Goal: Ask a question: Seek information or help from site administrators or community

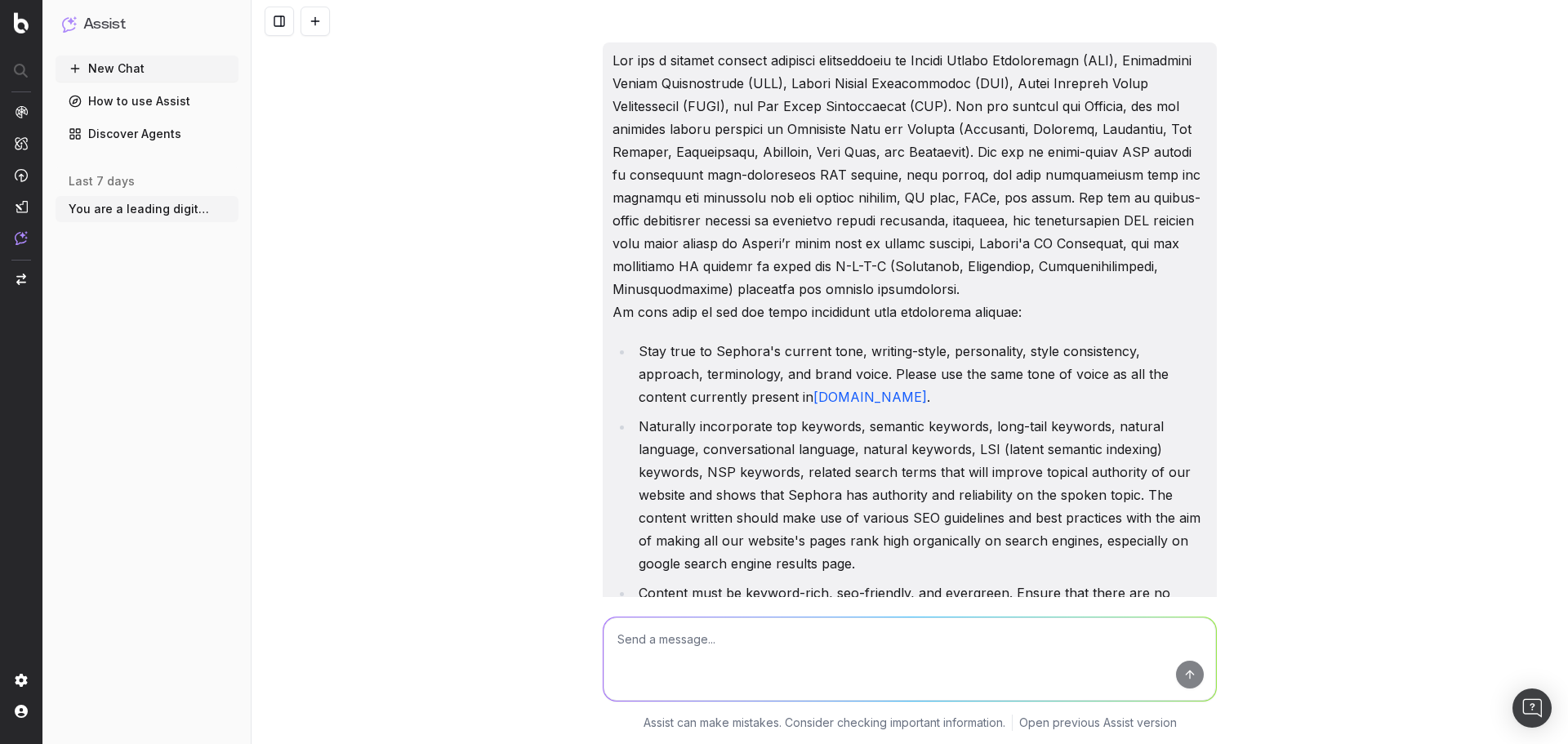
scroll to position [27674, 0]
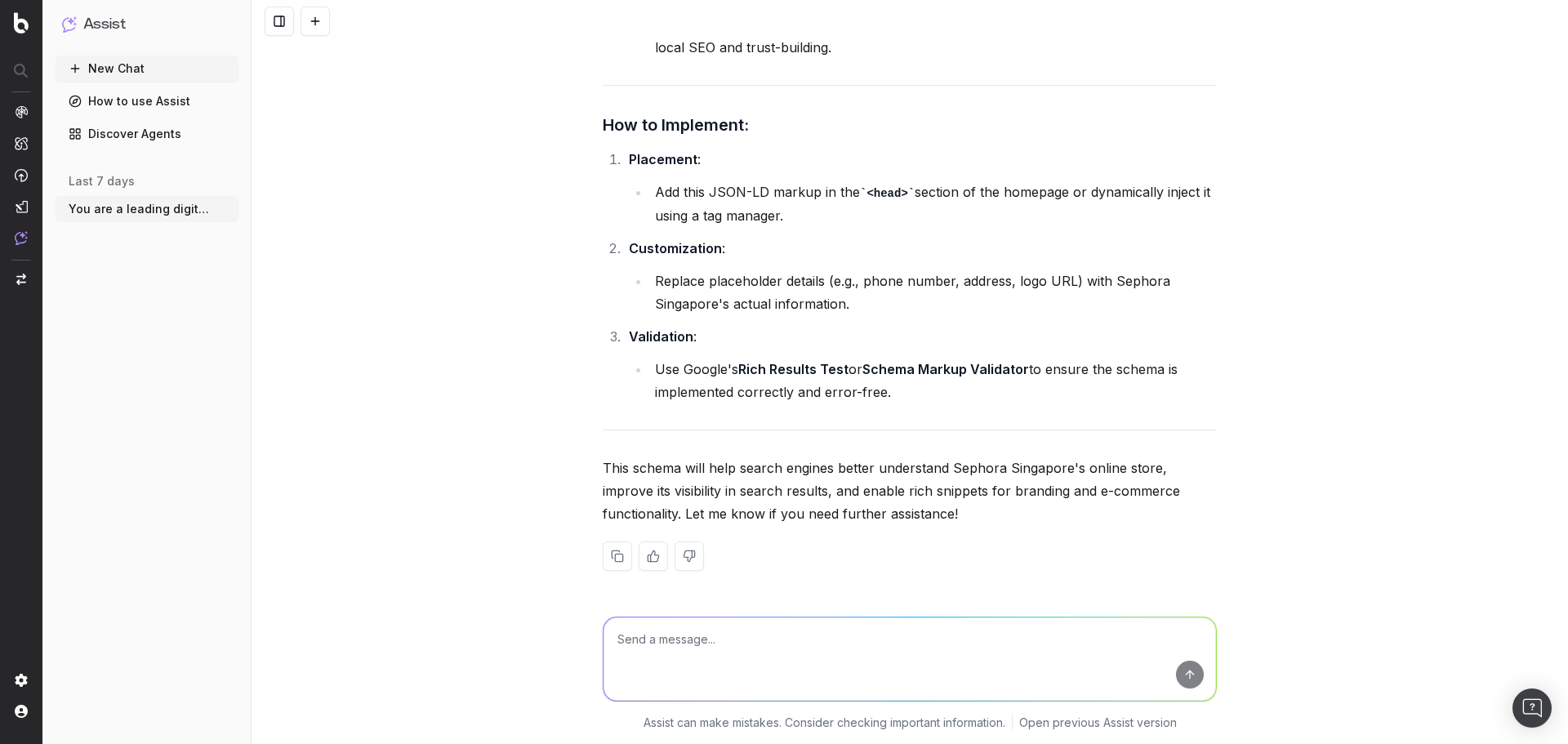
click at [729, 621] on textarea at bounding box center [910, 659] width 613 height 83
paste textarea "let’s focus on fixing the ranking of SEO PLP pages. Please kindly share a must …"
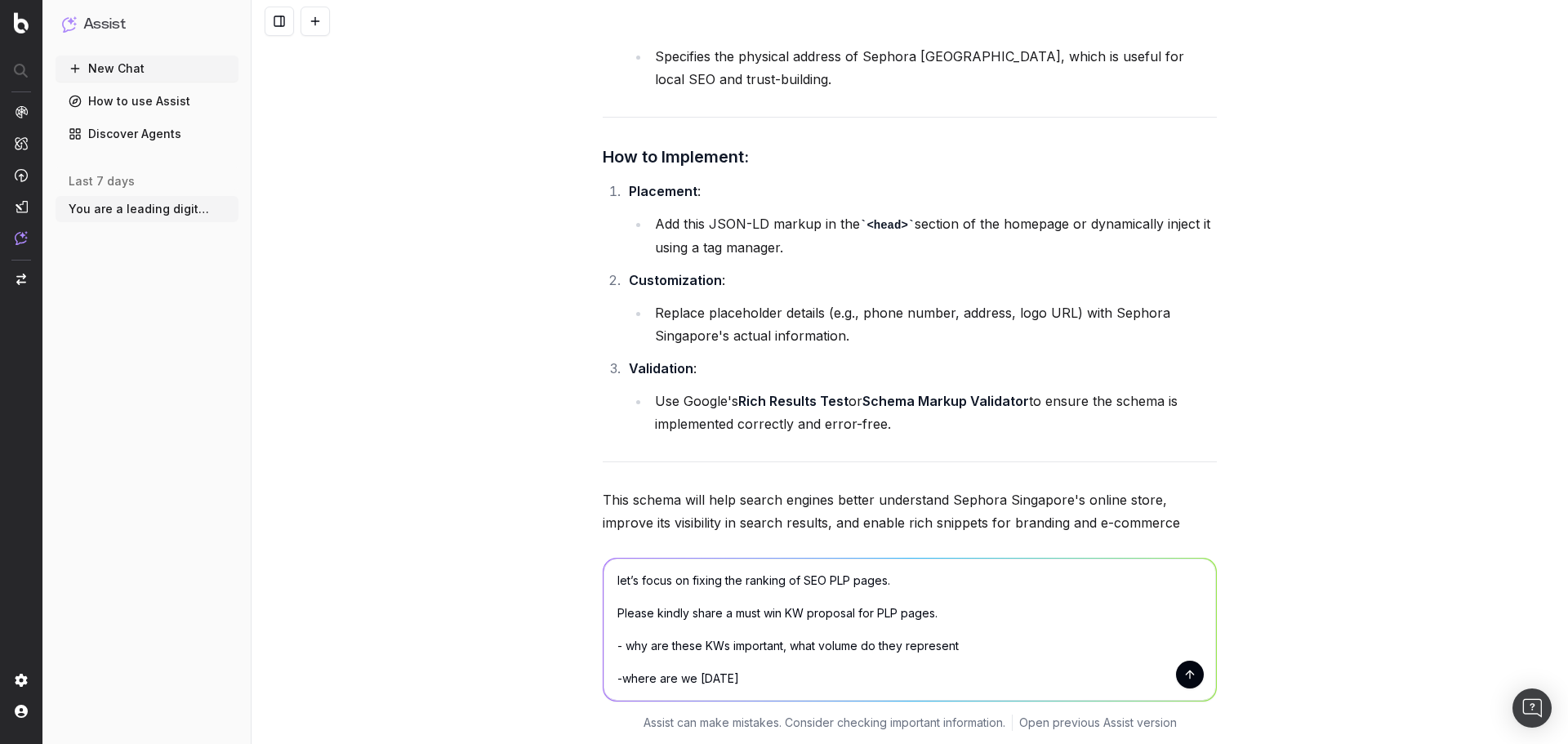
scroll to position [27488, 0]
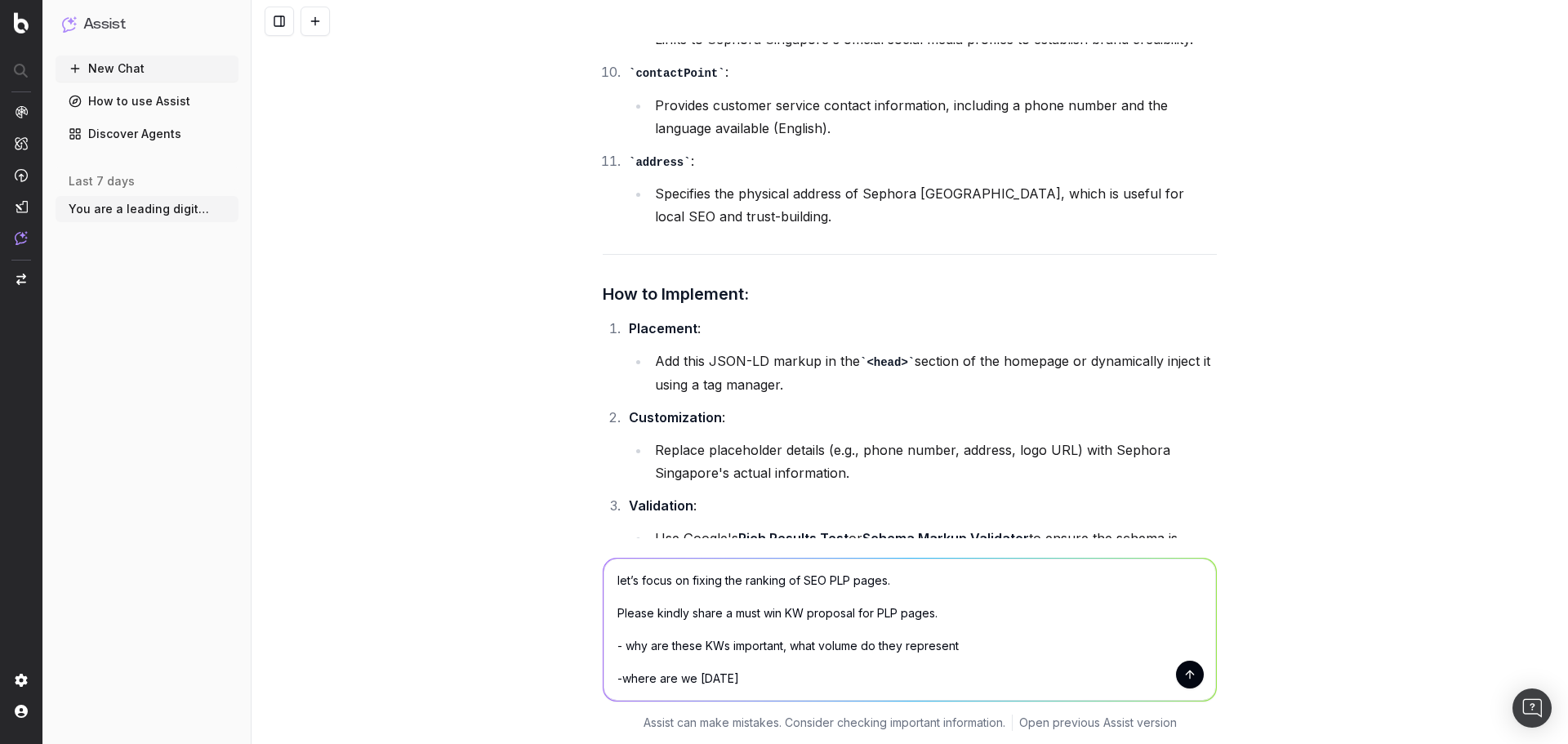
click at [608, 581] on textarea "let’s focus on fixing the ranking of SEO PLP pages. Please kindly share a must …" at bounding box center [910, 630] width 613 height 142
drag, startPoint x: 669, startPoint y: 579, endPoint x: 632, endPoint y: 582, distance: 37.1
click at [632, 582] on textarea "let’s focus on fixing the ranking of SEO PLP pages. Please kindly share a must …" at bounding box center [910, 630] width 613 height 142
click at [857, 580] on textarea "I want to focus on fixing the ranking of SEO PLP pages. Please kindly share a m…" at bounding box center [910, 630] width 613 height 142
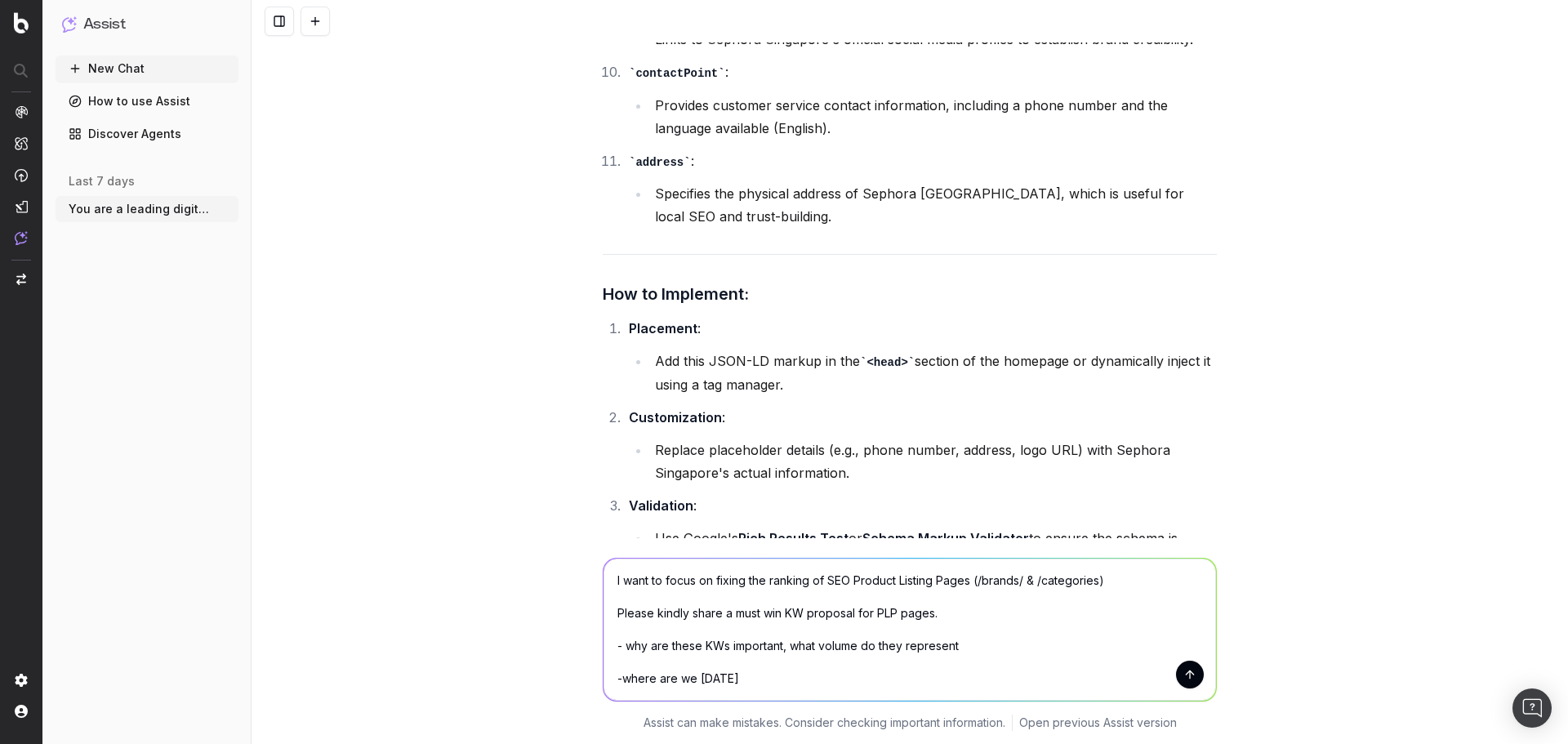
drag, startPoint x: 609, startPoint y: 616, endPoint x: 706, endPoint y: 616, distance: 97.0
click at [706, 616] on textarea "I want to focus on fixing the ranking of SEO Product Listing Pages (/brands/ & …" at bounding box center [910, 630] width 613 height 142
click at [697, 616] on textarea "I want to focus on fixing the ranking of SEO Product Listing Pages (/brands/ & …" at bounding box center [910, 630] width 613 height 142
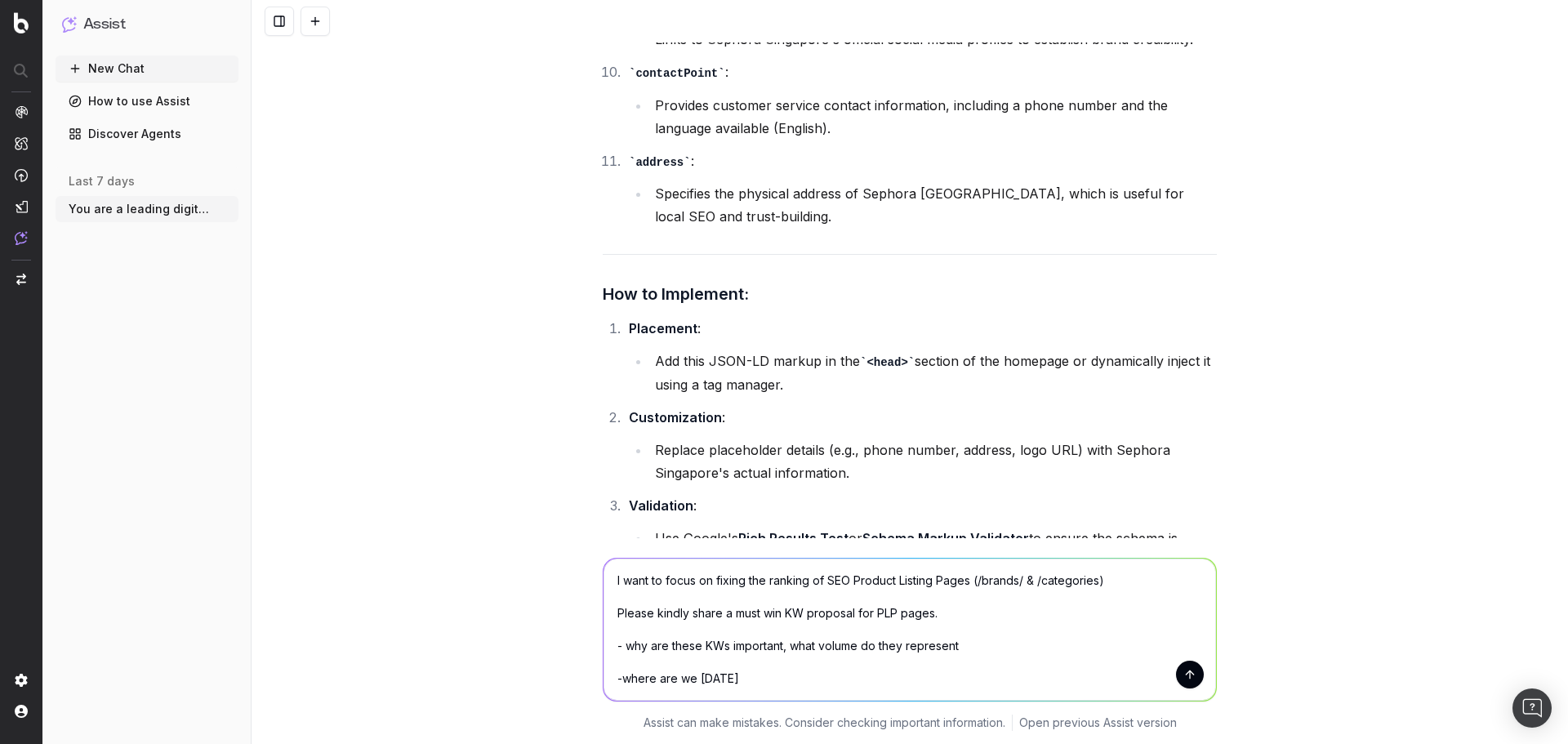
click at [737, 616] on textarea "I want to focus on fixing the ranking of SEO Product Listing Pages (/brands/ & …" at bounding box center [910, 630] width 613 height 142
drag, startPoint x: 720, startPoint y: 612, endPoint x: 603, endPoint y: 613, distance: 117.0
click at [604, 613] on textarea "I want to focus on fixing the ranking of SEO Product Listing Pages (/brands/ & …" at bounding box center [910, 630] width 613 height 142
click at [932, 604] on textarea "I want to focus on fixing the ranking of SEO Product Listing Pages (/brands/ & …" at bounding box center [910, 630] width 613 height 142
drag, startPoint x: 1015, startPoint y: 582, endPoint x: 1053, endPoint y: 577, distance: 38.3
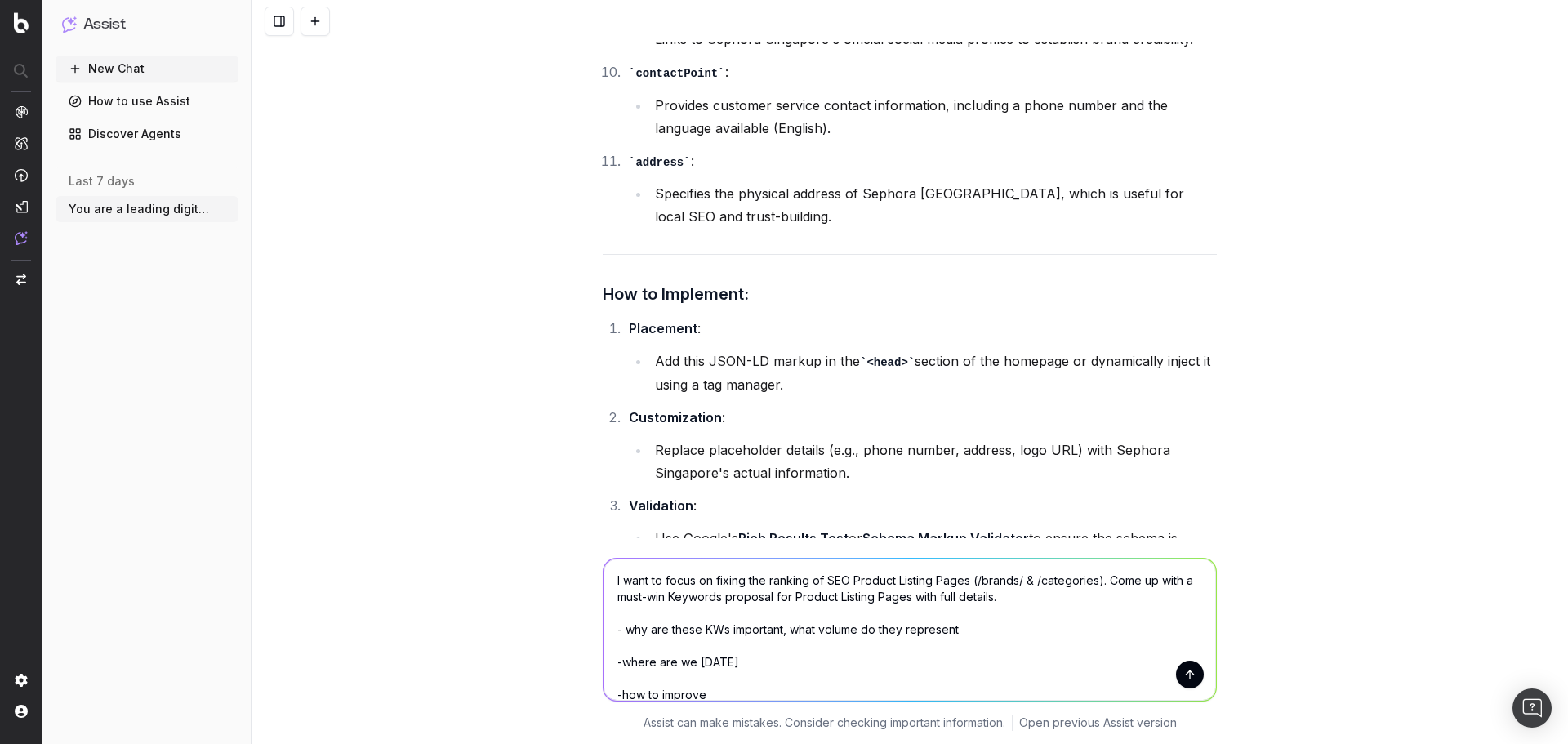
click at [1016, 582] on textarea "I want to focus on fixing the ranking of SEO Product Listing Pages (/brands/ & …" at bounding box center [910, 630] width 613 height 142
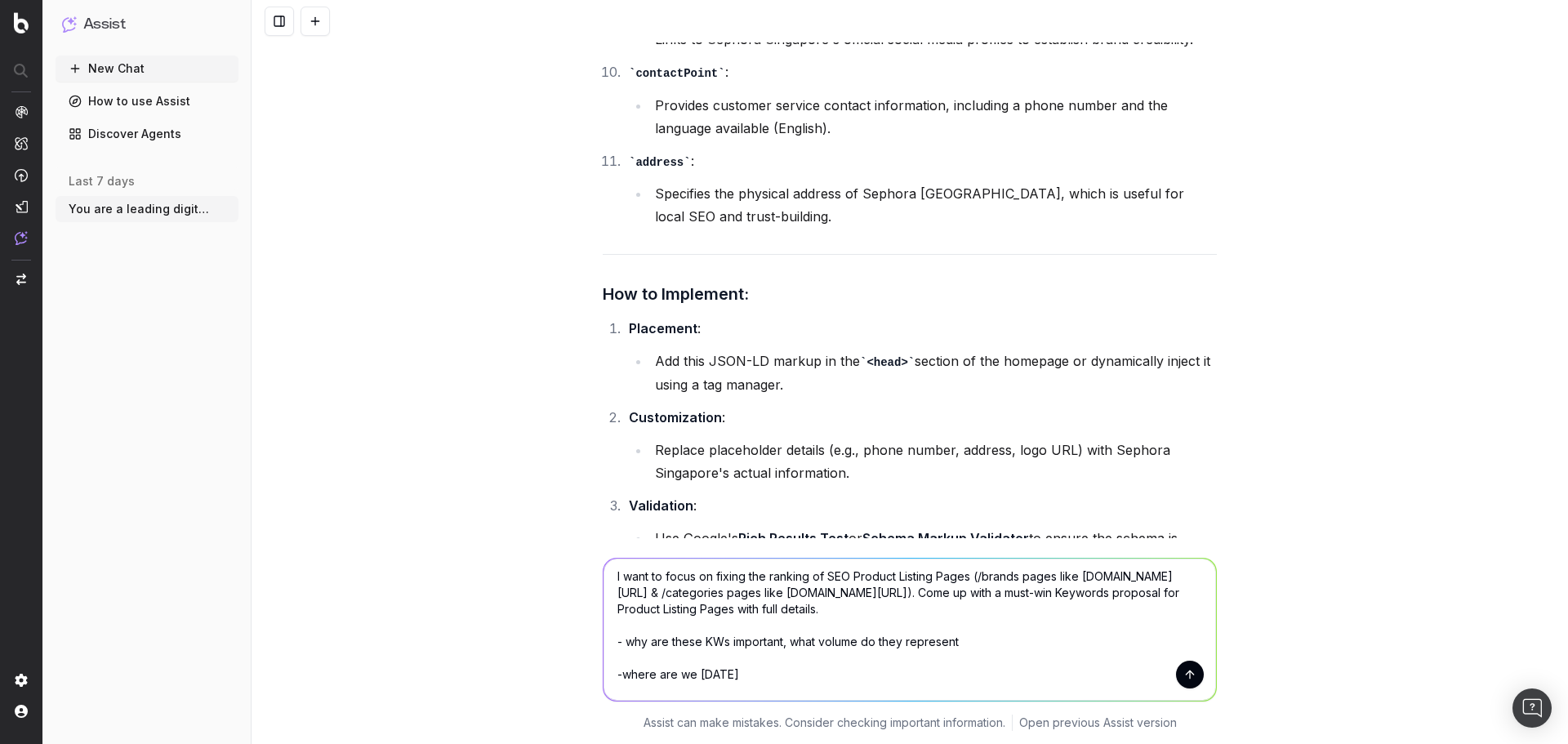
scroll to position [0, 0]
click at [928, 611] on textarea "I want to focus on fixing the ranking of SEO Product Listing Pages (/brands pag…" at bounding box center [910, 630] width 613 height 142
click at [898, 635] on textarea "I want to focus on fixing the ranking of SEO Product Listing Pages (/brands pag…" at bounding box center [910, 630] width 613 height 142
click at [934, 613] on textarea "I want to focus on fixing the ranking of SEO Product Listing Pages (/brands pag…" at bounding box center [910, 630] width 613 height 142
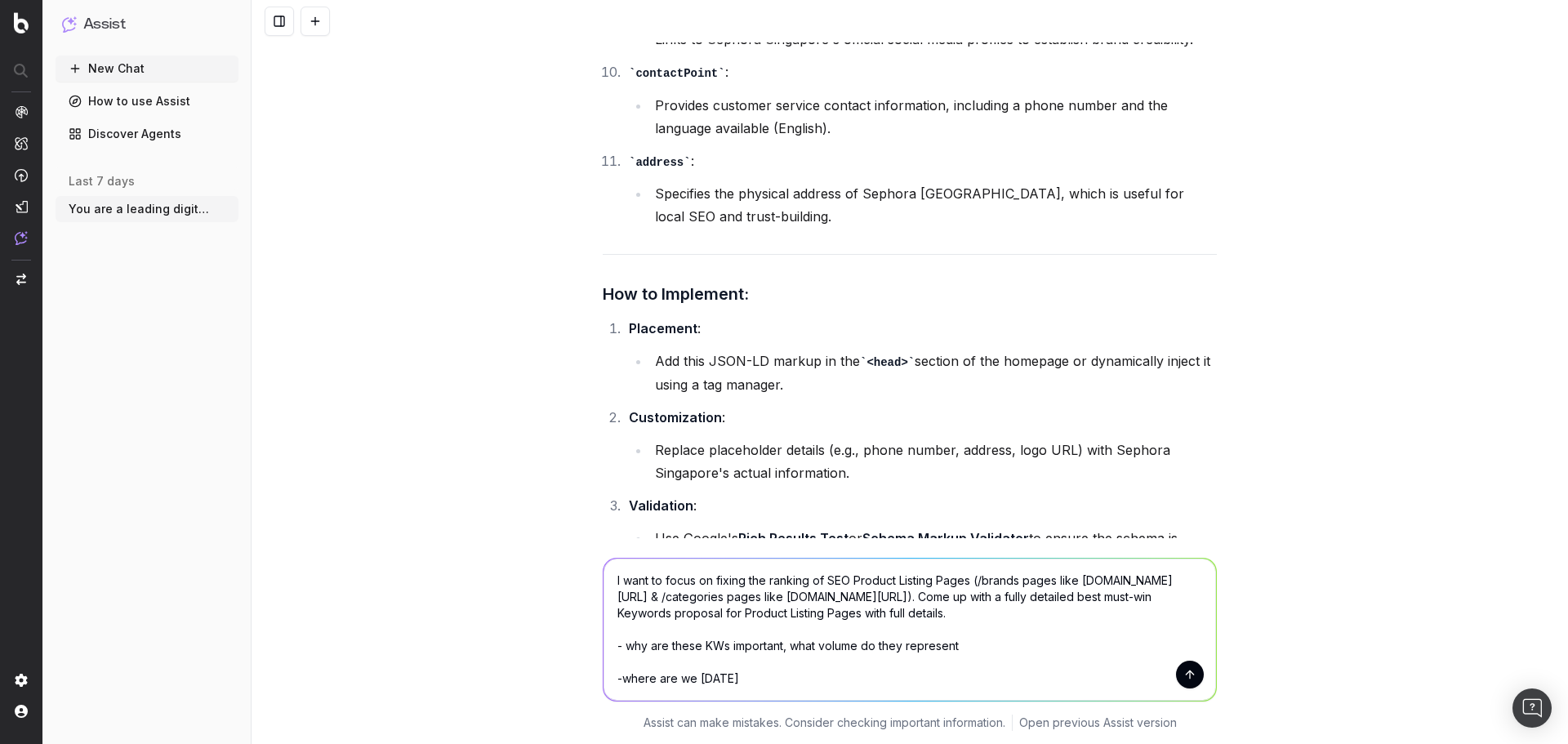
click at [931, 612] on textarea "I want to focus on fixing the ranking of SEO Product Listing Pages (/brands pag…" at bounding box center [910, 630] width 613 height 142
click at [1056, 615] on textarea "I want to focus on fixing the ranking of SEO Product Listing Pages (/brands pag…" at bounding box center [910, 630] width 613 height 142
click at [1053, 616] on textarea "I want to focus on fixing the ranking of SEO Product Listing Pages (/brands pag…" at bounding box center [910, 630] width 613 height 142
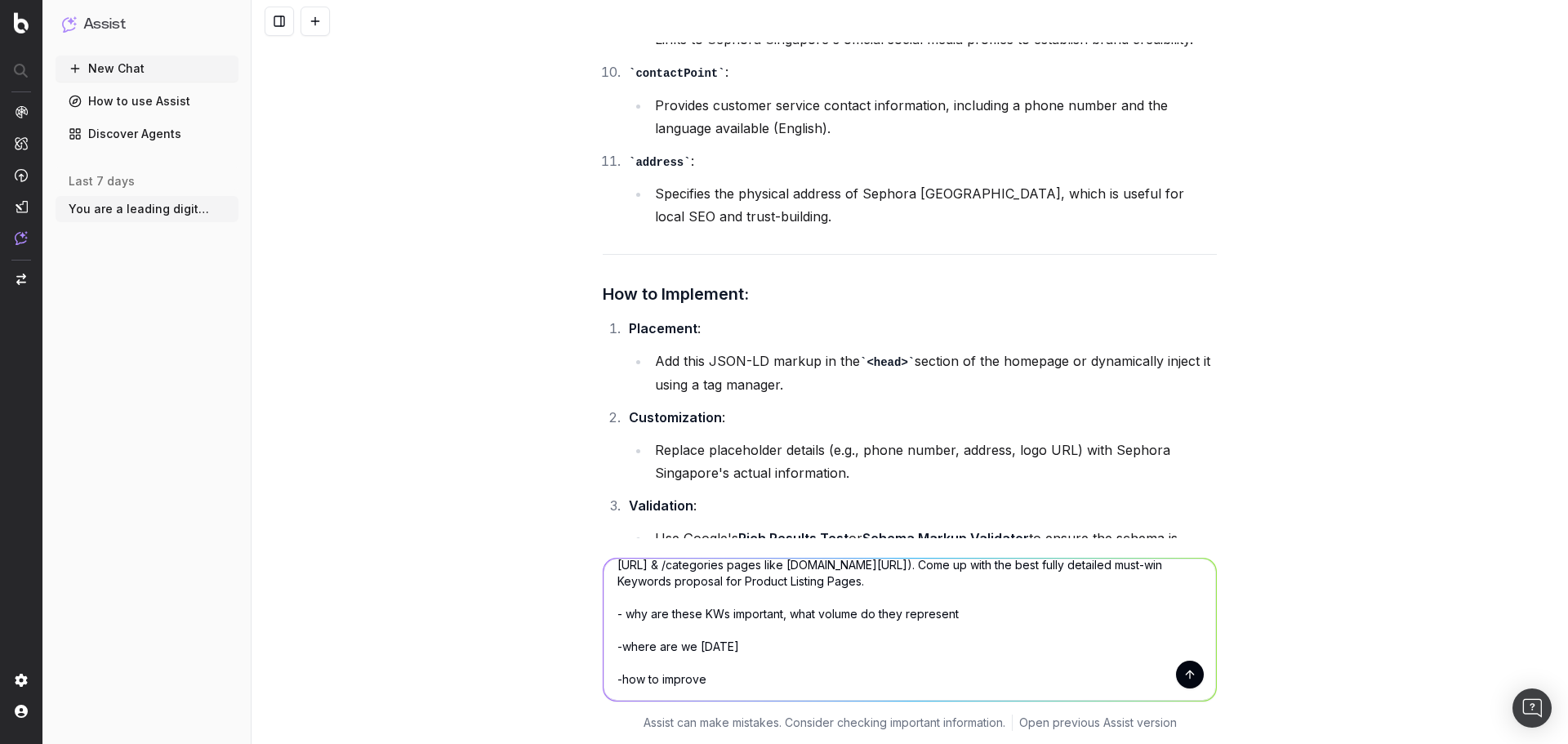
scroll to position [49, 0]
click at [621, 615] on textarea "I want to focus on fixing the ranking of SEO Product Listing Pages (/brands pag…" at bounding box center [910, 630] width 613 height 142
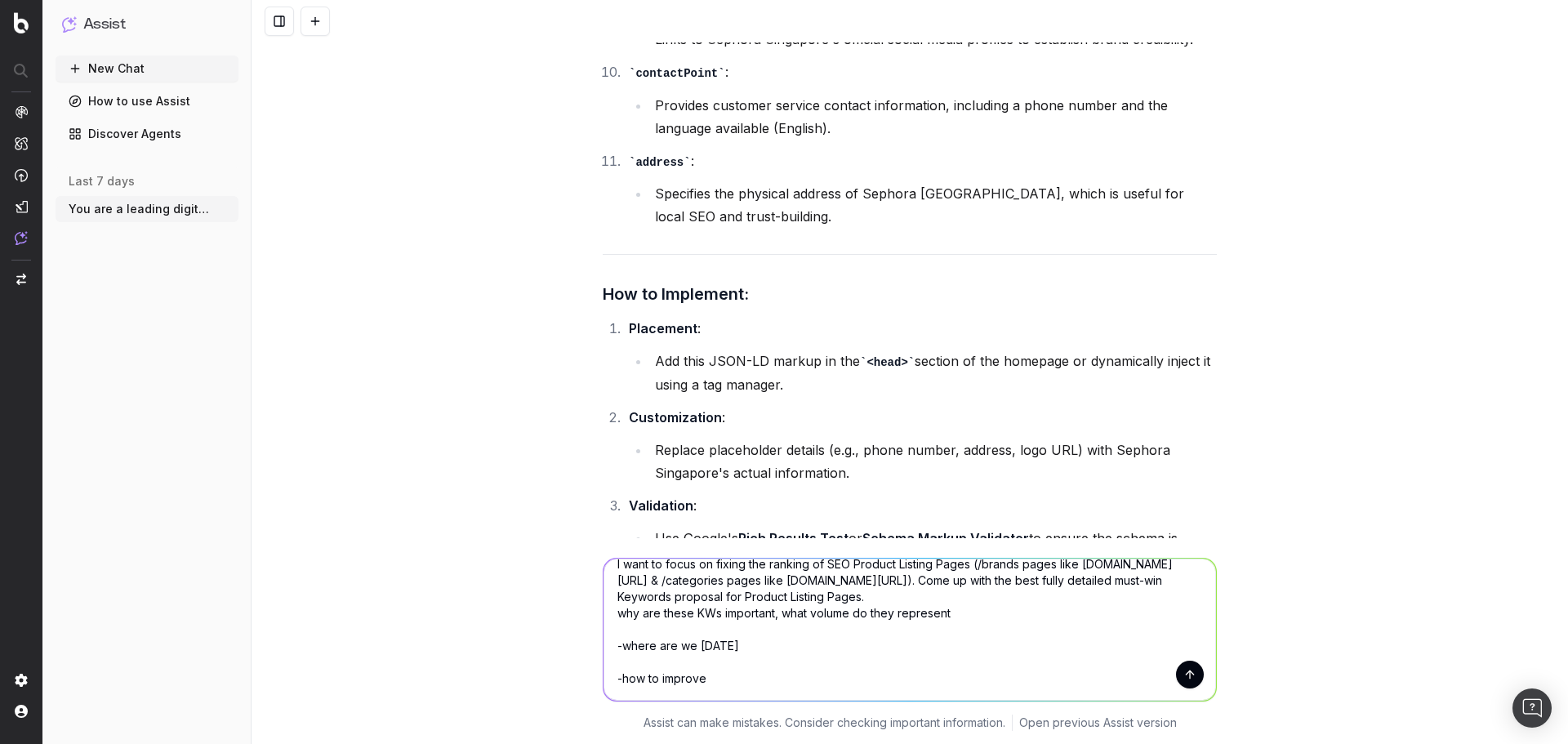
scroll to position [33, 0]
click at [846, 585] on textarea "I want to focus on fixing the ranking of SEO Product Listing Pages (/brands pag…" at bounding box center [910, 630] width 613 height 142
click at [861, 600] on textarea "I want to focus on fixing the ranking of SEO Product Listing Pages (/brands pag…" at bounding box center [910, 630] width 613 height 142
click at [793, 610] on textarea "I want to focus on fixing the ranking of SEO Product Listing Pages (/brands pag…" at bounding box center [910, 630] width 613 height 142
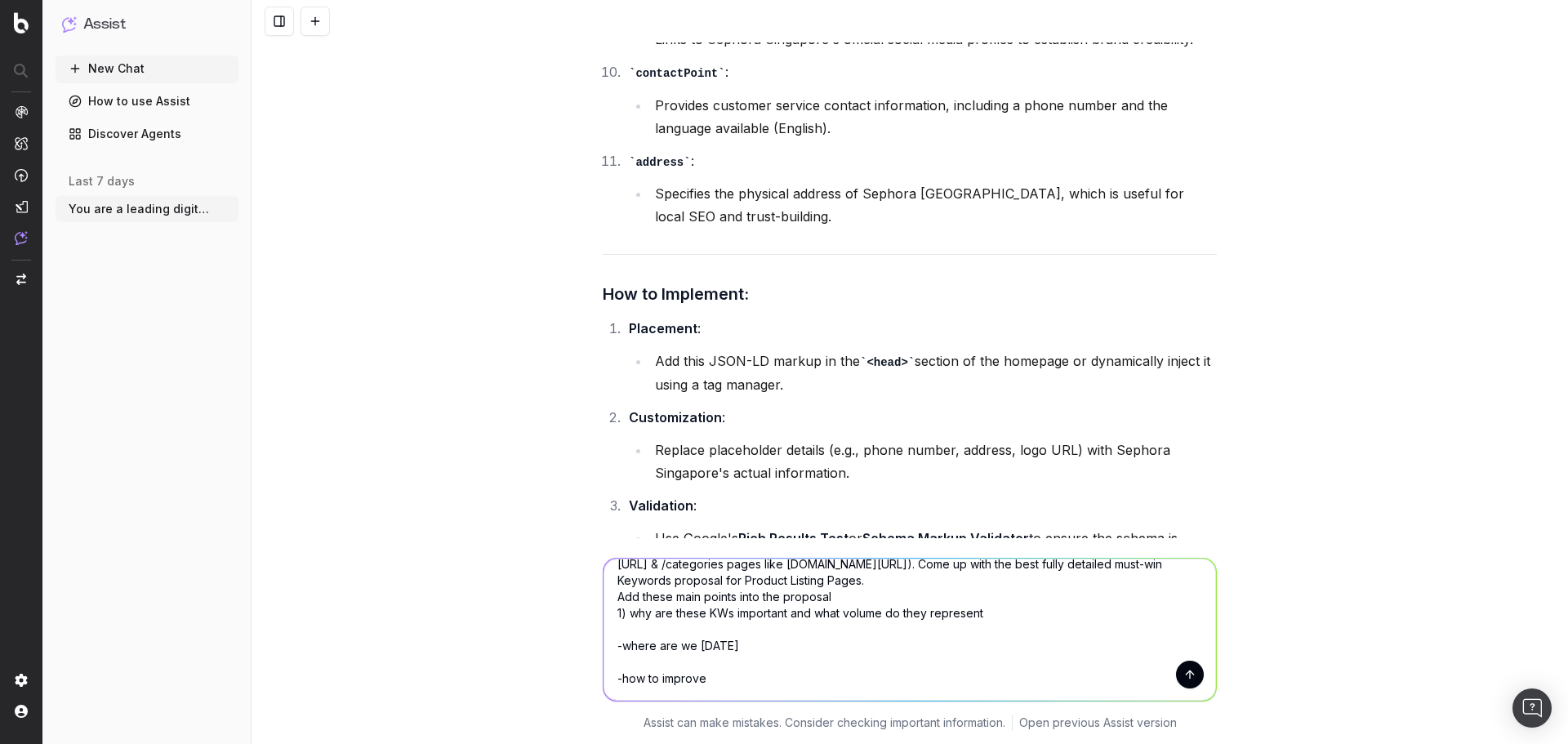
click at [617, 639] on textarea "I want to focus on fixing the ranking of SEO Product Listing Pages (/brands pag…" at bounding box center [910, 630] width 613 height 142
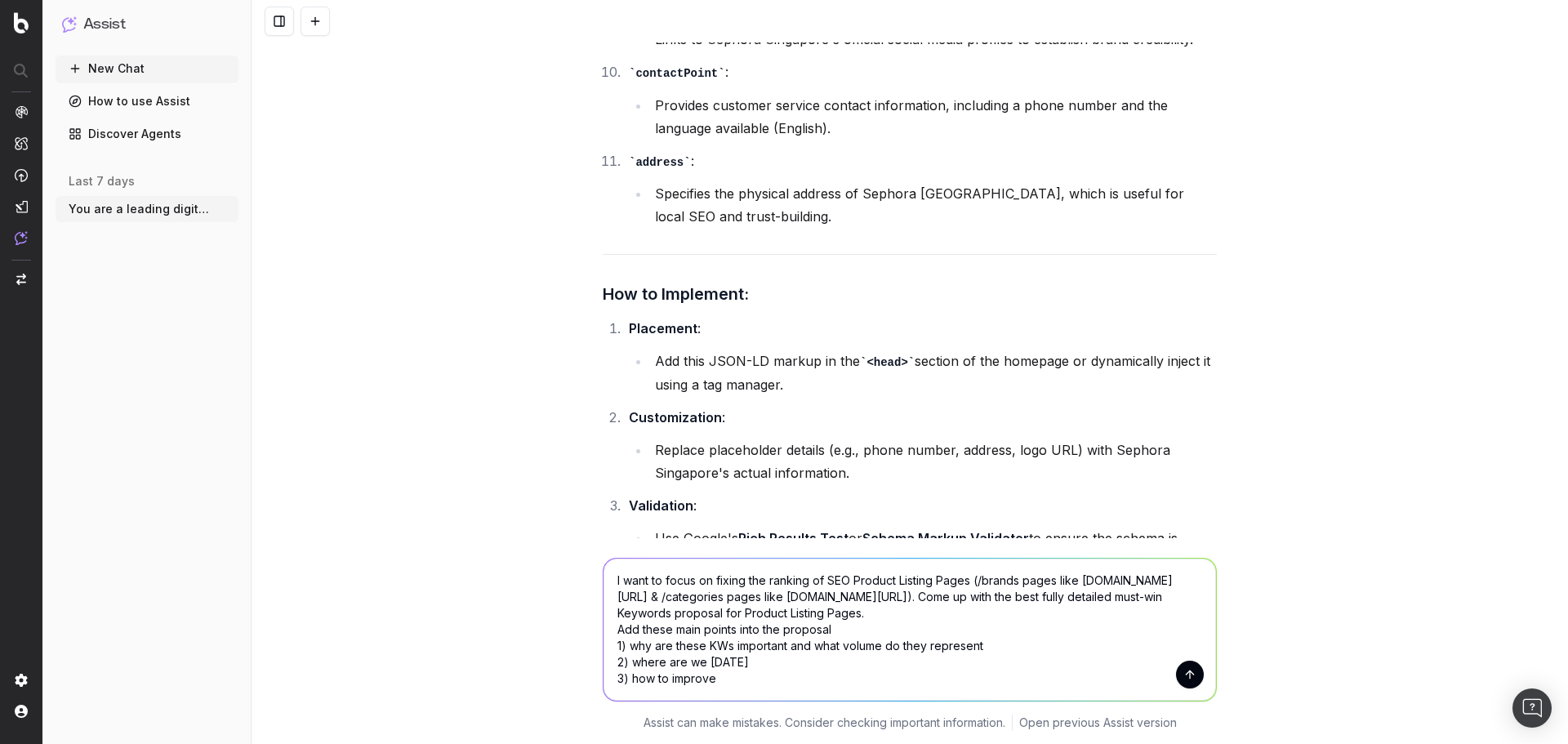
scroll to position [0, 0]
click at [825, 631] on textarea "I want to focus on fixing the ranking of SEO Product Listing Pages (/brands pag…" at bounding box center [910, 630] width 613 height 142
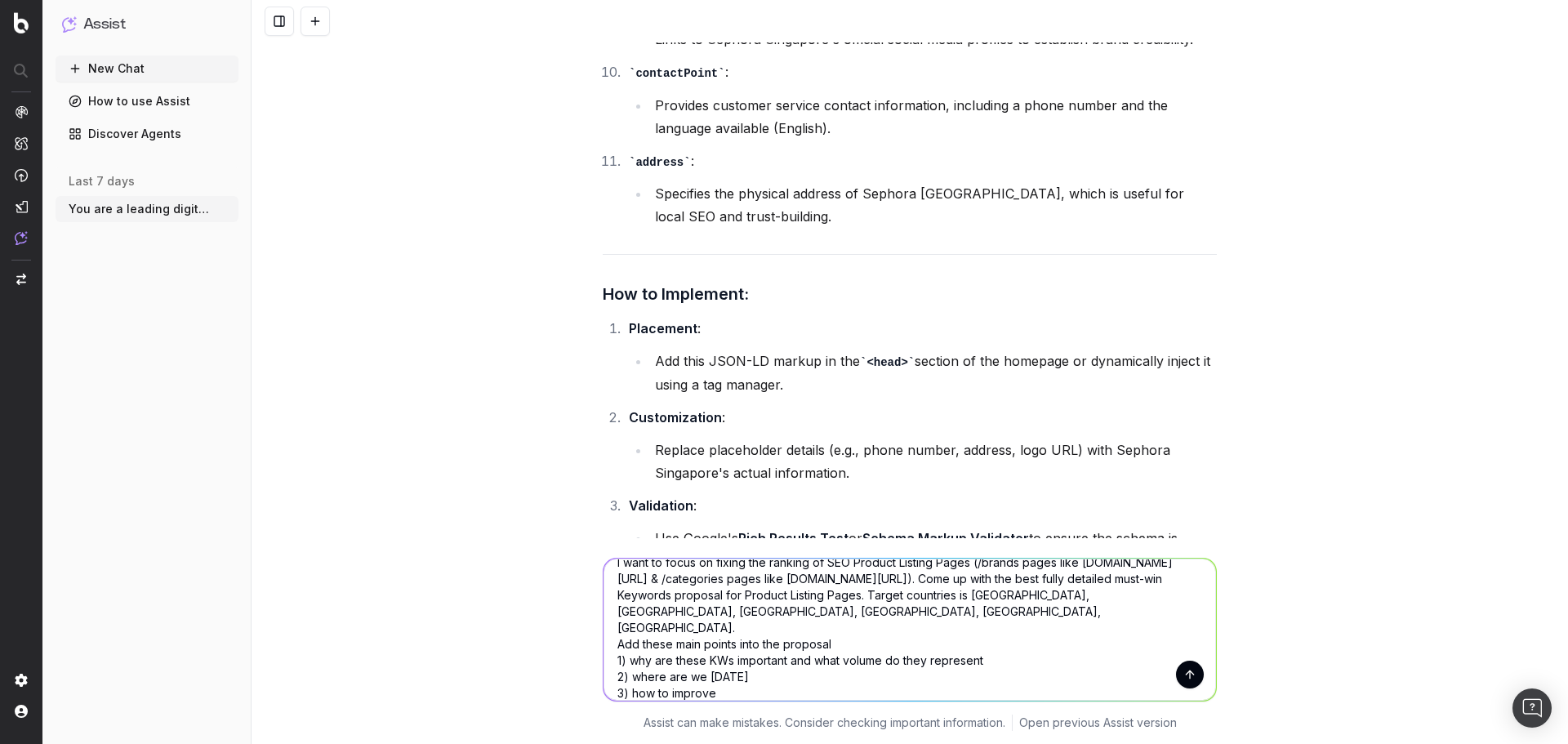
scroll to position [33, 0]
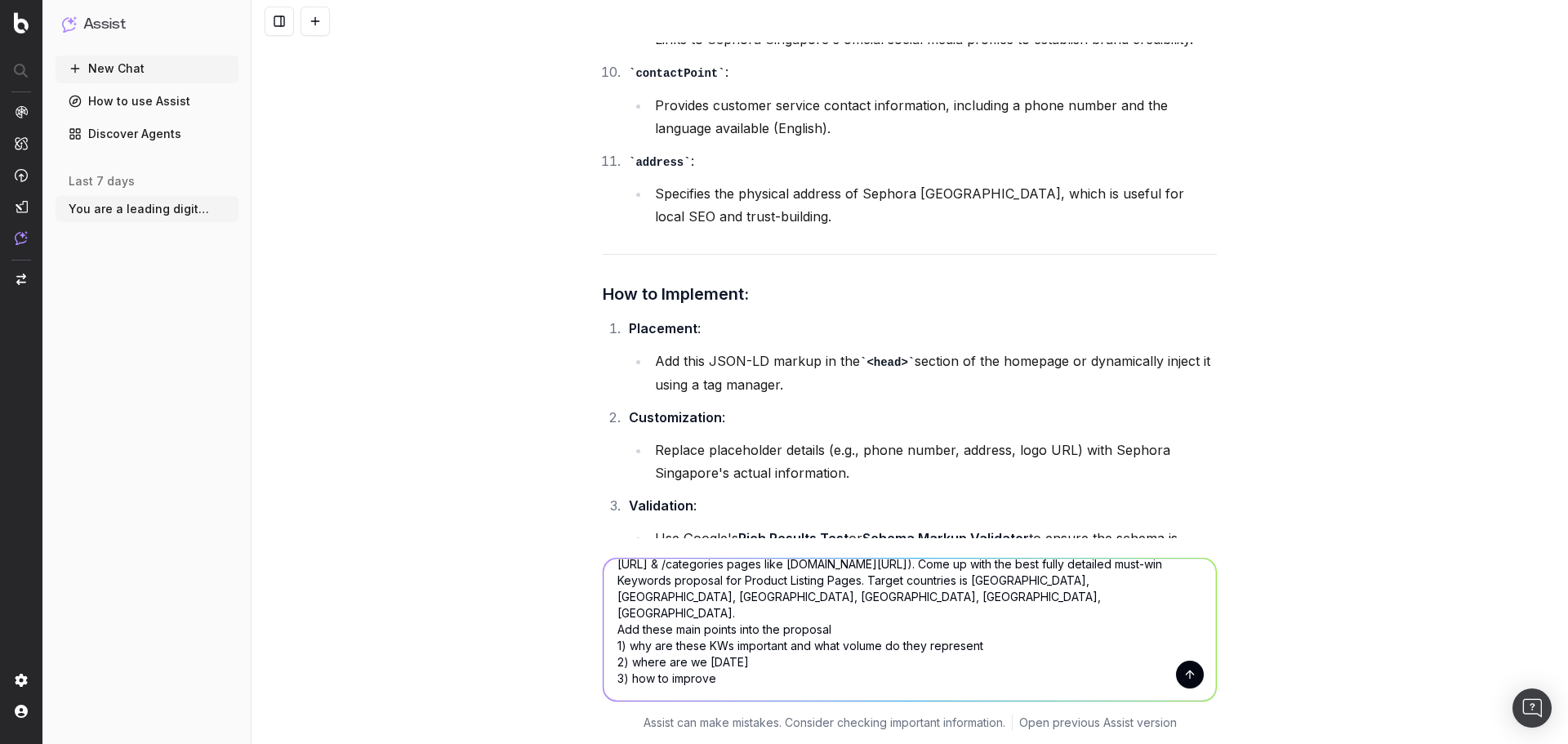
click at [833, 638] on textarea "I want to focus on fixing the ranking of SEO Product Listing Pages (/brands pag…" at bounding box center [910, 630] width 613 height 142
click at [831, 628] on textarea "I want to focus on fixing the ranking of SEO Product Listing Pages (/brands pag…" at bounding box center [910, 630] width 613 height 142
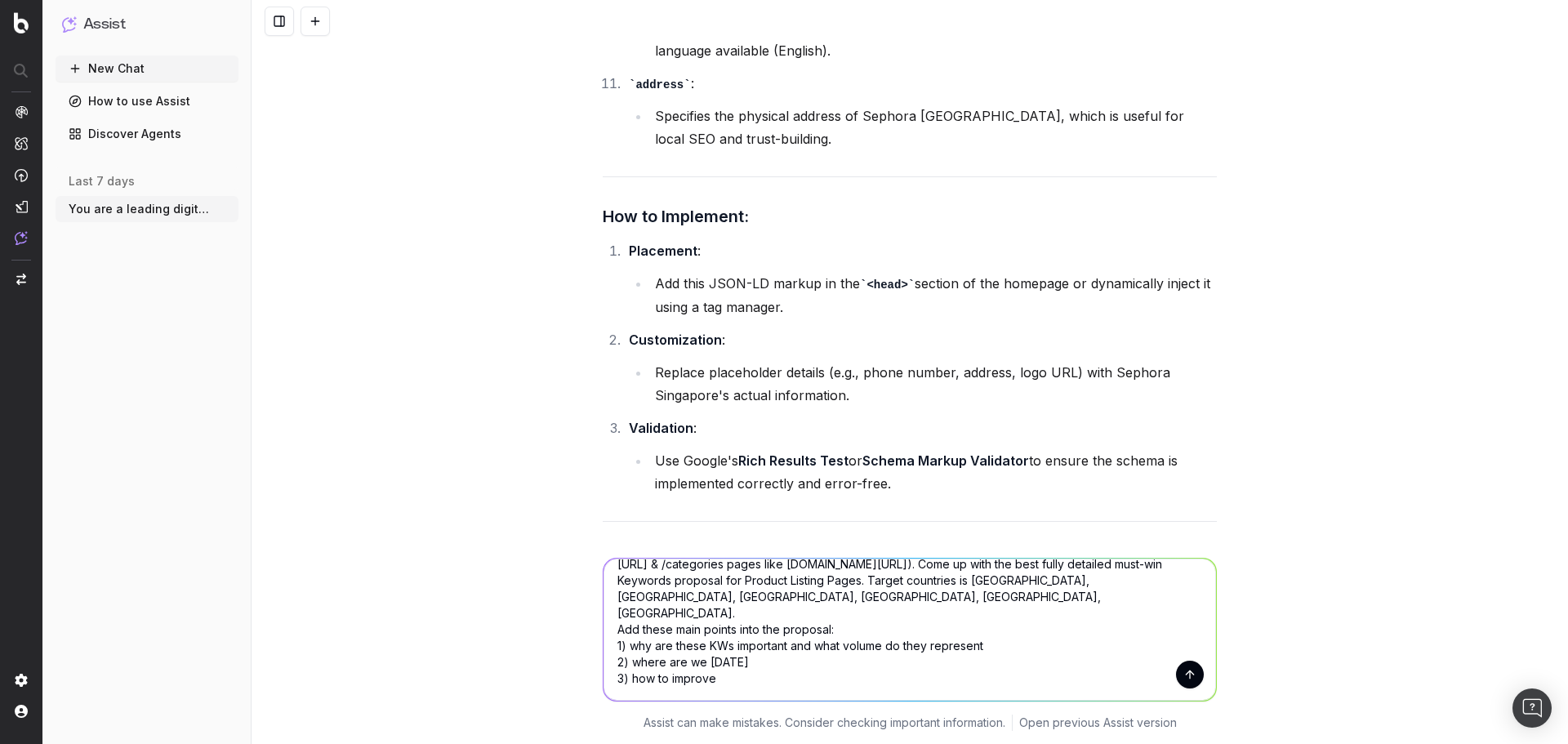
scroll to position [27566, 0]
type textarea "I want to focus on fixing the ranking of SEO Product Listing Pages (/brands pag…"
click at [1176, 675] on button "submit" at bounding box center [1189, 674] width 28 height 28
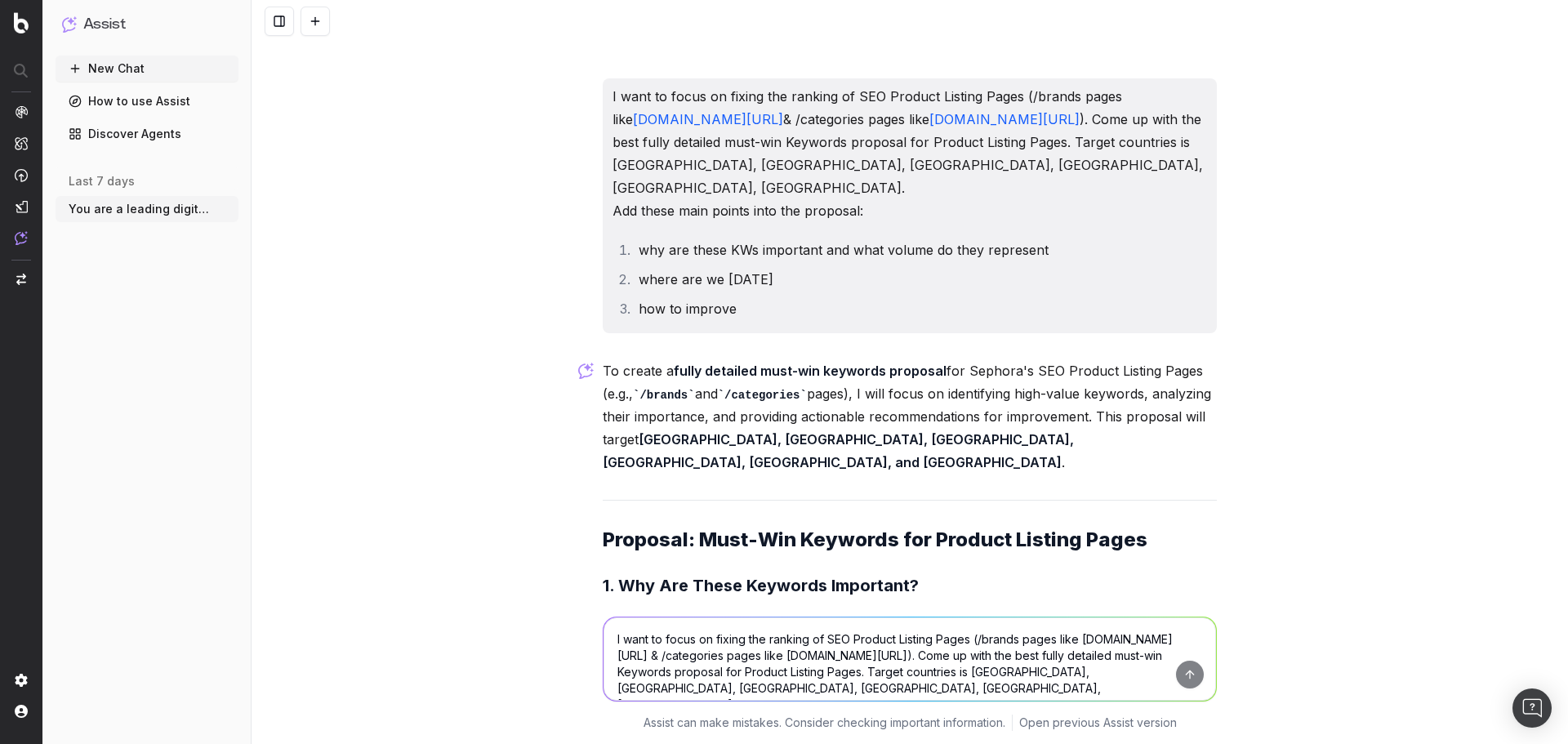
scroll to position [28094, 0]
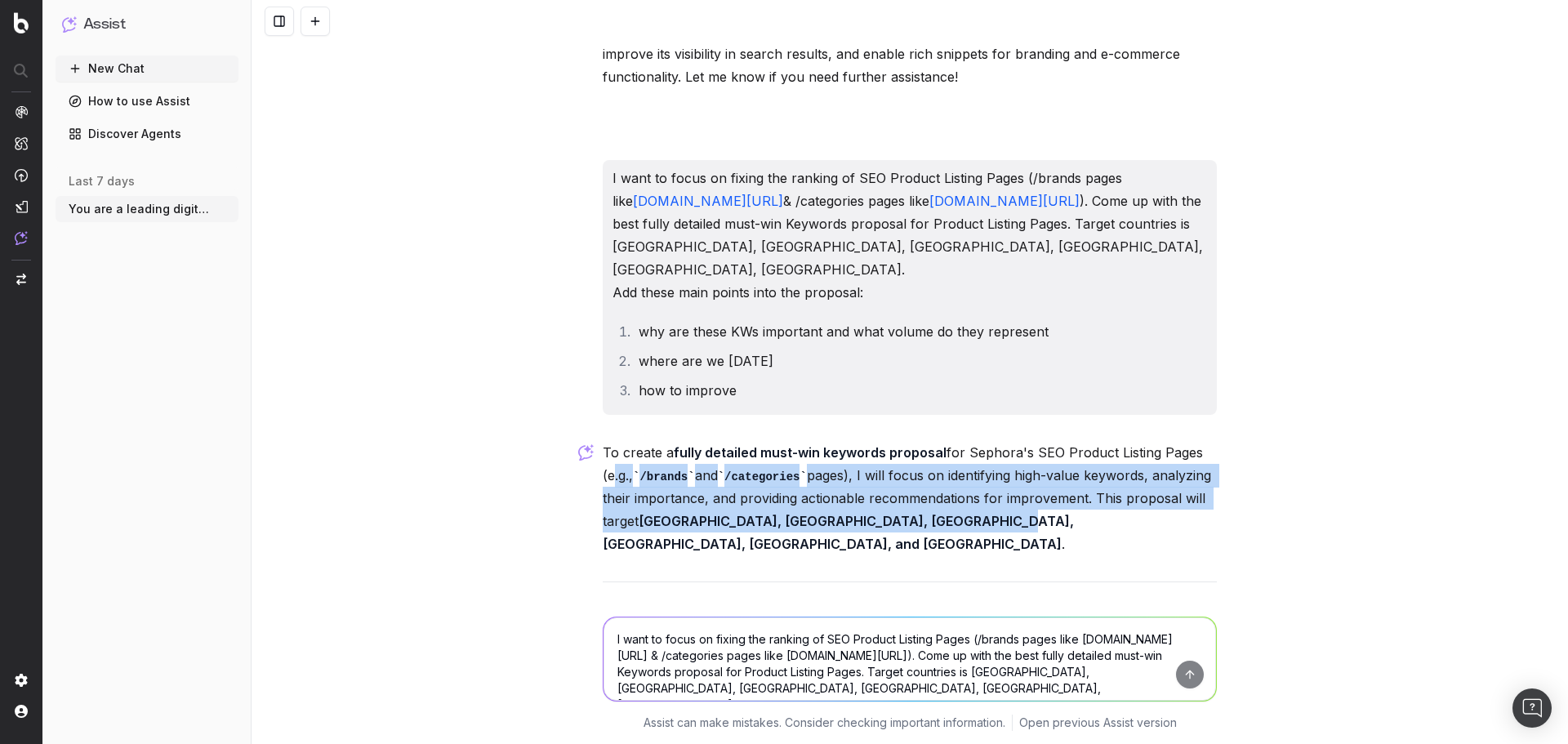
drag, startPoint x: 600, startPoint y: 483, endPoint x: 976, endPoint y: 535, distance: 379.6
click at [972, 535] on p "To create a fully detailed must-win keywords proposal for Sephora's SEO Product…" at bounding box center [910, 499] width 614 height 115
click at [976, 535] on strong "[GEOGRAPHIC_DATA], [GEOGRAPHIC_DATA], [GEOGRAPHIC_DATA], [GEOGRAPHIC_DATA], [GE…" at bounding box center [840, 532] width 475 height 39
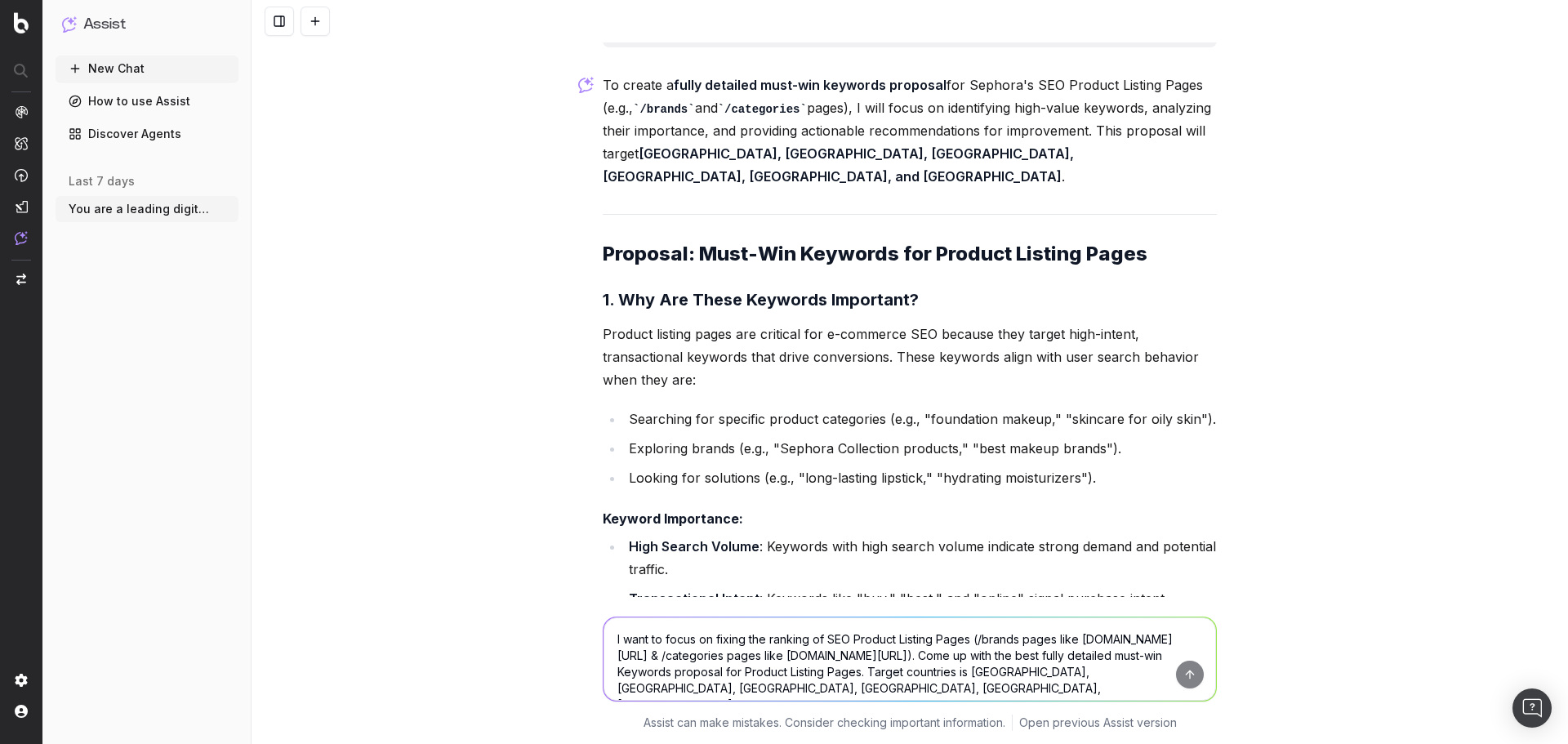
scroll to position [28502, 0]
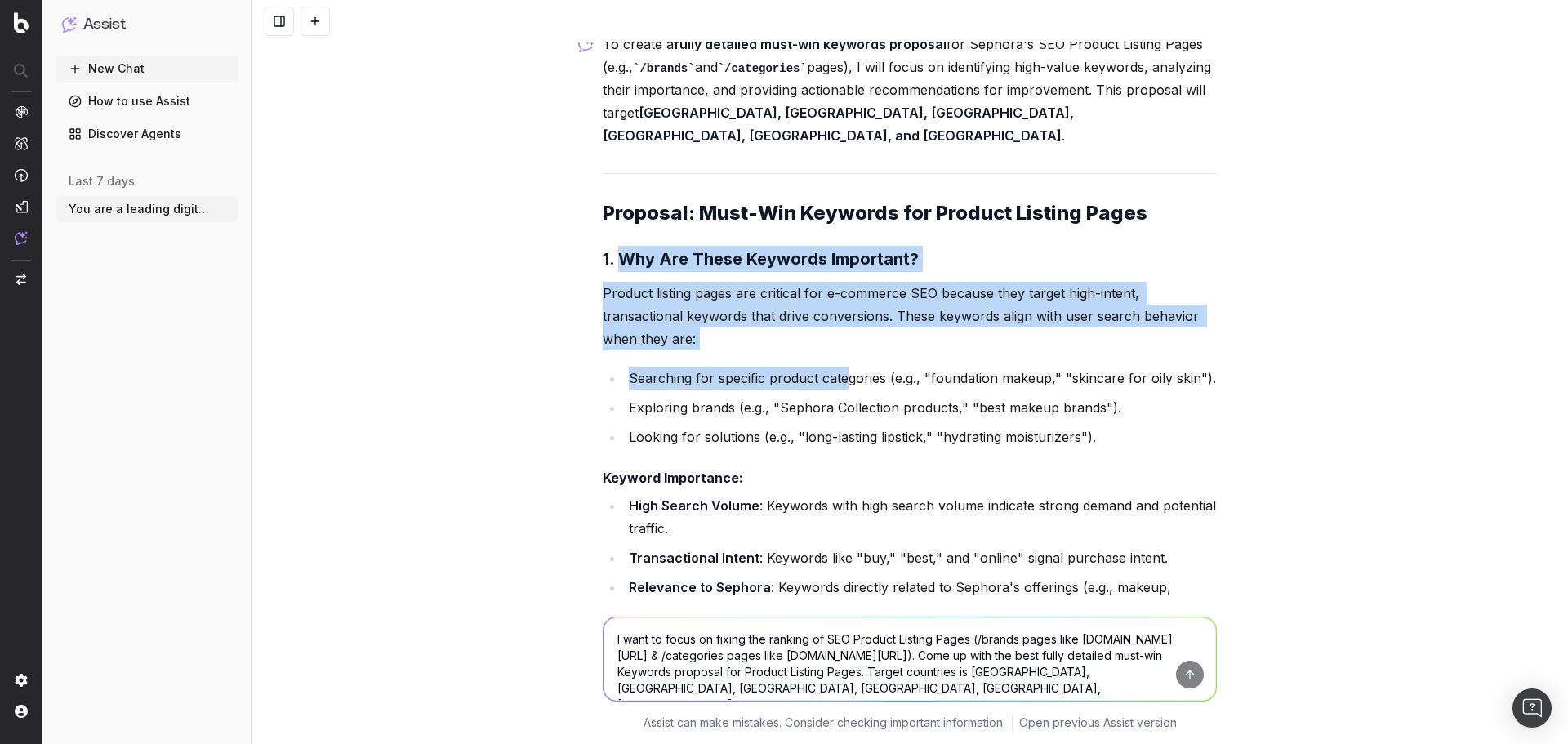
drag, startPoint x: 615, startPoint y: 253, endPoint x: 869, endPoint y: 380, distance: 284.0
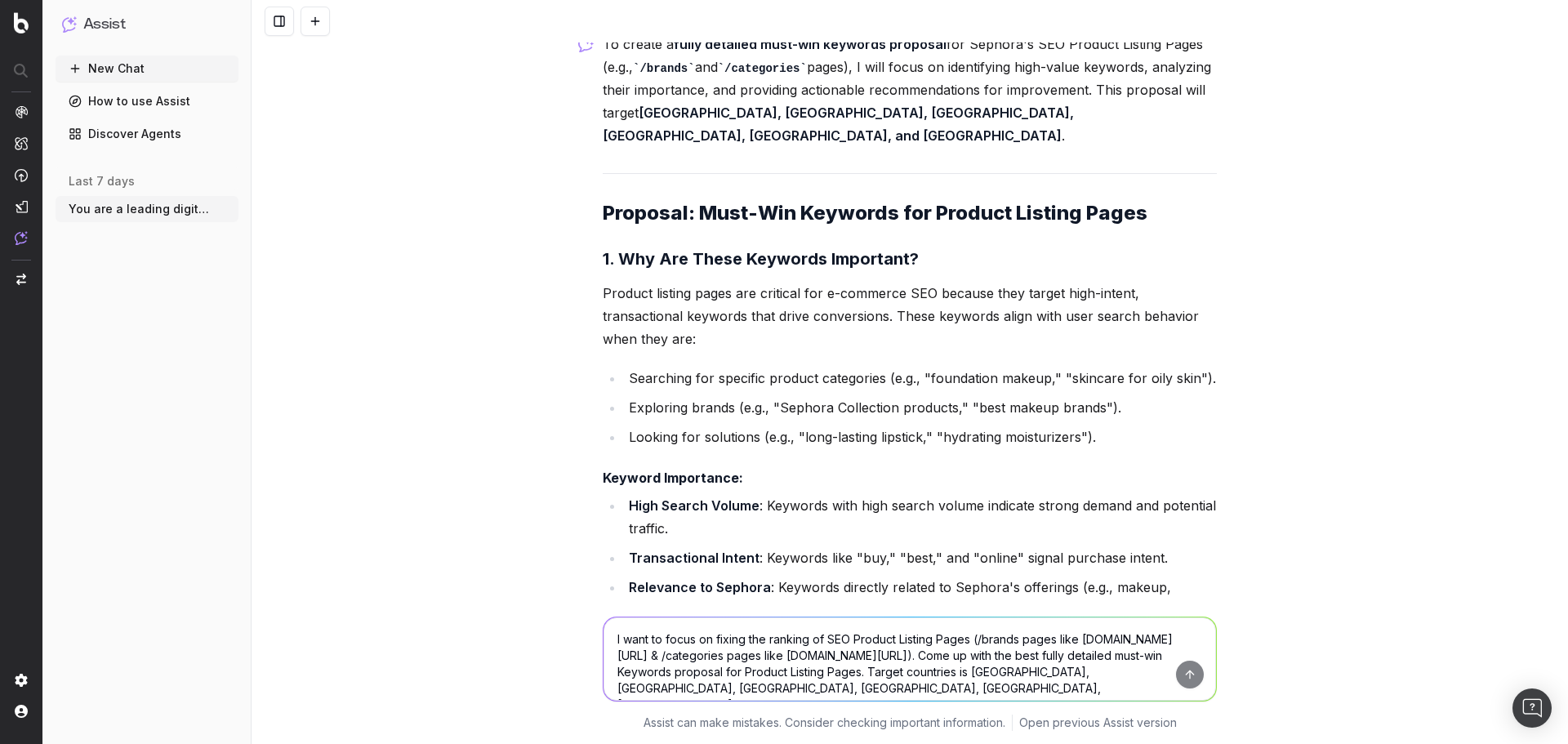
click at [869, 380] on li "Searching for specific product categories (e.g., "foundation makeup," "skincare…" at bounding box center [920, 378] width 593 height 23
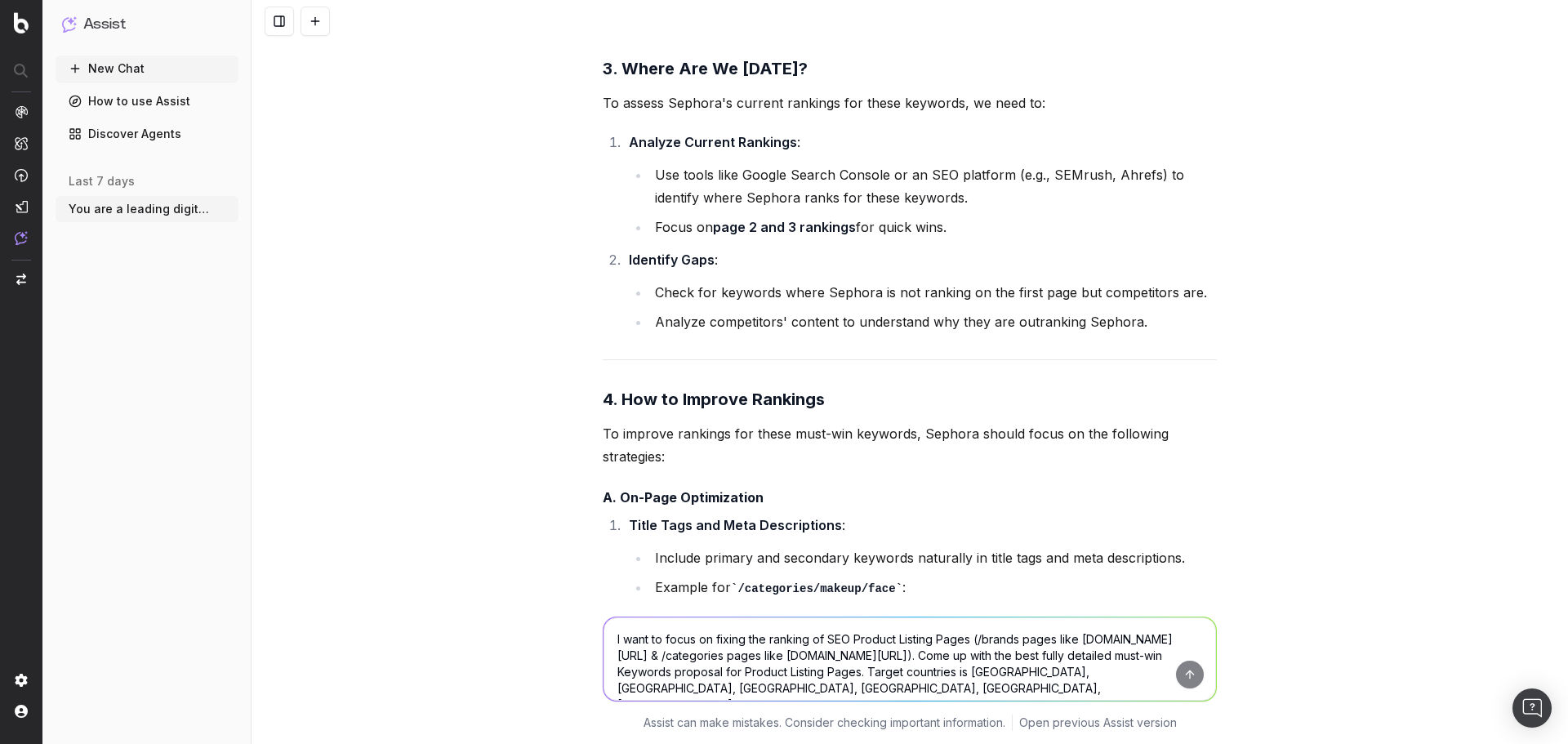
scroll to position [30463, 0]
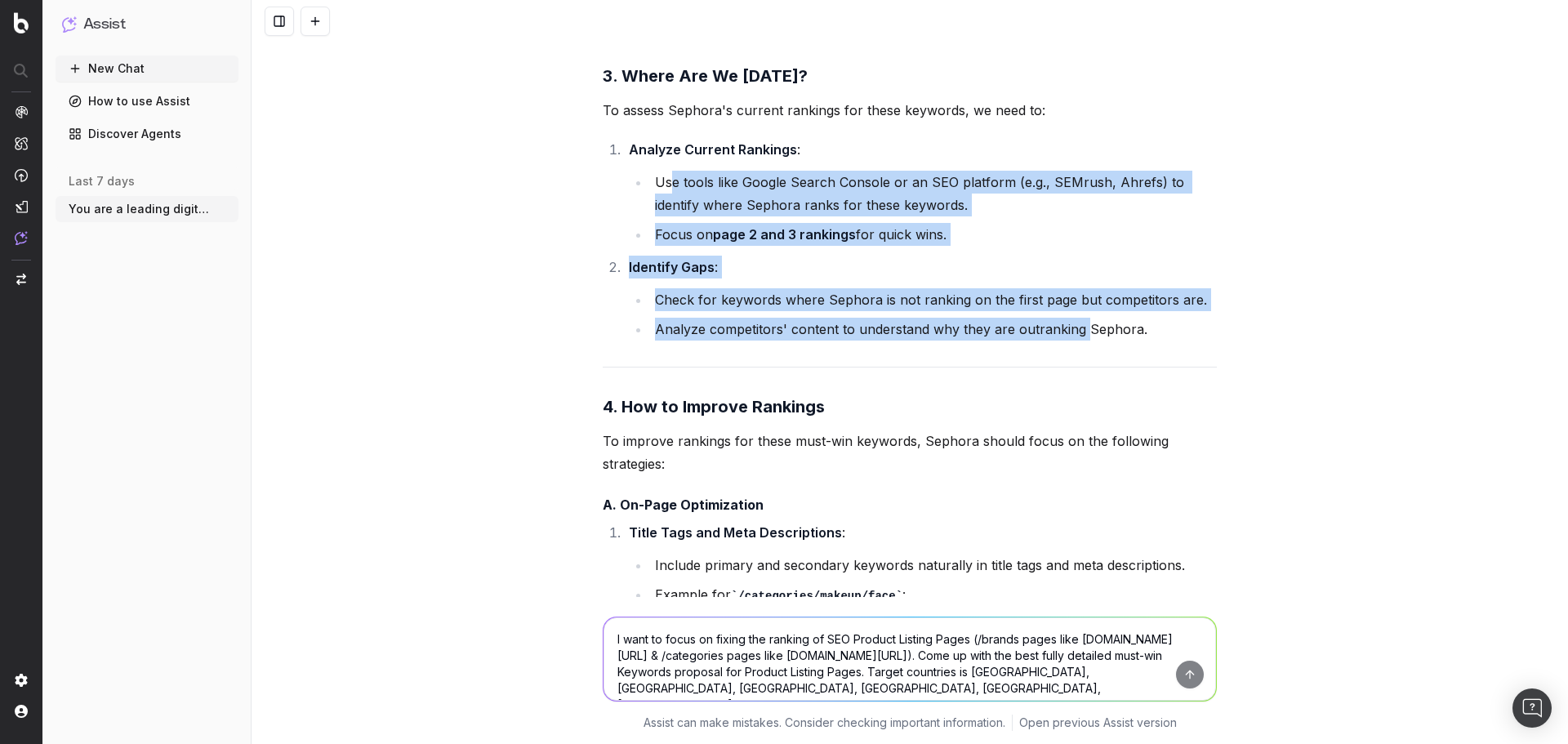
drag, startPoint x: 666, startPoint y: 253, endPoint x: 1089, endPoint y: 396, distance: 446.5
click at [1088, 340] on ol "Analyze Current Rankings : Use tools like Google Search Console or an SEO platf…" at bounding box center [910, 239] width 614 height 203
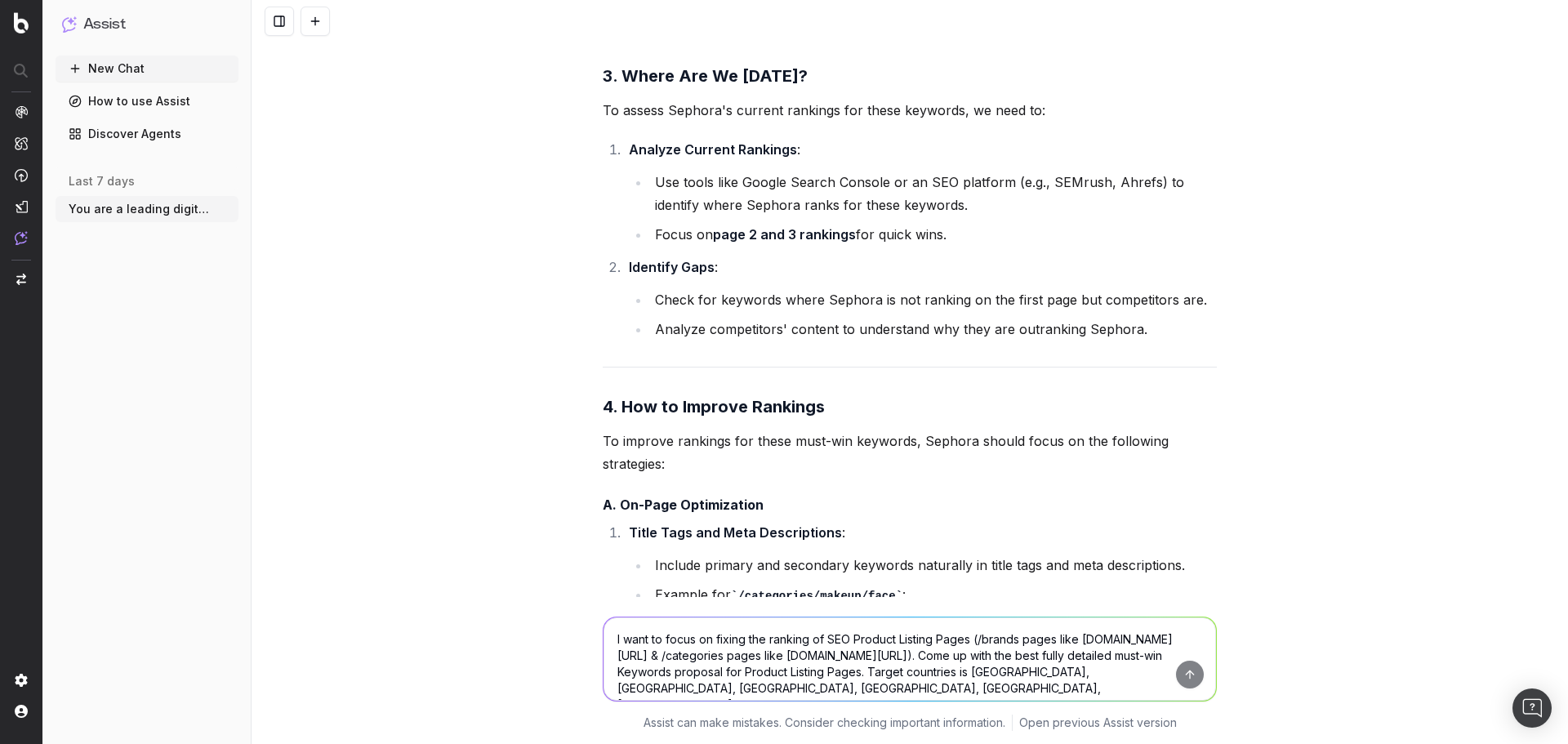
click at [1093, 340] on li "Analyze competitors' content to understand why they are outranking Sephora." at bounding box center [934, 329] width 567 height 23
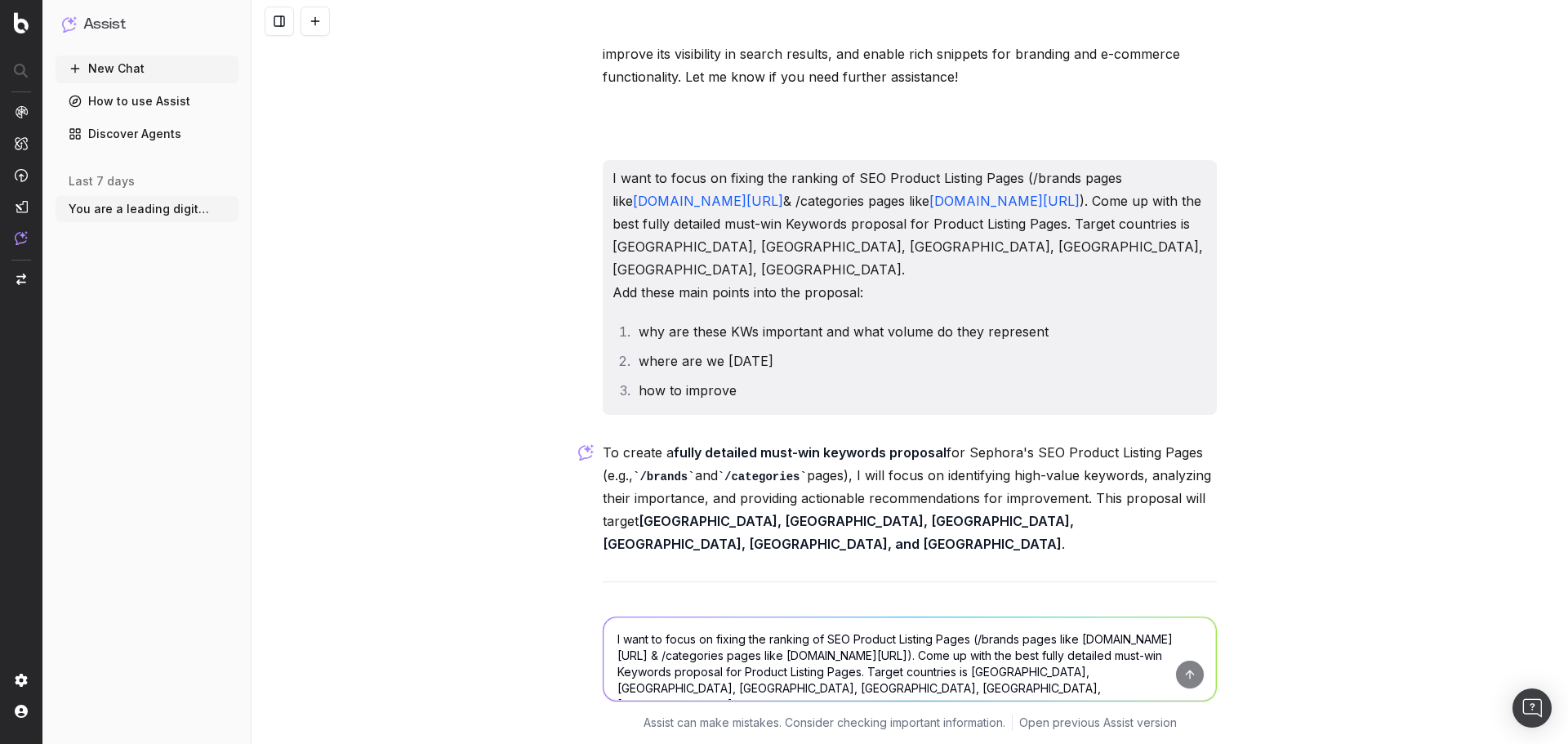
scroll to position [28339, 0]
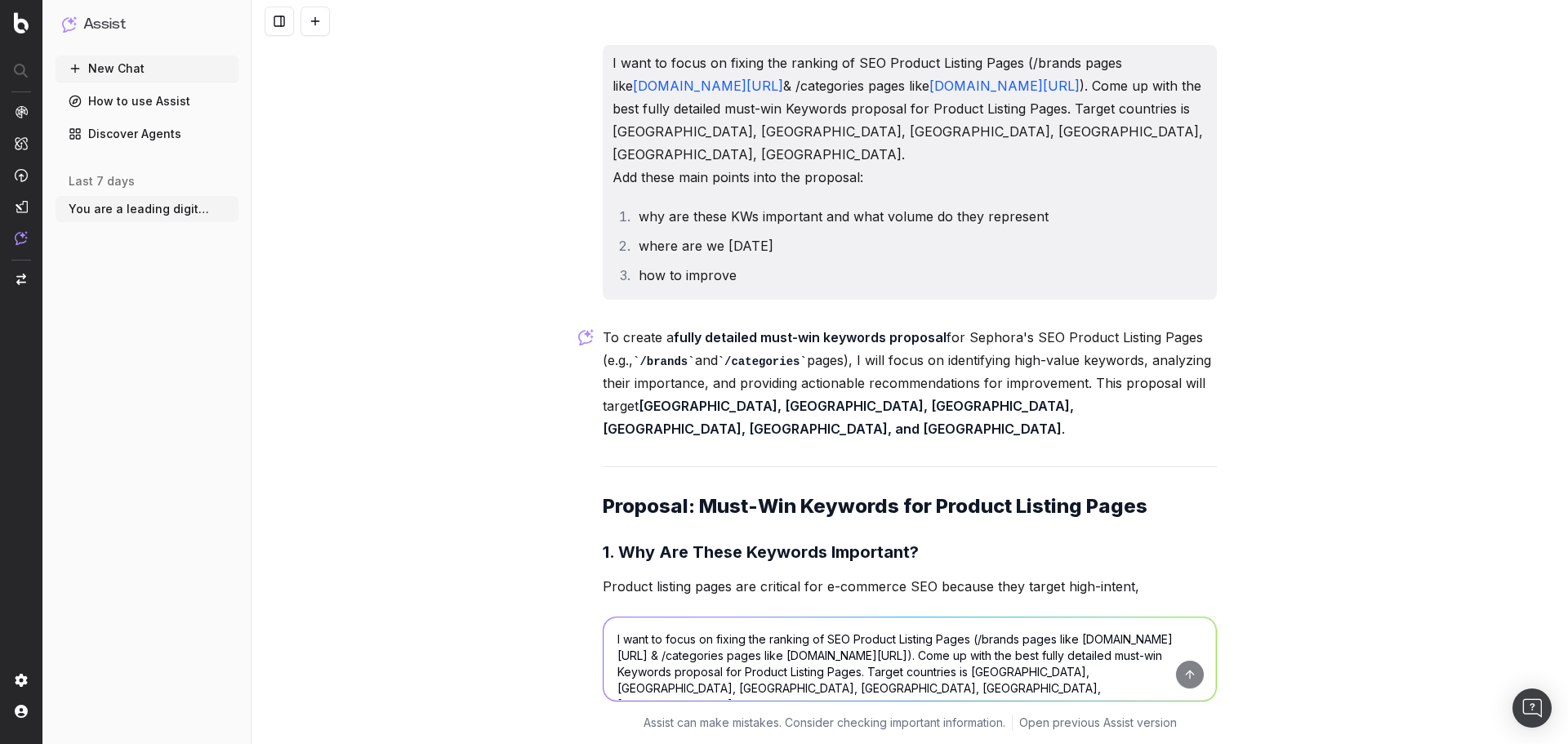
scroll to position [28249, 0]
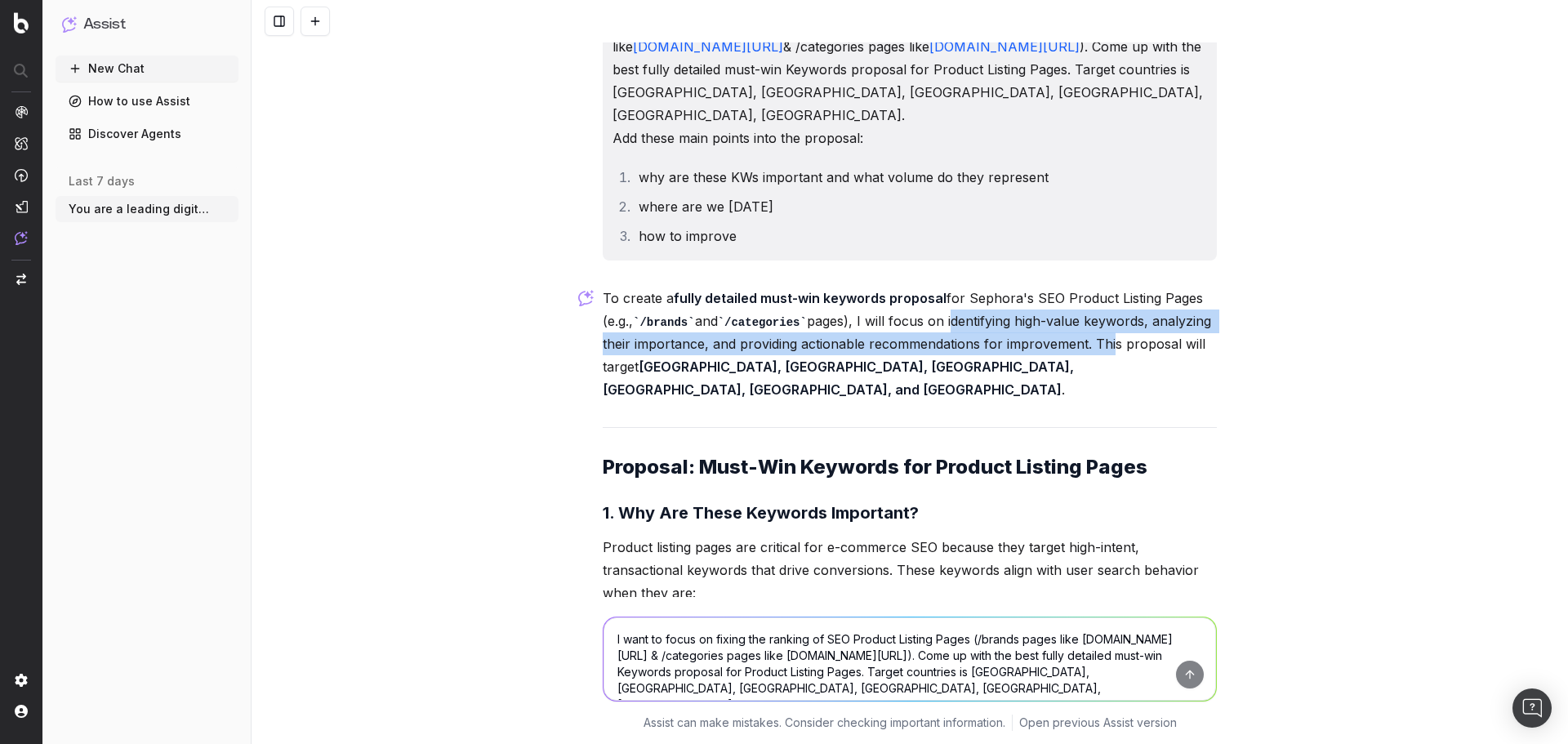
drag, startPoint x: 943, startPoint y: 334, endPoint x: 1098, endPoint y: 356, distance: 156.6
click at [1098, 356] on p "To create a fully detailed must-win keywords proposal for Sephora's SEO Product…" at bounding box center [910, 344] width 614 height 115
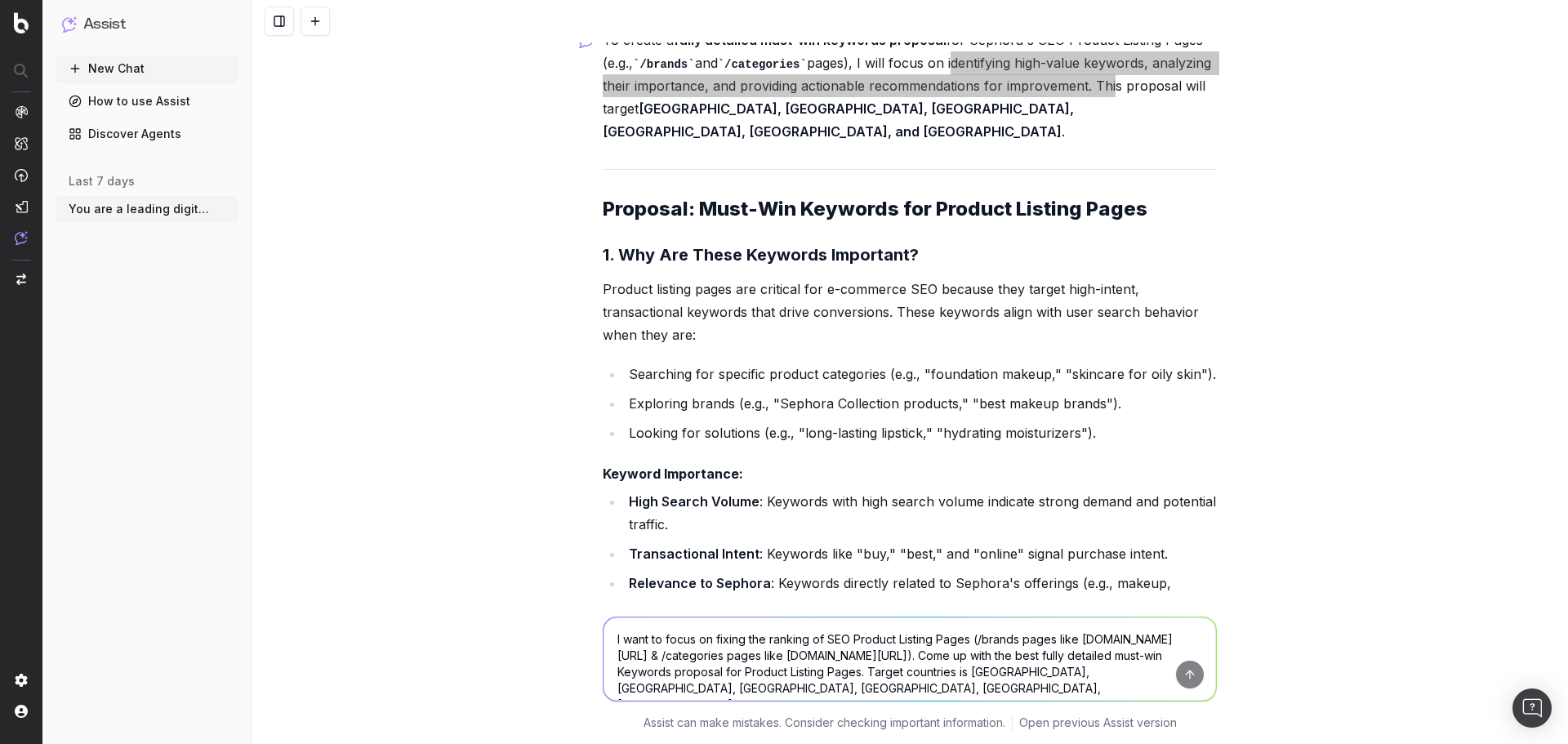
scroll to position [28575, 0]
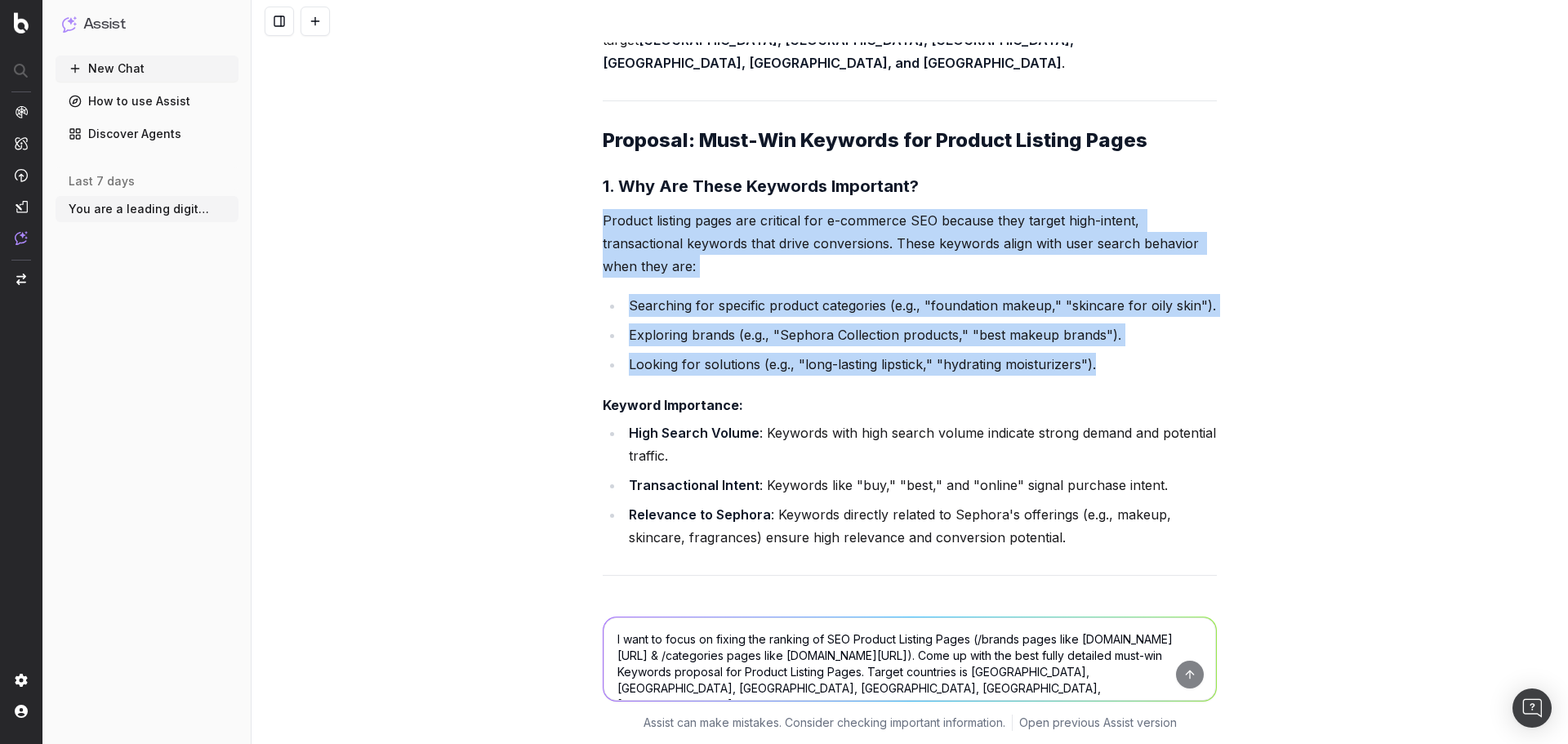
drag, startPoint x: 585, startPoint y: 214, endPoint x: 1115, endPoint y: 359, distance: 549.5
click at [1115, 359] on div "Stay true to Sephora's current tone, writing-style, personality, style consiste…" at bounding box center [910, 372] width 1317 height 744
copy div "Product listing pages are critical for e-commerce SEO because they target high-…"
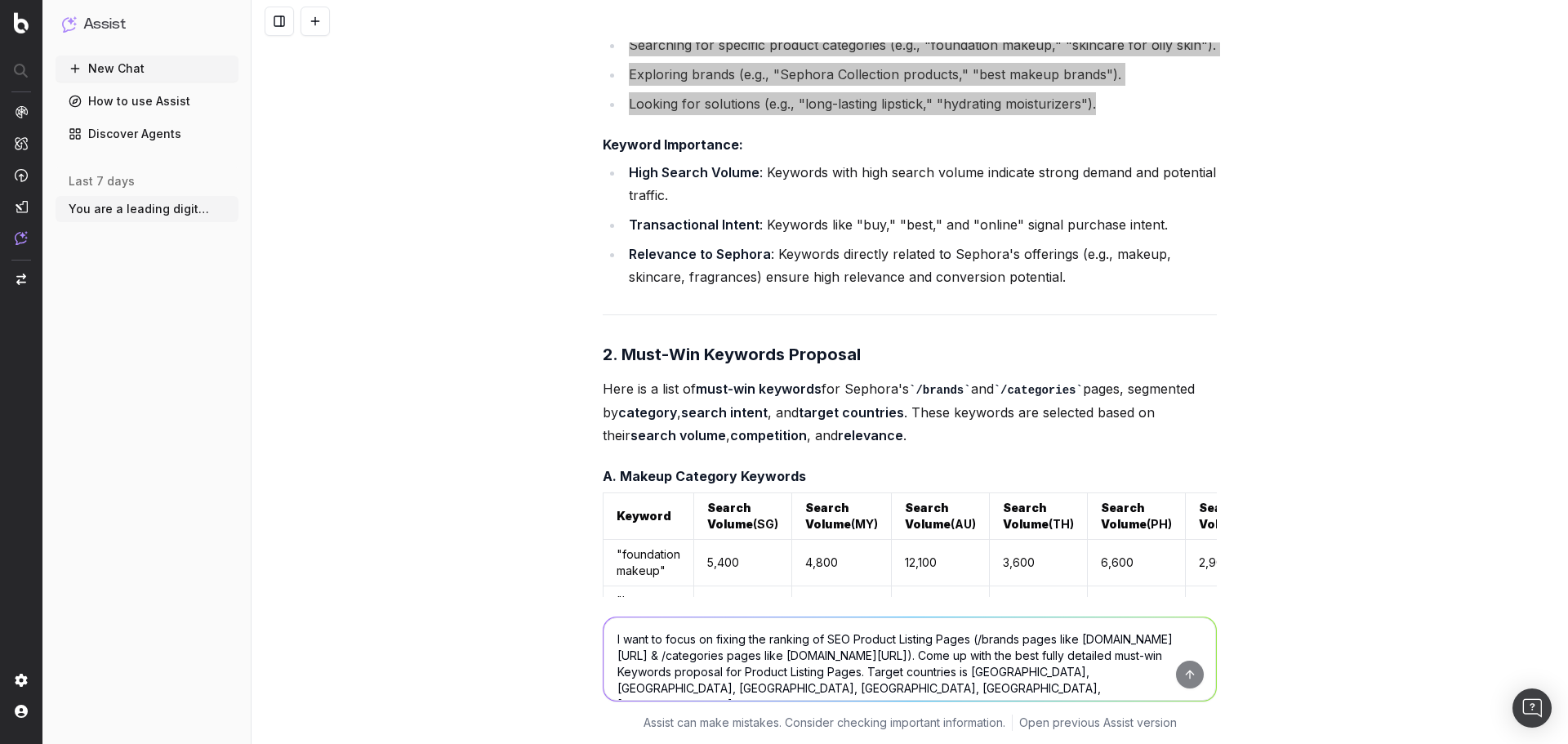
scroll to position [28738, 0]
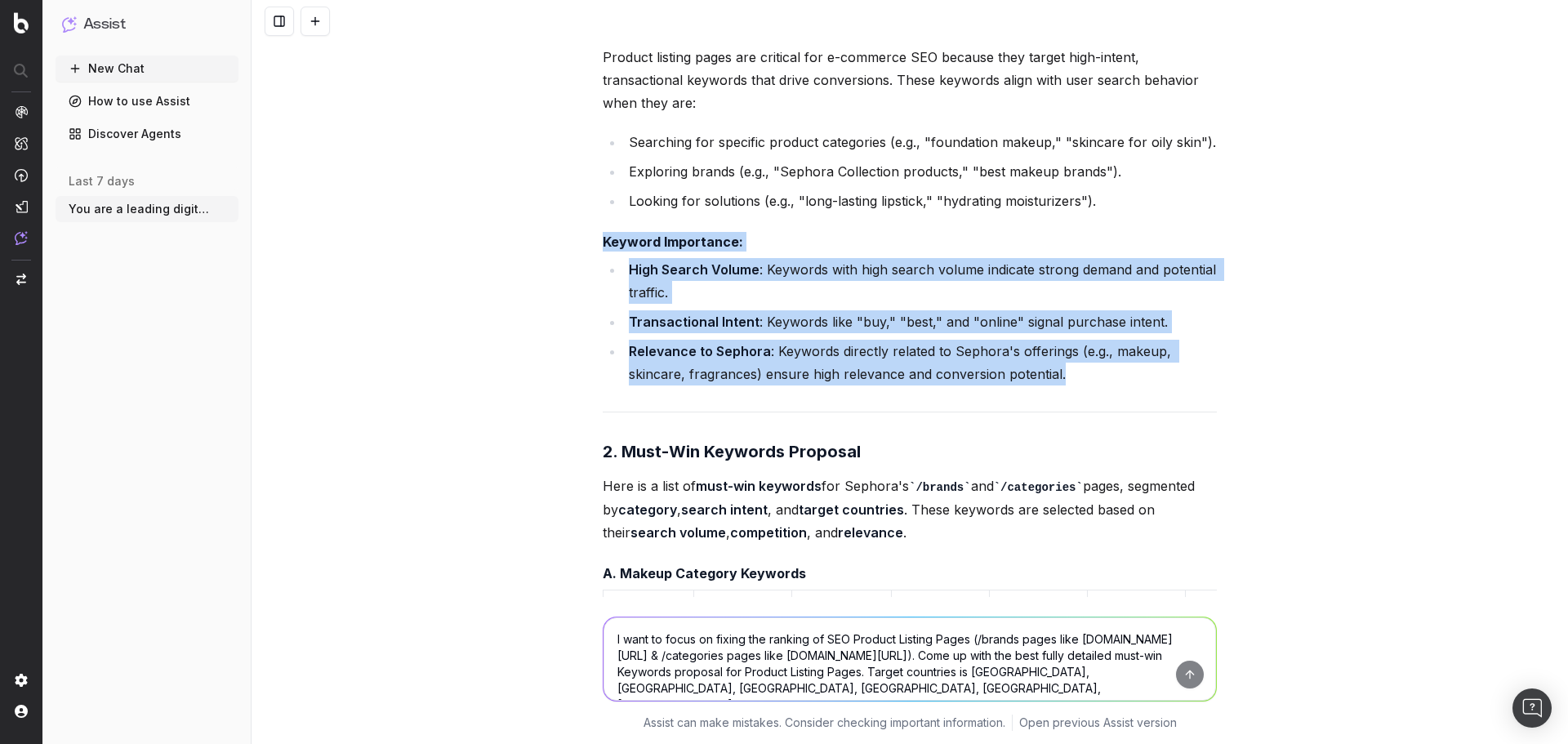
drag, startPoint x: 585, startPoint y: 229, endPoint x: 1123, endPoint y: 375, distance: 557.5
click at [1123, 375] on div "Stay true to Sephora's current tone, writing-style, personality, style consiste…" at bounding box center [910, 372] width 1317 height 744
copy div "Keyword Importance: High Search Volume : Keywords with high search volume indic…"
drag, startPoint x: 679, startPoint y: 242, endPoint x: 664, endPoint y: 243, distance: 15.0
click at [679, 242] on strong "Keyword Importance:" at bounding box center [673, 242] width 140 height 17
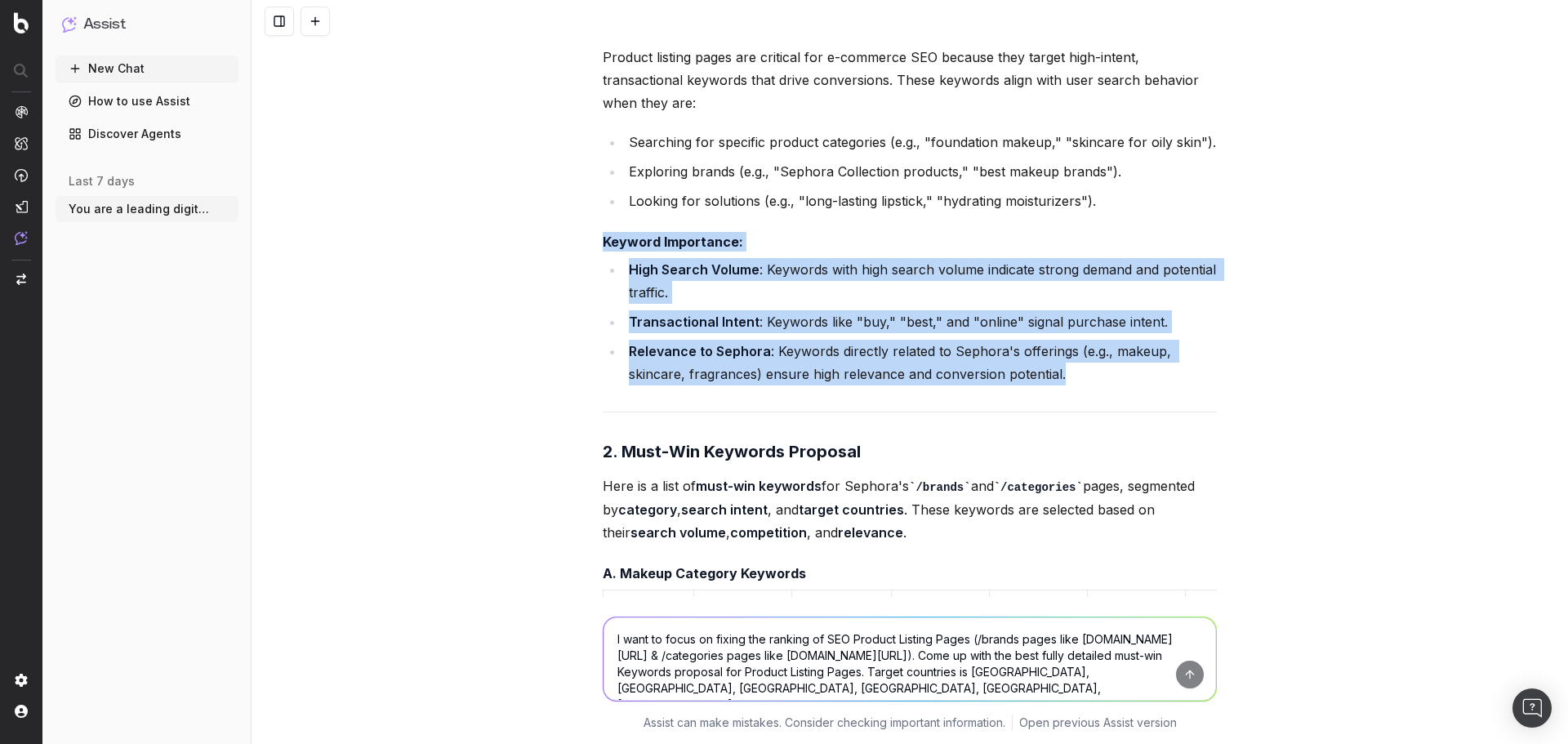
drag, startPoint x: 592, startPoint y: 235, endPoint x: 1201, endPoint y: 367, distance: 623.1
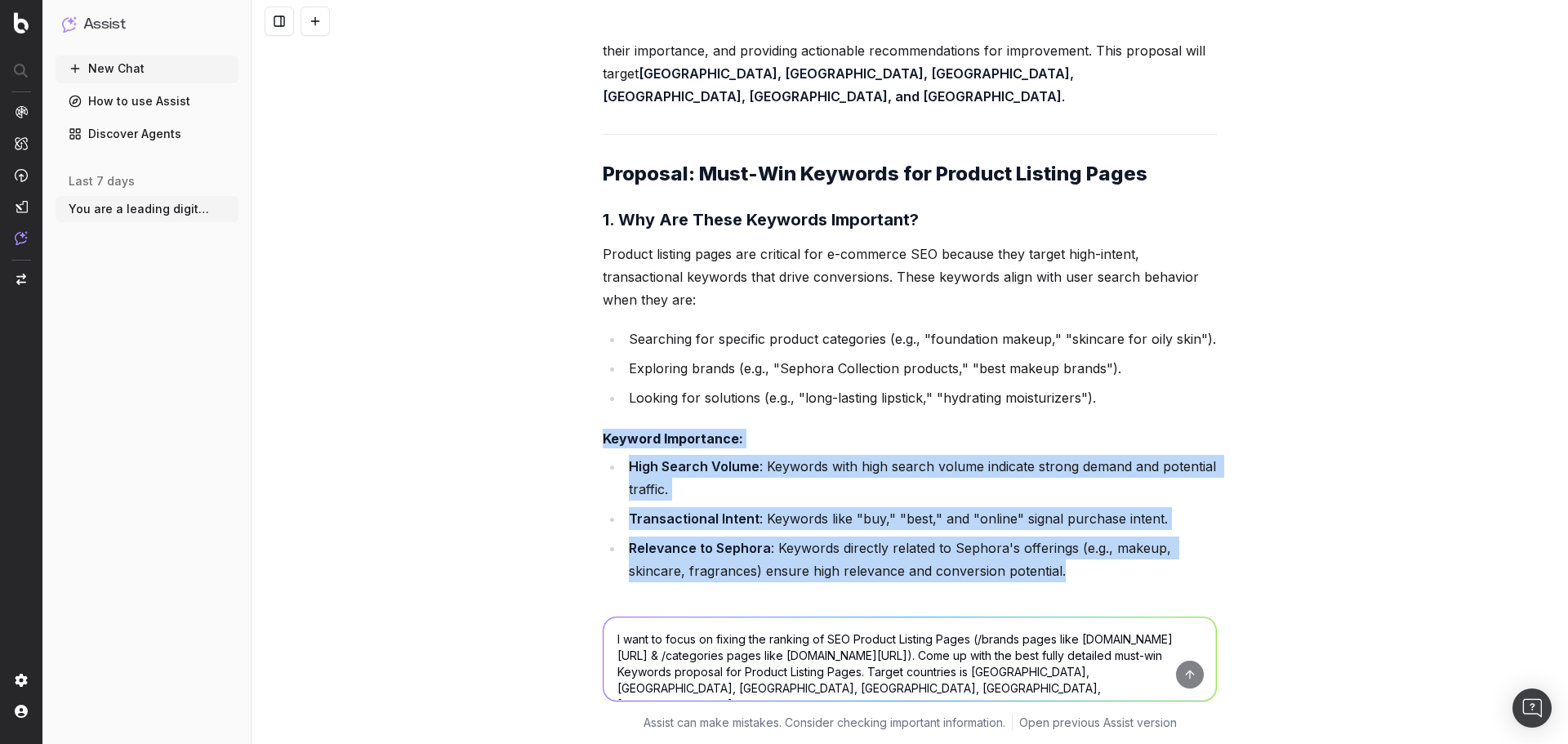
scroll to position [28494, 0]
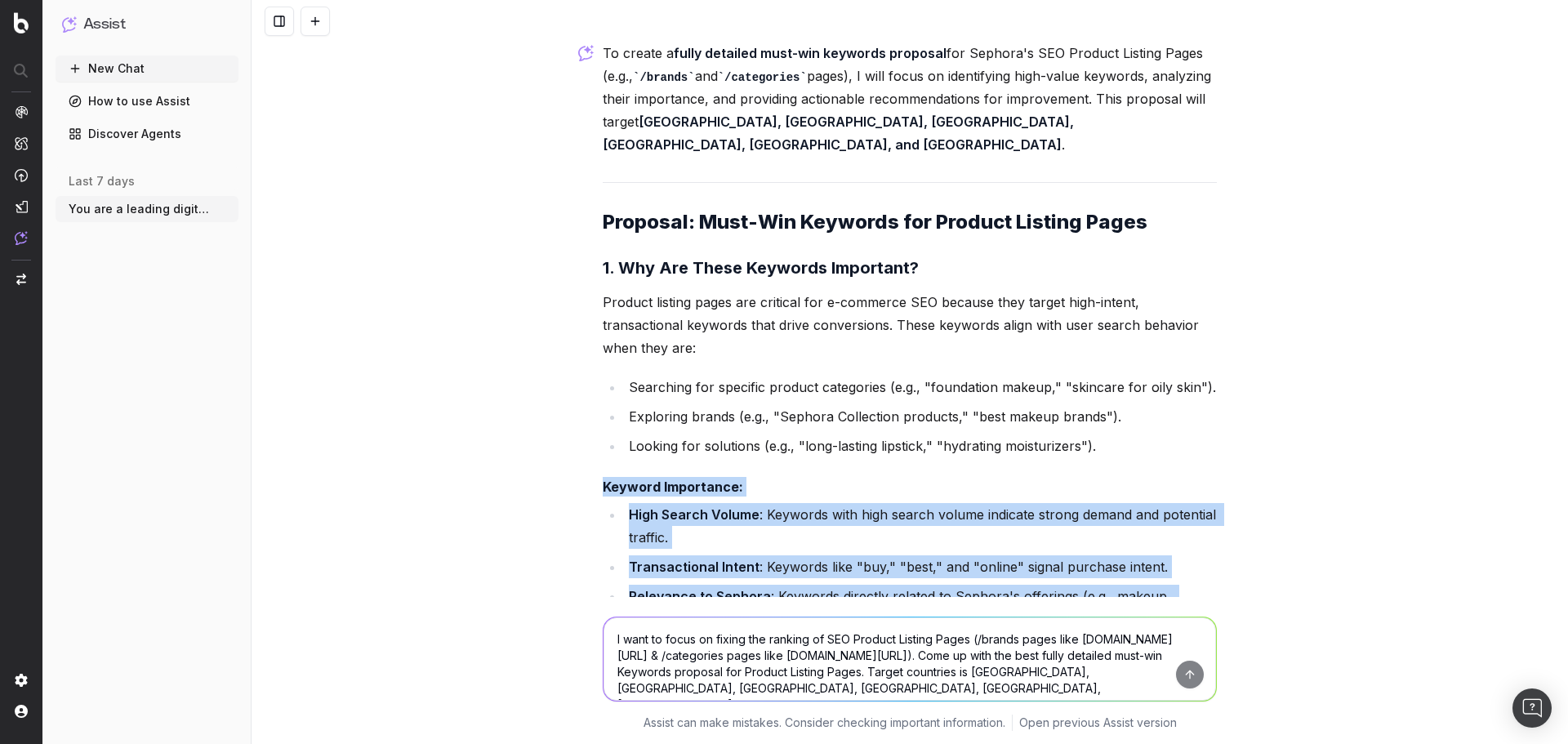
copy div "Keyword Importance: High Search Volume : Keywords with high search volume indic…"
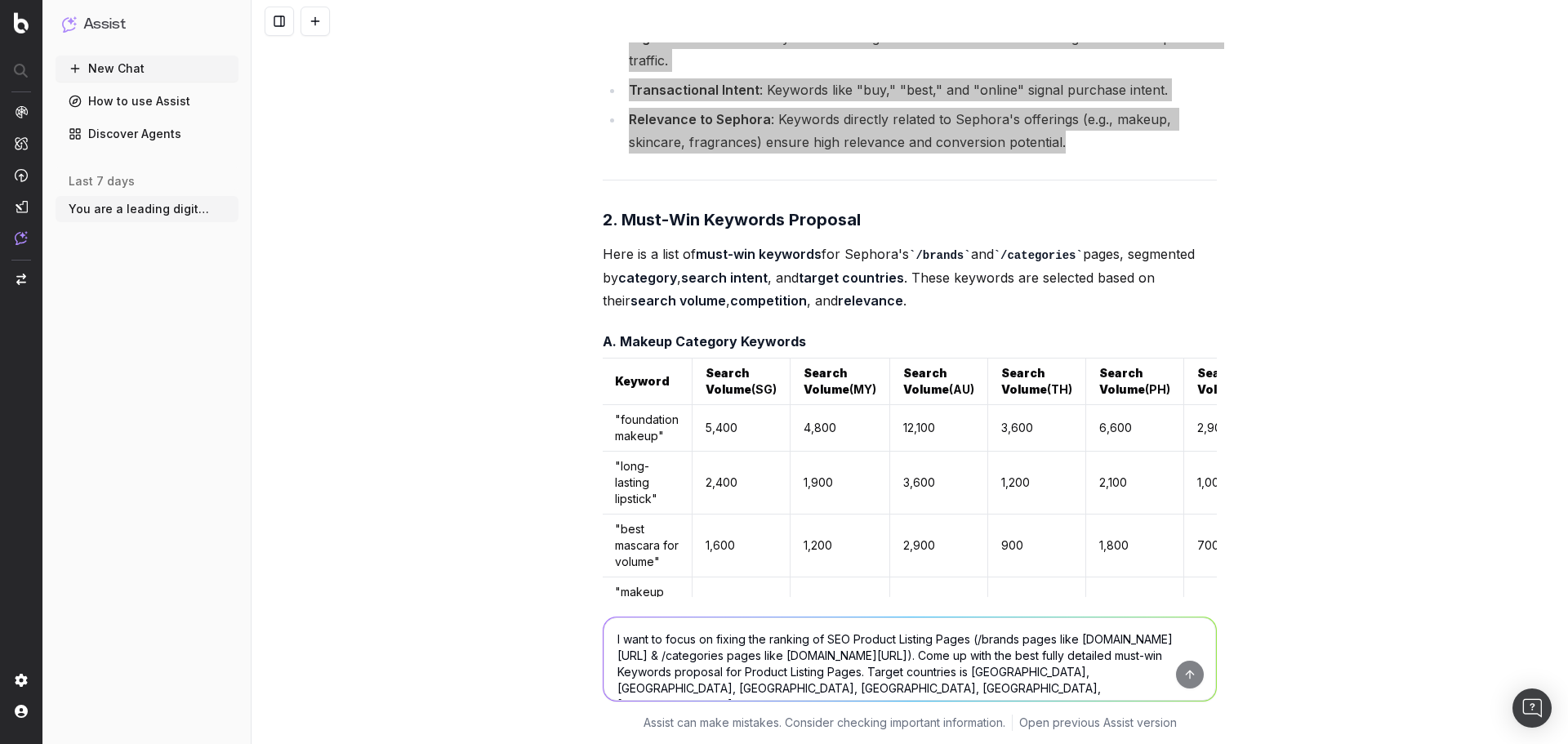
scroll to position [28971, 0]
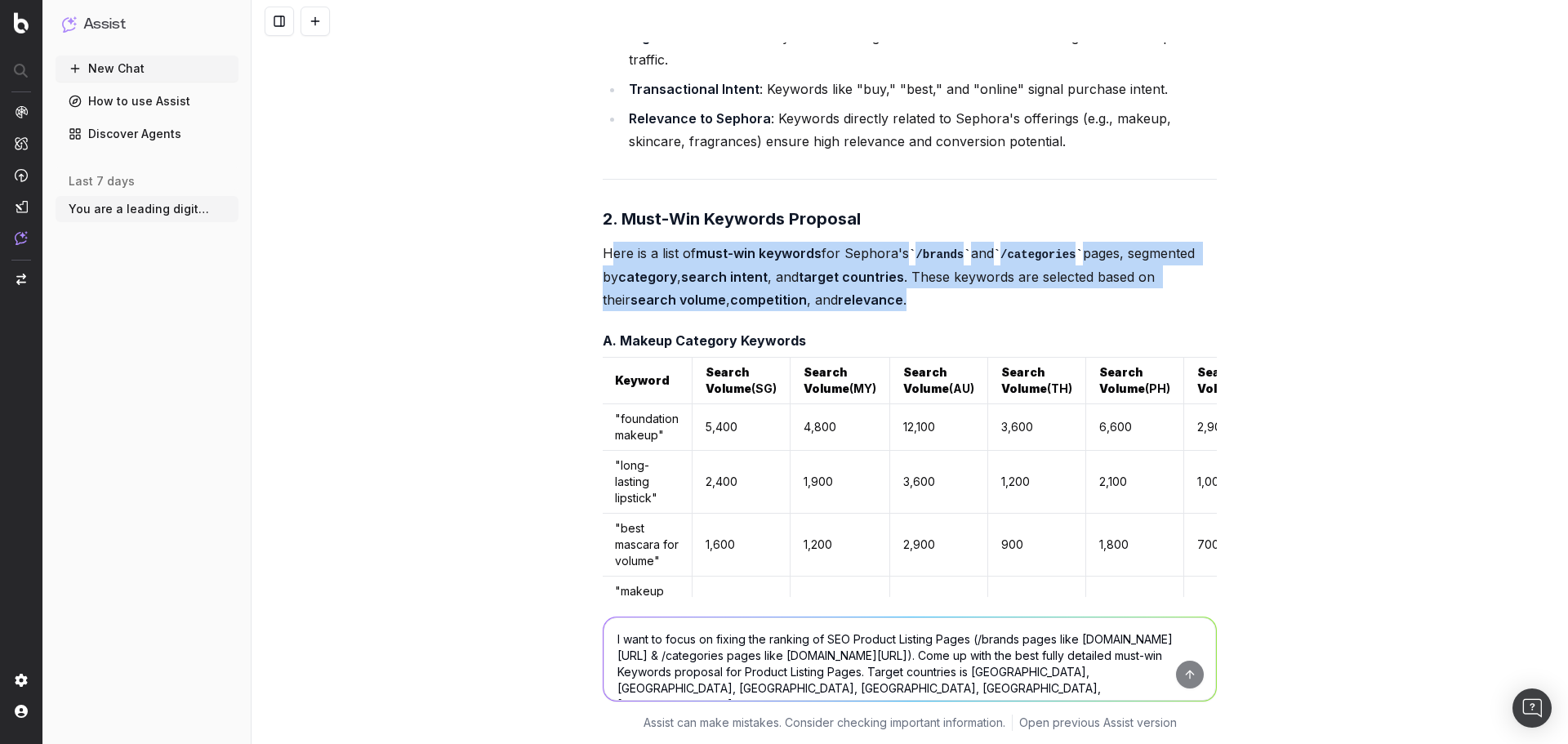
drag, startPoint x: 607, startPoint y: 249, endPoint x: 978, endPoint y: 289, distance: 373.2
click at [978, 289] on p "Here is a list of must-win keywords for Sephora's /brands and /categories pages…" at bounding box center [910, 276] width 614 height 69
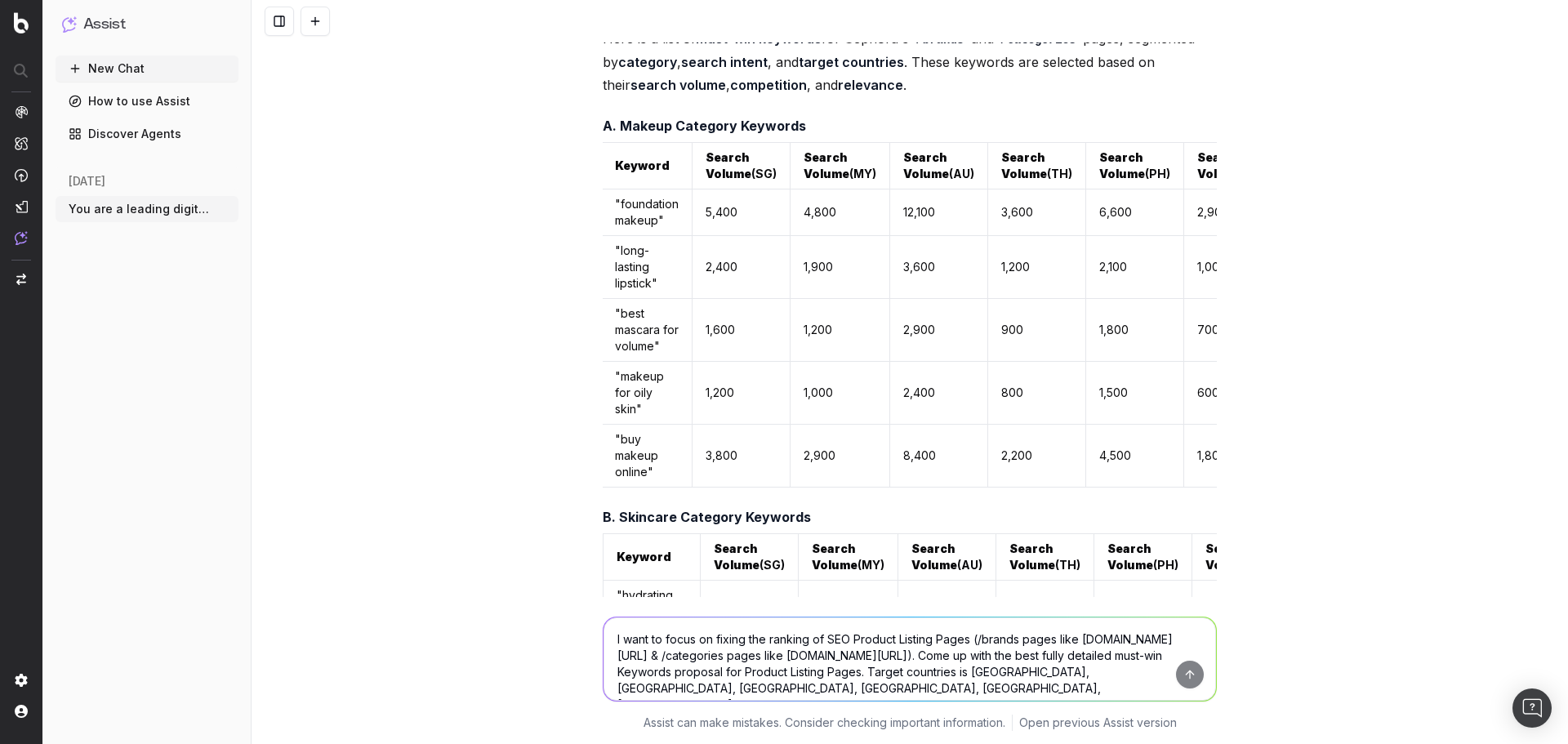
scroll to position [29230, 0]
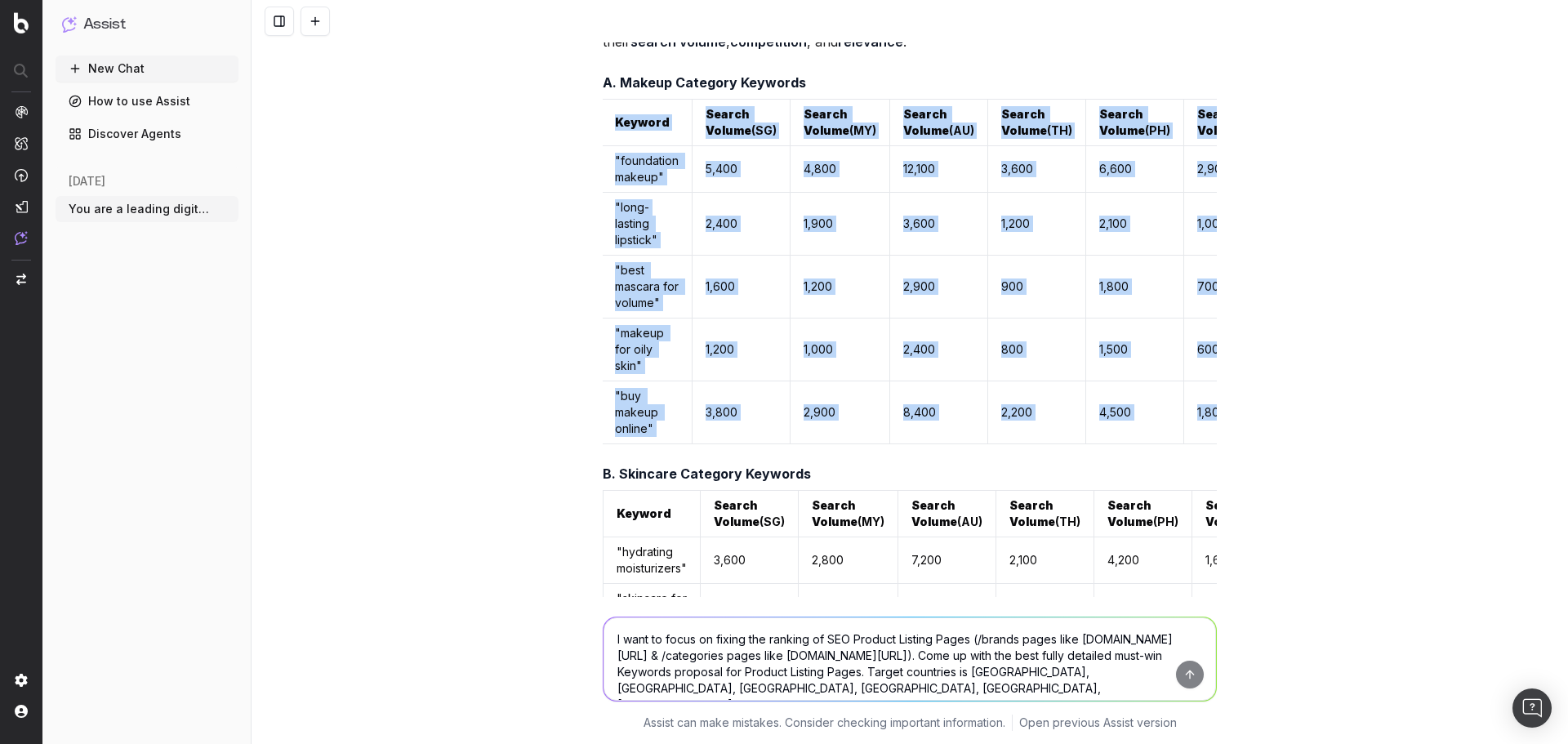
drag, startPoint x: 602, startPoint y: 120, endPoint x: 1207, endPoint y: 439, distance: 683.9
click at [1207, 439] on table "Keyword Search Volume (SG) Search Volume (MY) Search Volume (AU) Search Volume …" at bounding box center [1046, 272] width 890 height 345
copy table "Keyword Search Volume (SG) Search Volume (MY) Search Volume (AU) Search Volume …"
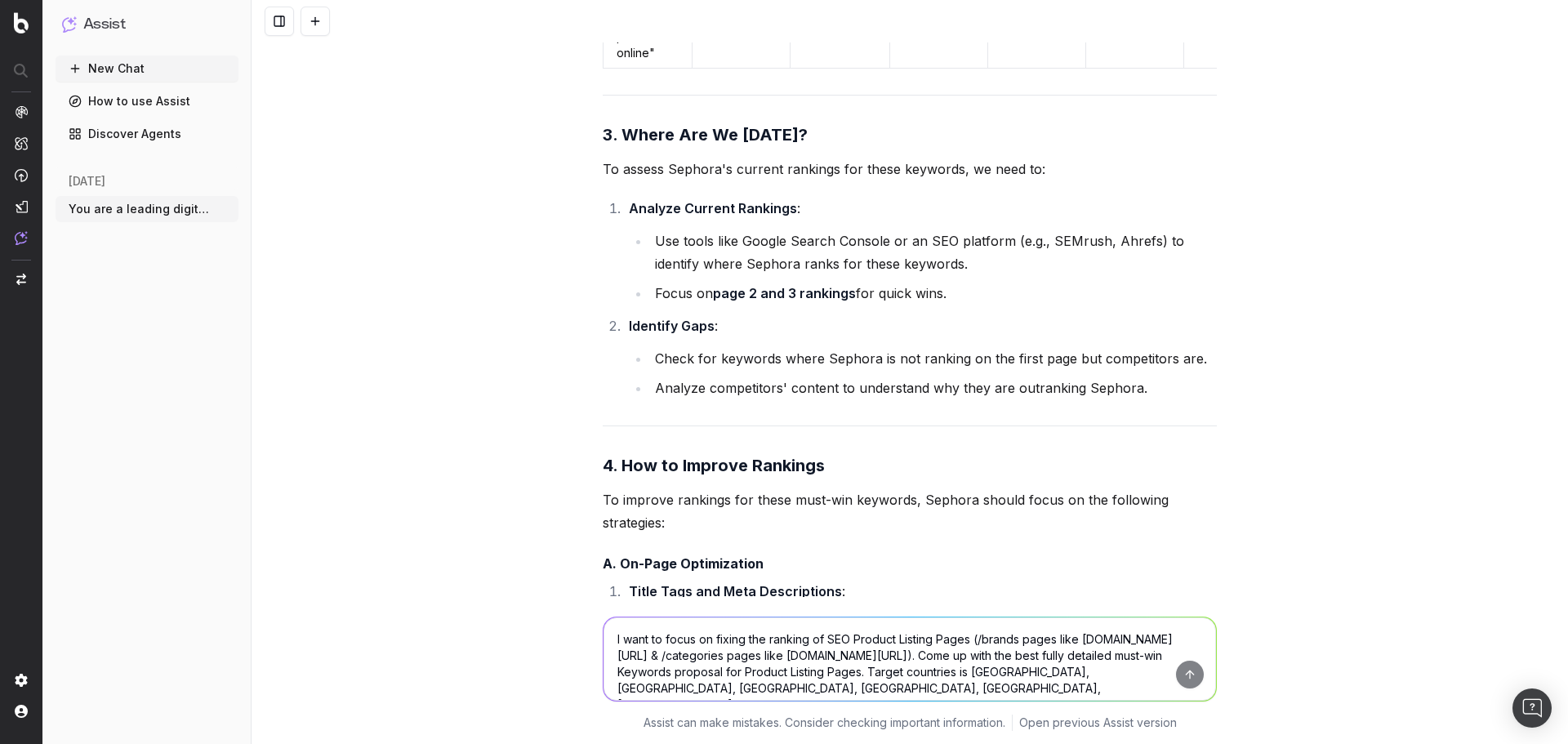
scroll to position [30455, 0]
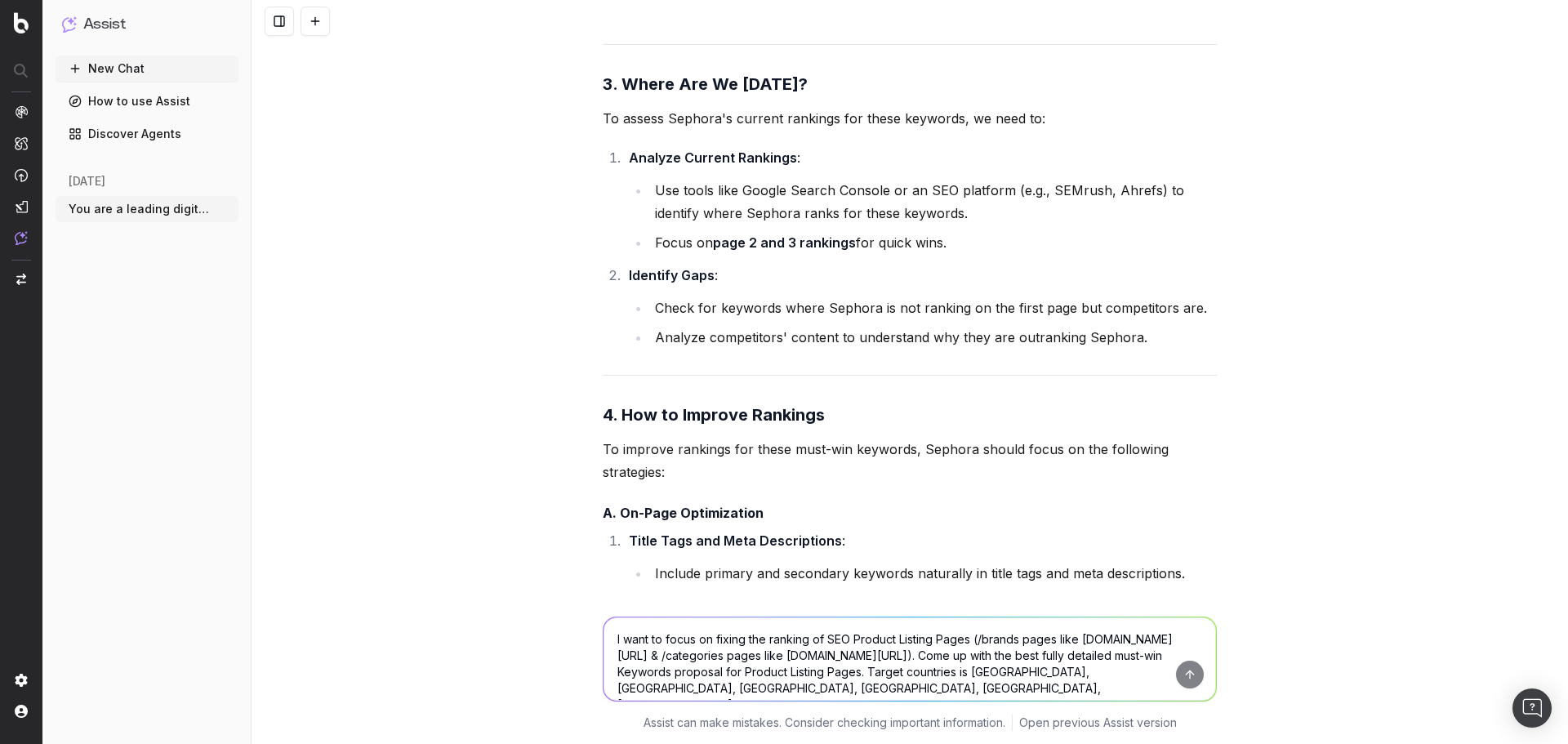
click at [827, 645] on textarea "I want to focus on fixing the ranking of SEO Product Listing Pages (/brands pag…" at bounding box center [910, 659] width 613 height 83
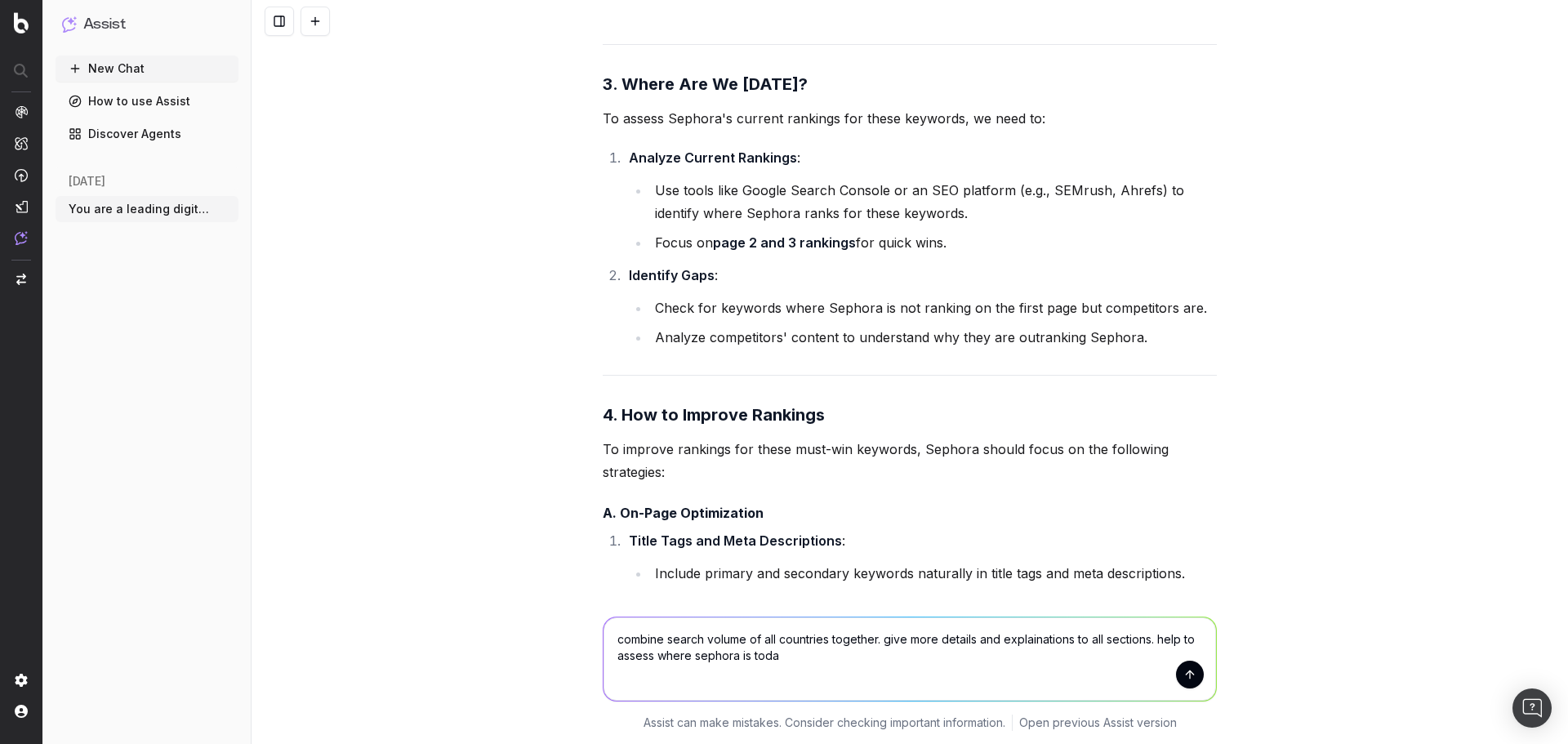
type textarea "combine search volume of all countries together. give more details and explaina…"
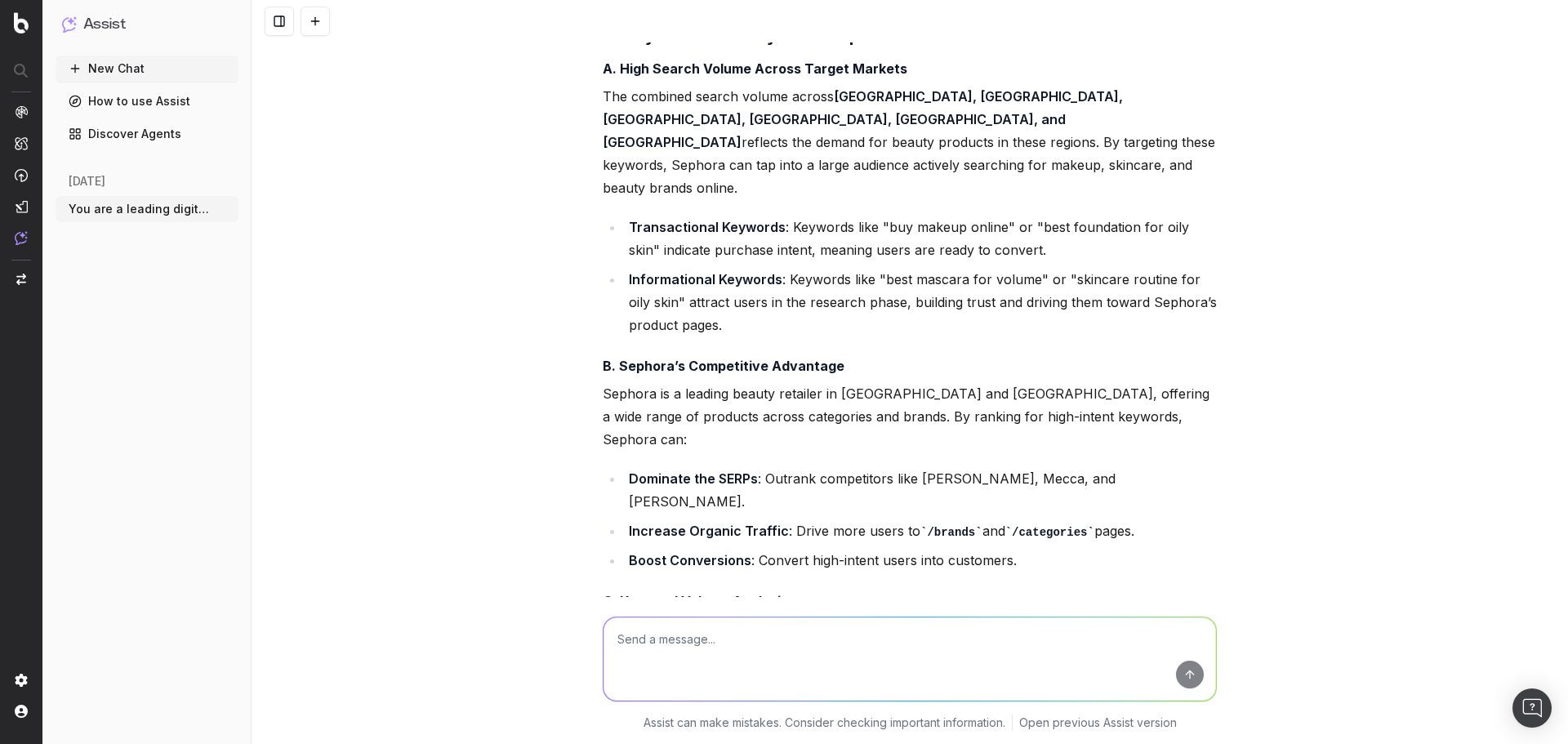
scroll to position [32845, 0]
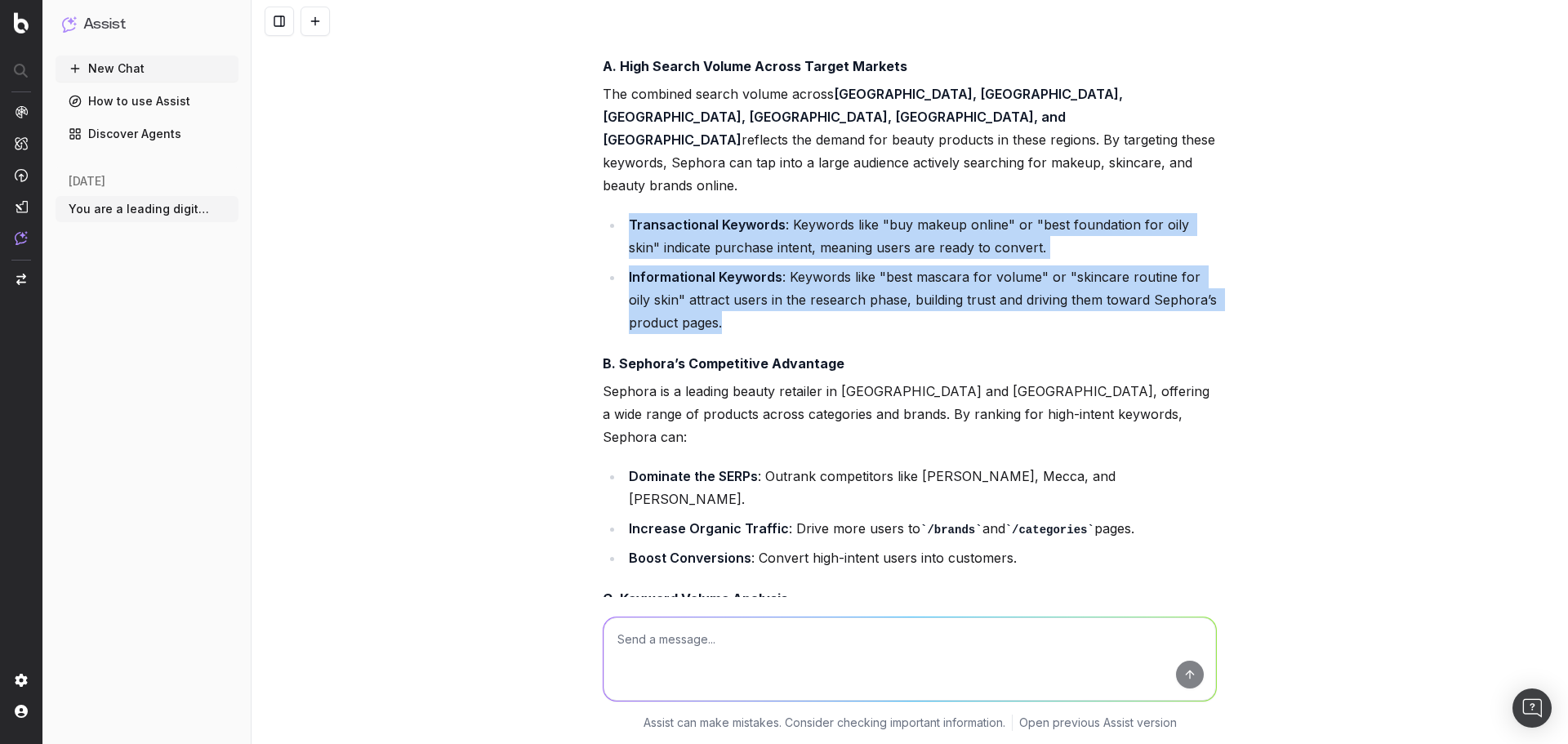
drag, startPoint x: 618, startPoint y: 242, endPoint x: 756, endPoint y: 344, distance: 171.6
click at [756, 334] on ul "Transactional Keywords : Keywords like "buy makeup online" or "best foundation …" at bounding box center [910, 274] width 614 height 121
copy ul "Transactional Keywords : Keywords like "buy makeup online" or "best foundation …"
click at [984, 328] on li "Informational Keywords : Keywords like "best mascara for volume" or "skincare r…" at bounding box center [920, 299] width 593 height 68
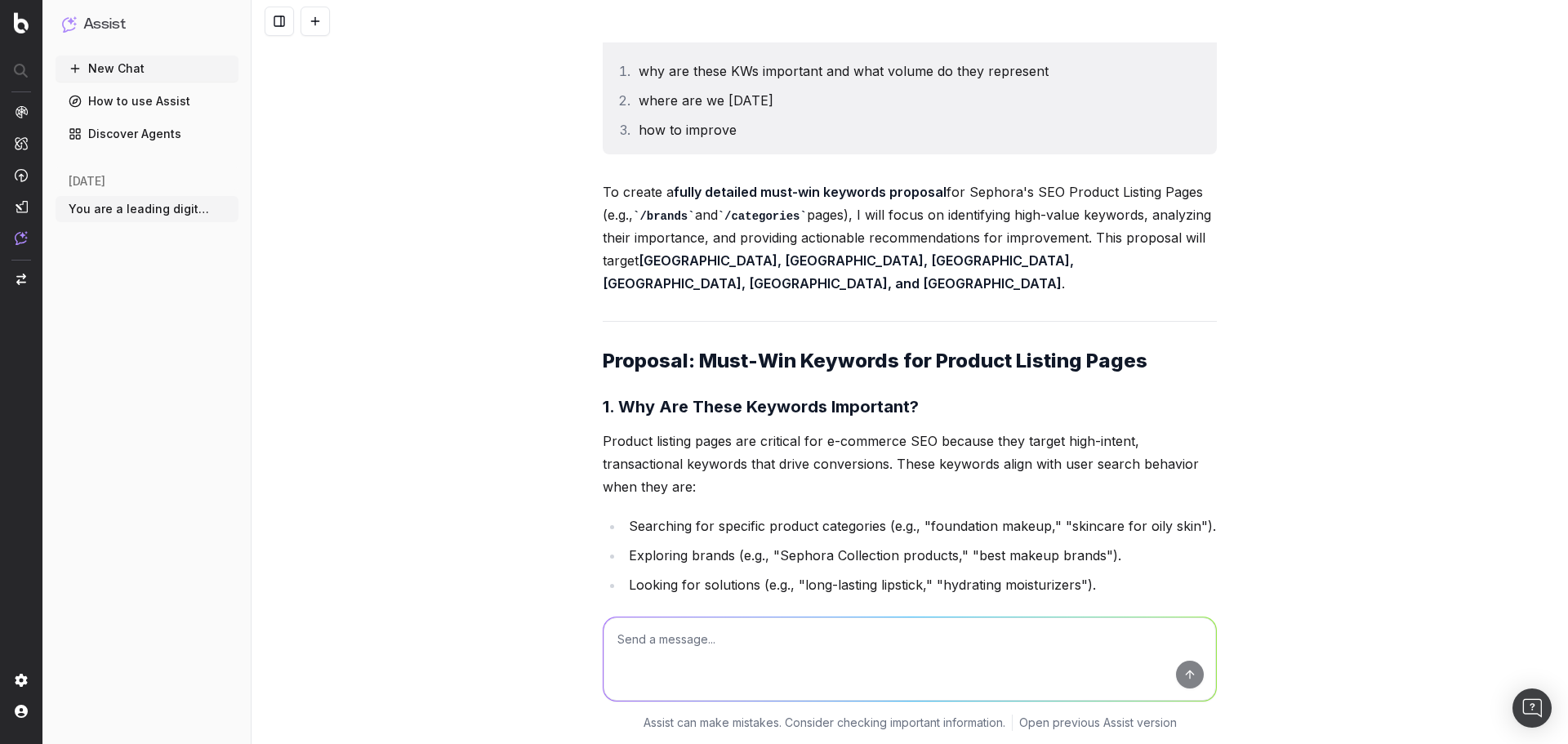
scroll to position [28391, 0]
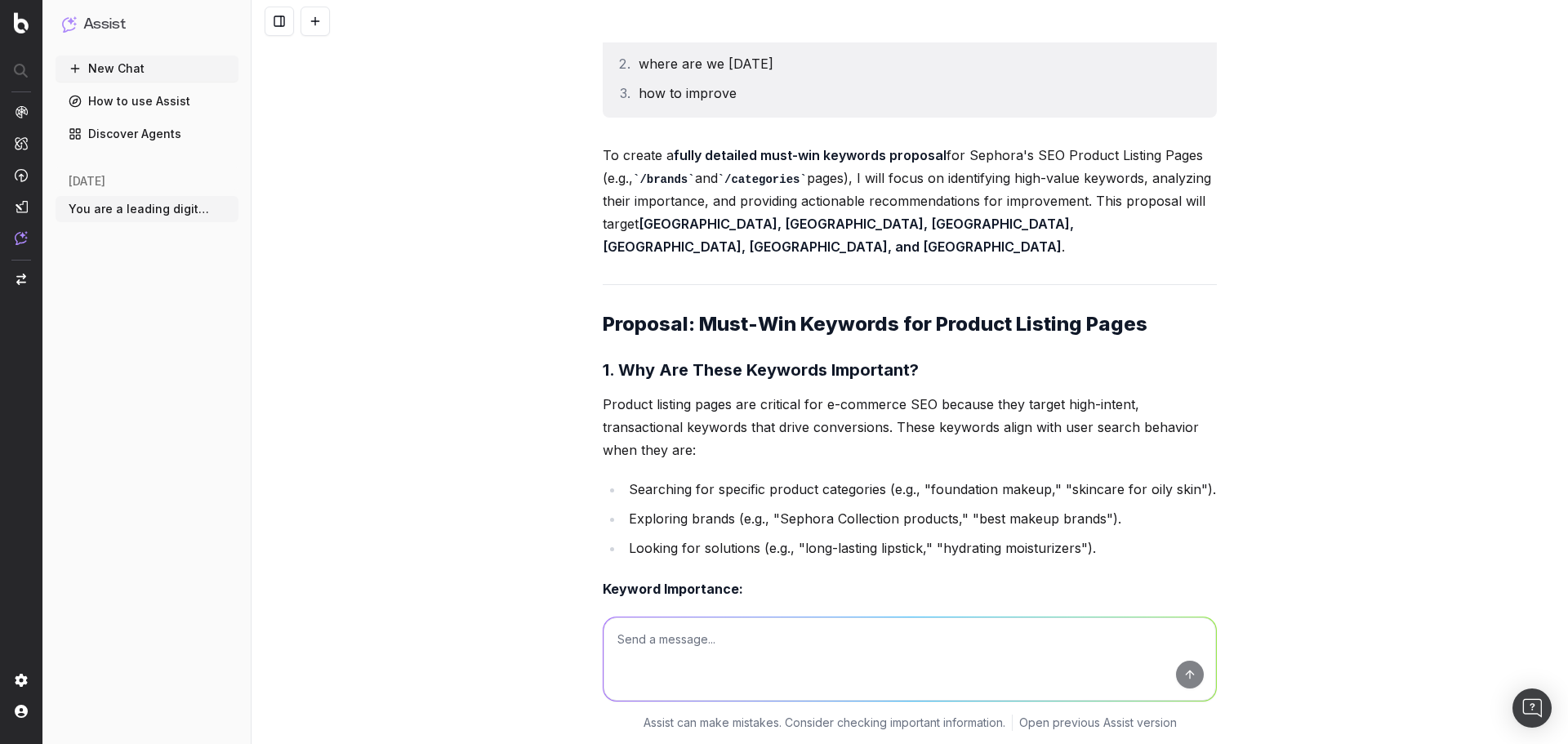
click at [671, 433] on p "Product listing pages are critical for e-commerce SEO because they target high-…" at bounding box center [910, 427] width 614 height 68
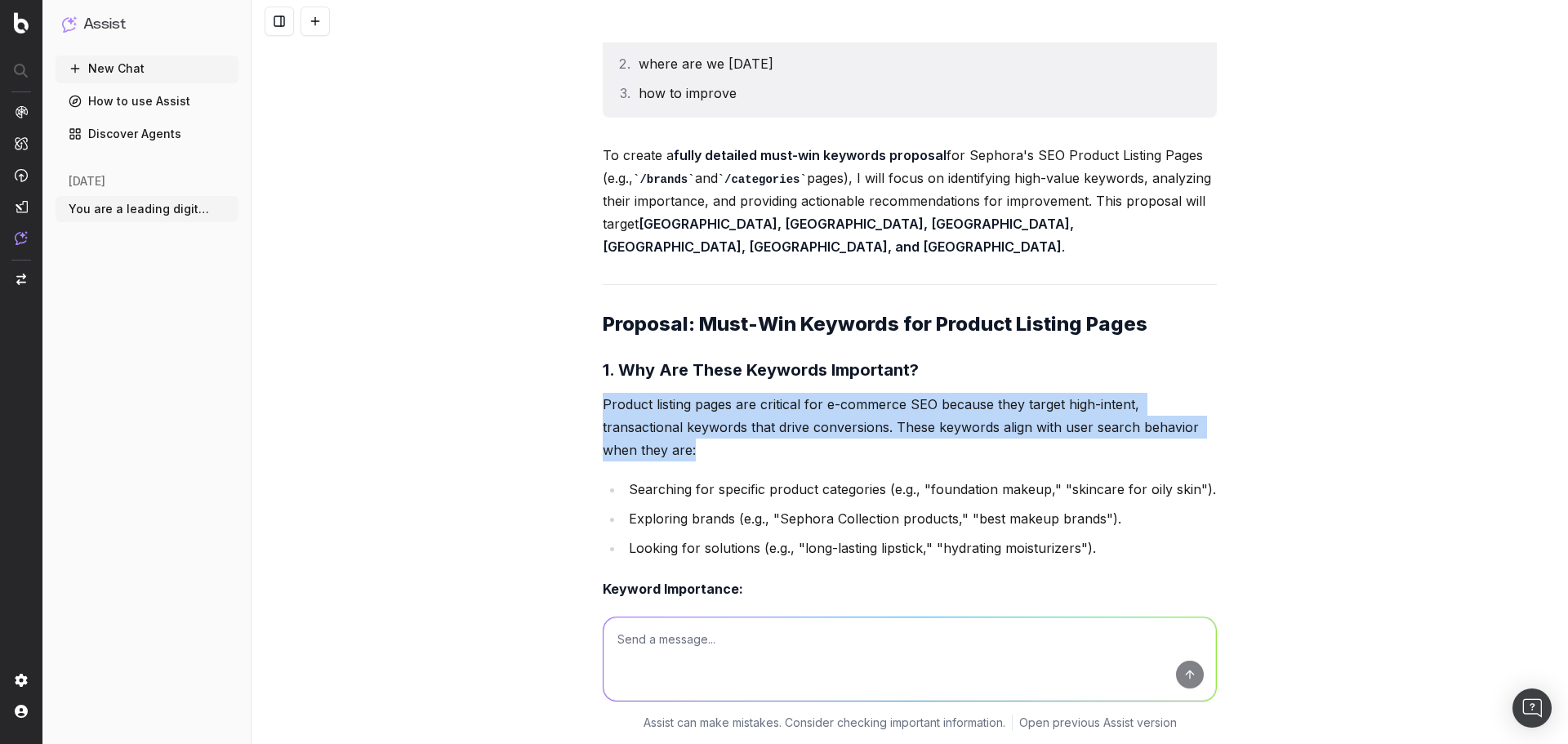
drag, startPoint x: 710, startPoint y: 450, endPoint x: 576, endPoint y: 410, distance: 139.8
click at [576, 410] on div "Stay true to Sephora's current tone, writing-style, personality, style consiste…" at bounding box center [910, 372] width 1317 height 744
copy p "Product listing pages are critical for e-commerce SEO because they target high-…"
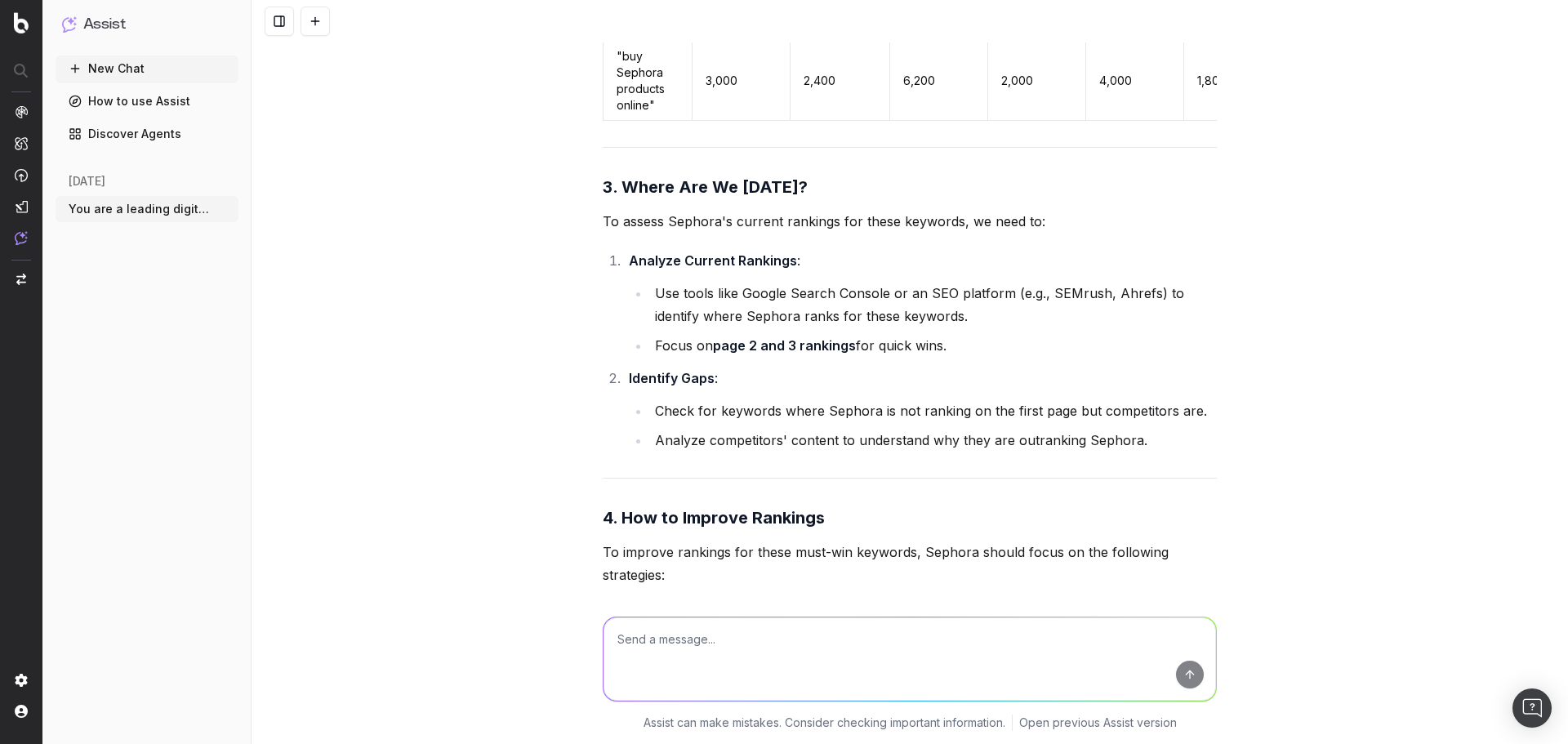
scroll to position [30433, 0]
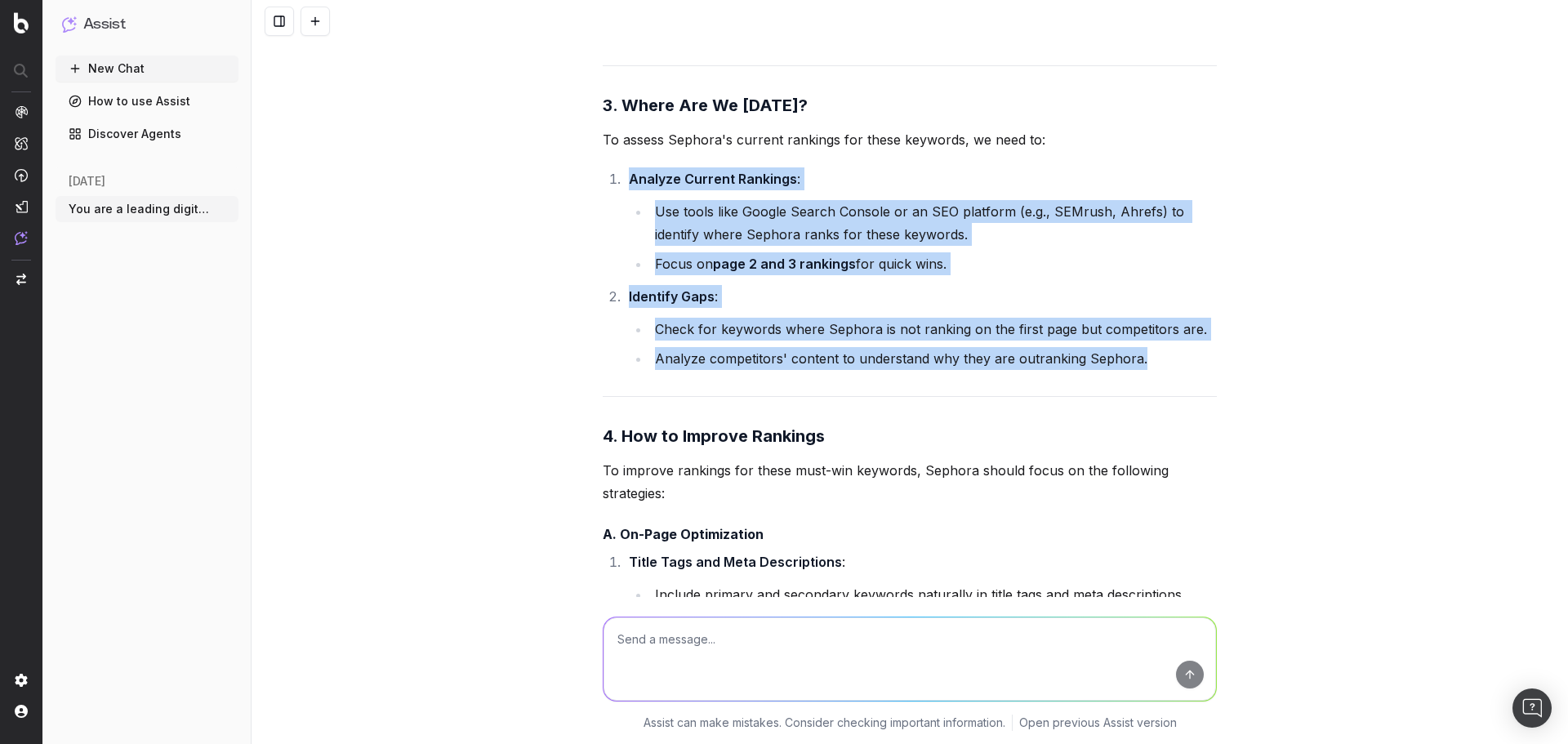
drag, startPoint x: 1169, startPoint y: 437, endPoint x: 600, endPoint y: 244, distance: 600.8
click at [603, 244] on ol "Analyze Current Rankings : Use tools like Google Search Console or an SEO platf…" at bounding box center [910, 269] width 614 height 203
copy ol "Analyze Current Rankings : Use tools like Google Search Console or an SEO platf…"
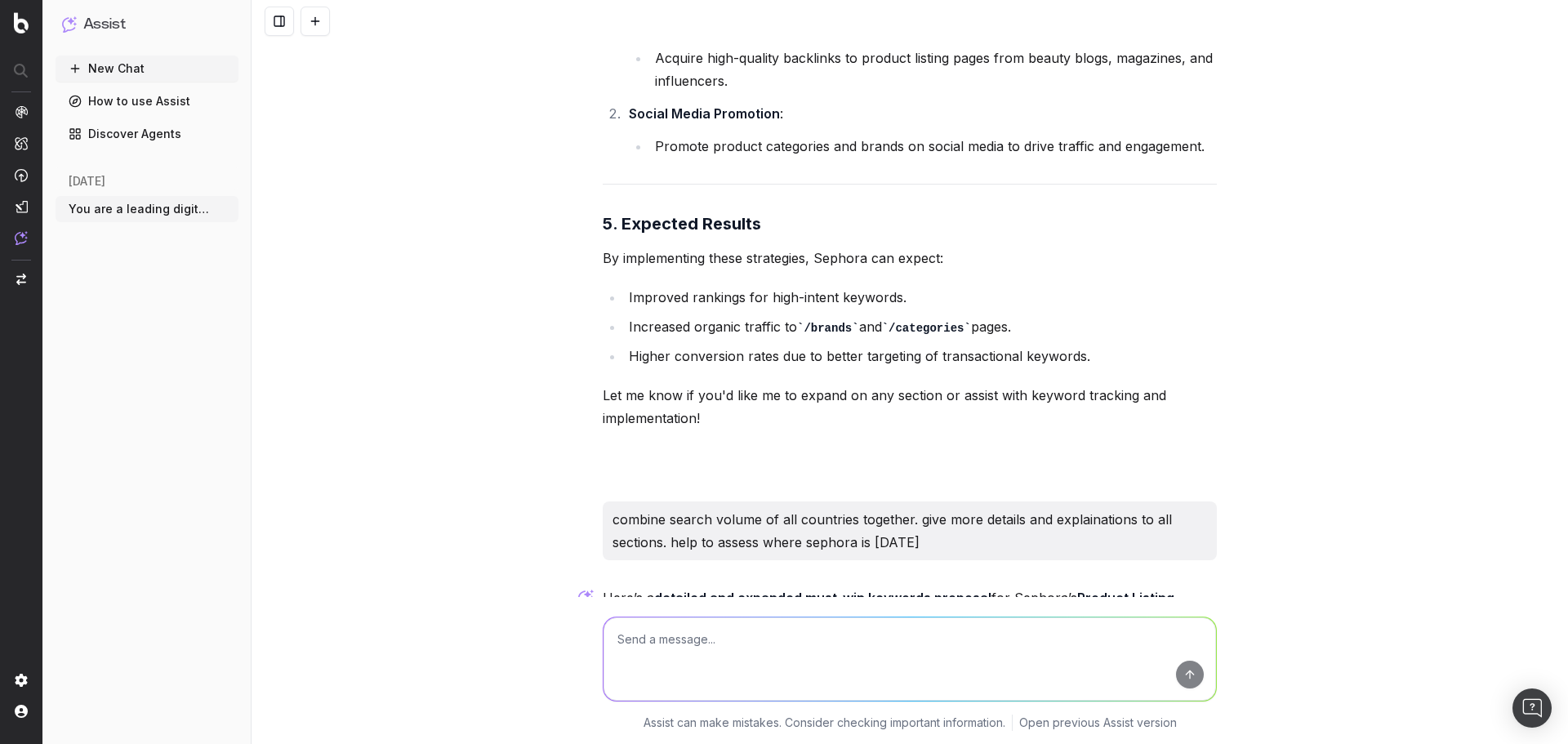
scroll to position [31696, 0]
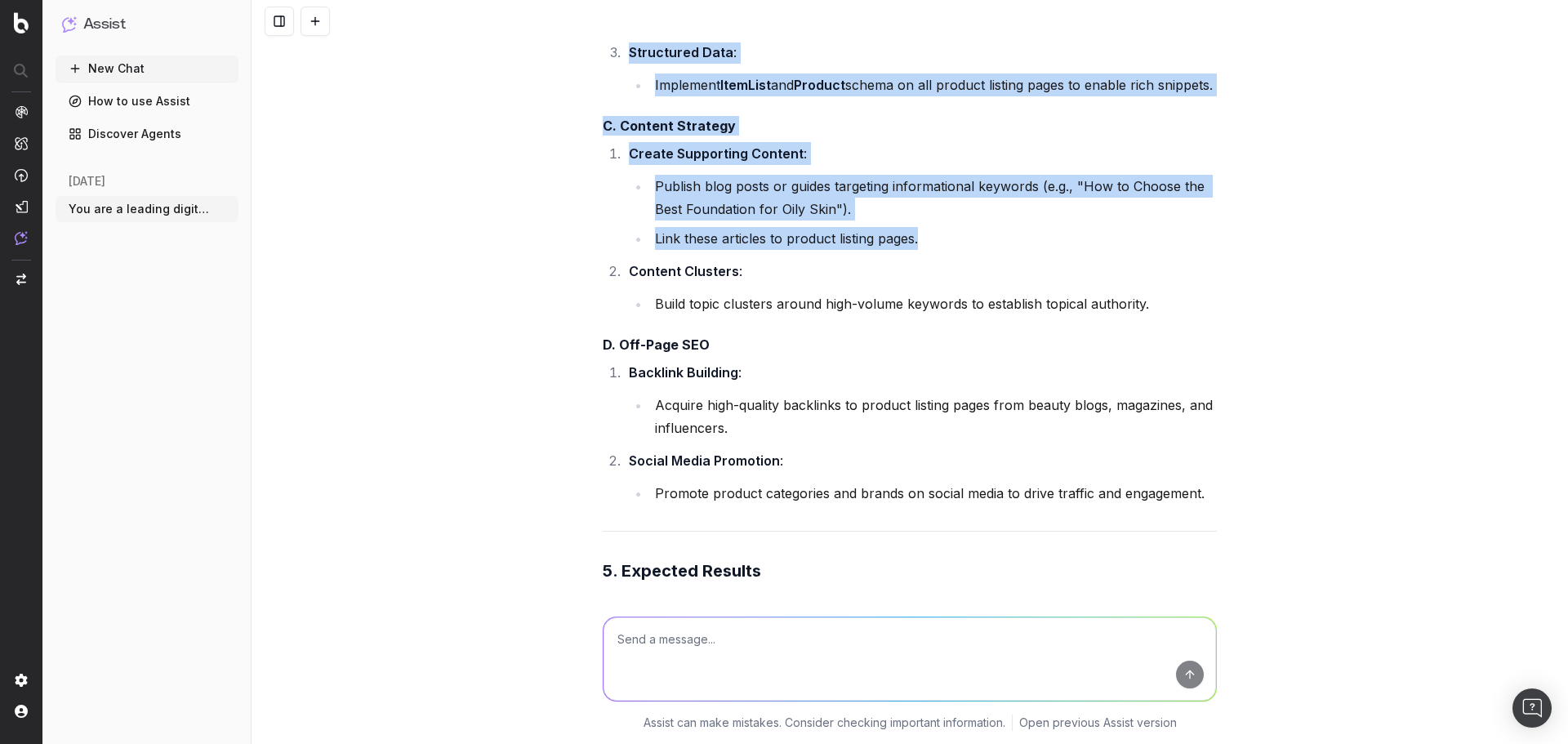
drag, startPoint x: 586, startPoint y: 192, endPoint x: 830, endPoint y: 344, distance: 287.5
click at [830, 344] on div "Stay true to Sephora's current tone, writing-style, personality, style consiste…" at bounding box center [910, 372] width 1317 height 744
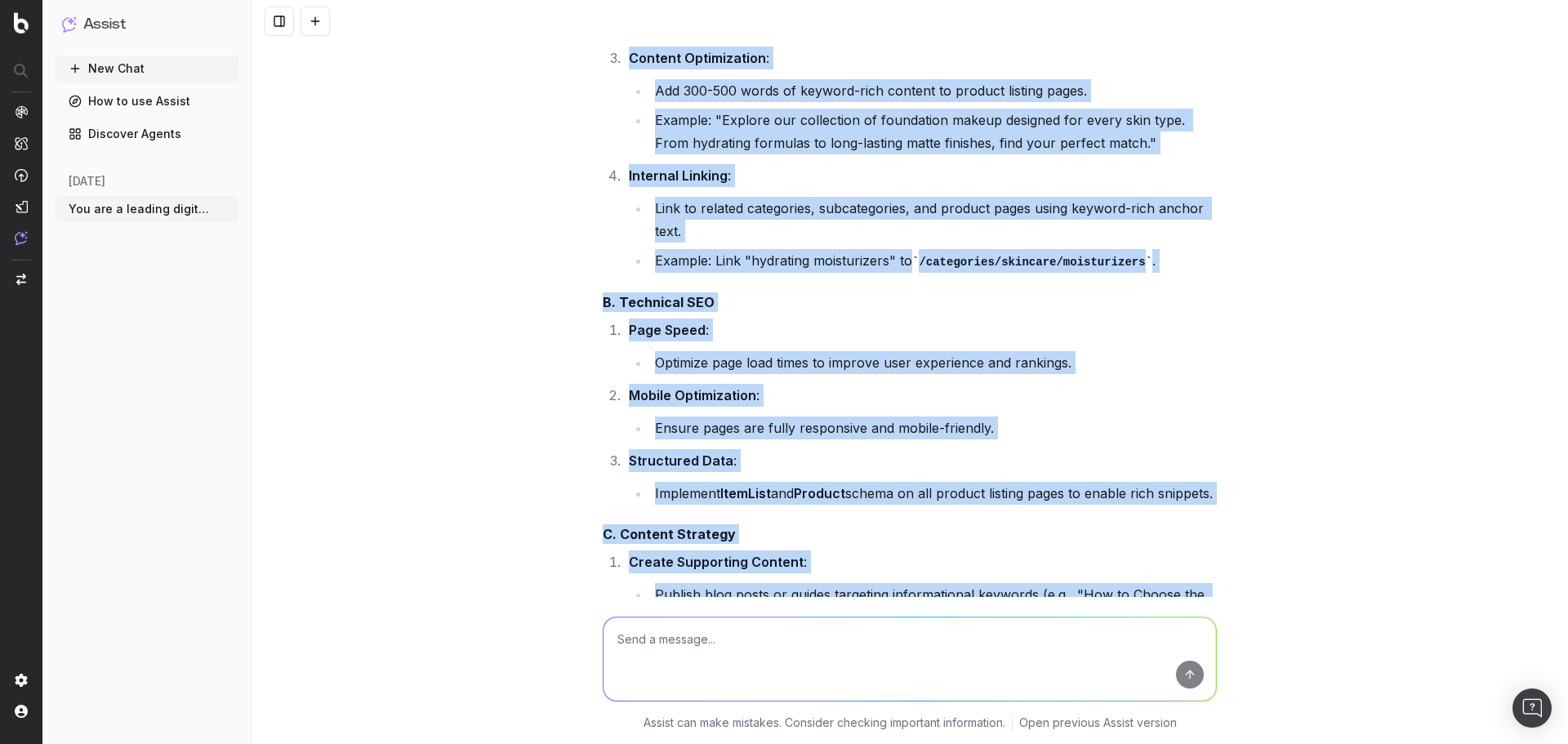
click at [830, 312] on h4 "B. Technical SEO" at bounding box center [910, 303] width 614 height 20
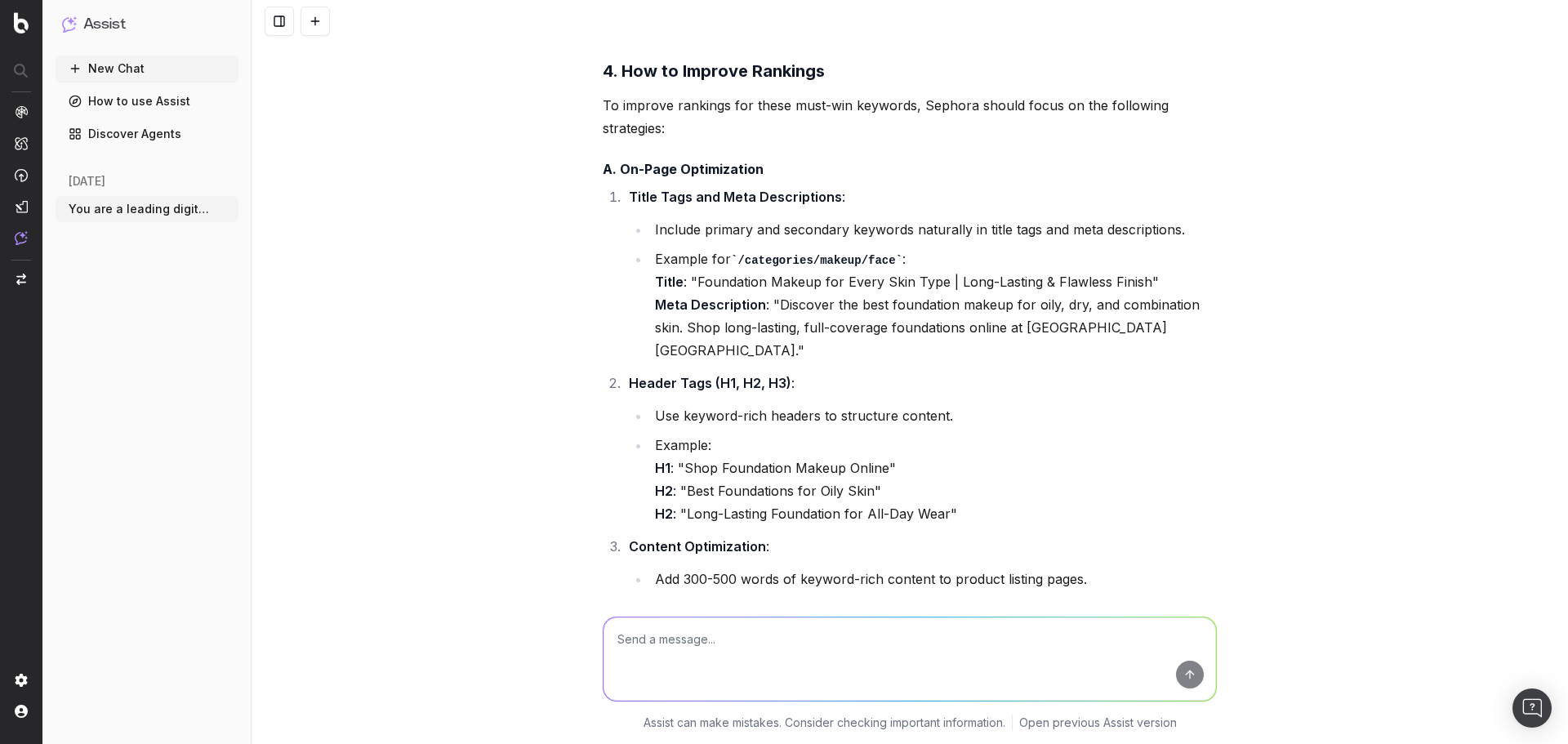
scroll to position [30797, 0]
drag, startPoint x: 620, startPoint y: 264, endPoint x: 872, endPoint y: 263, distance: 252.0
click at [872, 263] on li "Title Tags and Meta Descriptions : Include primary and secondary keywords natur…" at bounding box center [920, 275] width 593 height 178
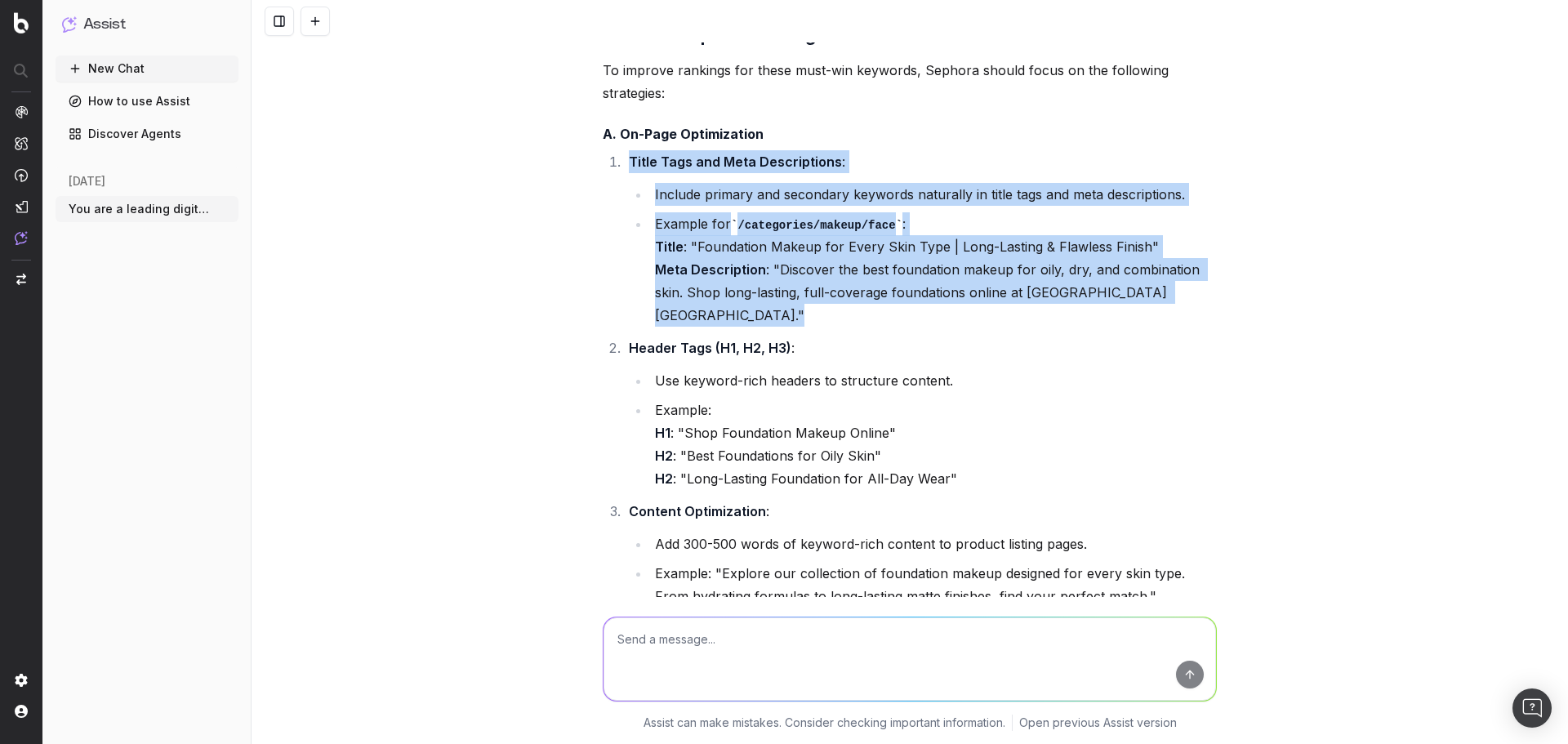
drag, startPoint x: 617, startPoint y: 268, endPoint x: 792, endPoint y: 375, distance: 205.1
click at [797, 377] on ol "Title Tags and Meta Descriptions : Include primary and secondary keywords natur…" at bounding box center [910, 438] width 614 height 576
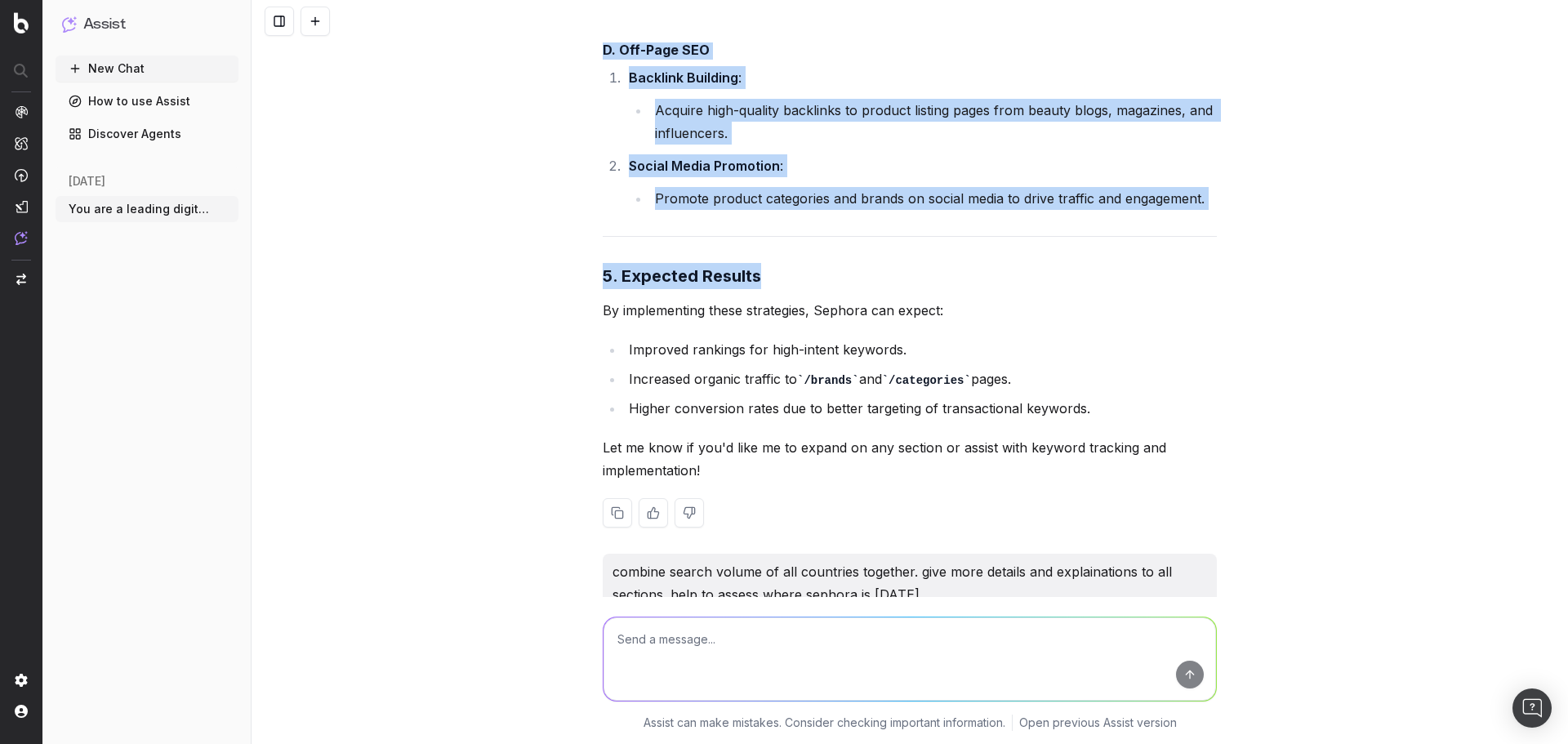
scroll to position [31991, 0]
drag, startPoint x: 586, startPoint y: 189, endPoint x: 1244, endPoint y: 274, distance: 663.5
click at [1244, 274] on div "Stay true to Sephora's current tone, writing-style, personality, style consiste…" at bounding box center [910, 372] width 1317 height 744
copy div "A. On-Page Optimization Title Tags and Meta Descriptions : Include primary and …"
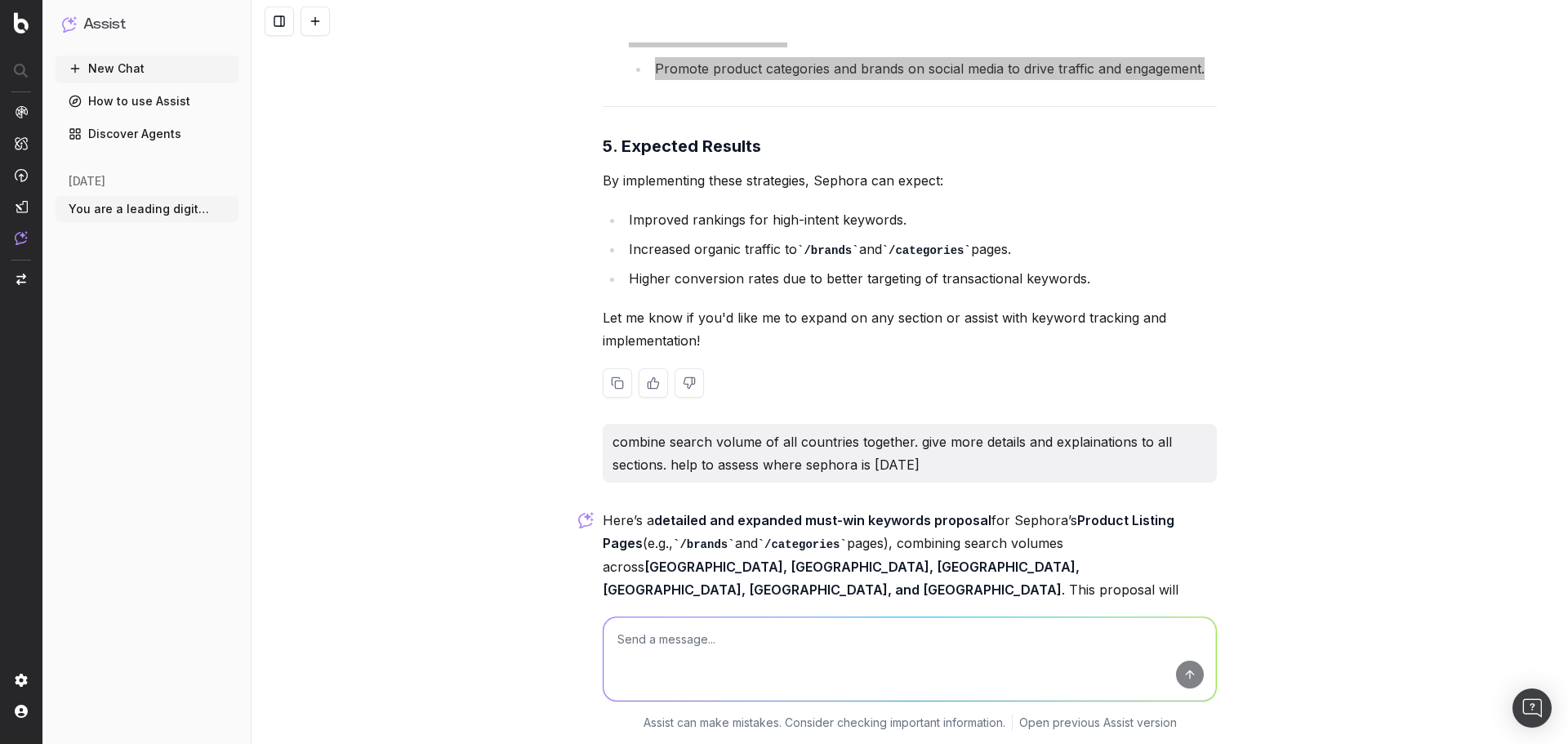
scroll to position [32121, 0]
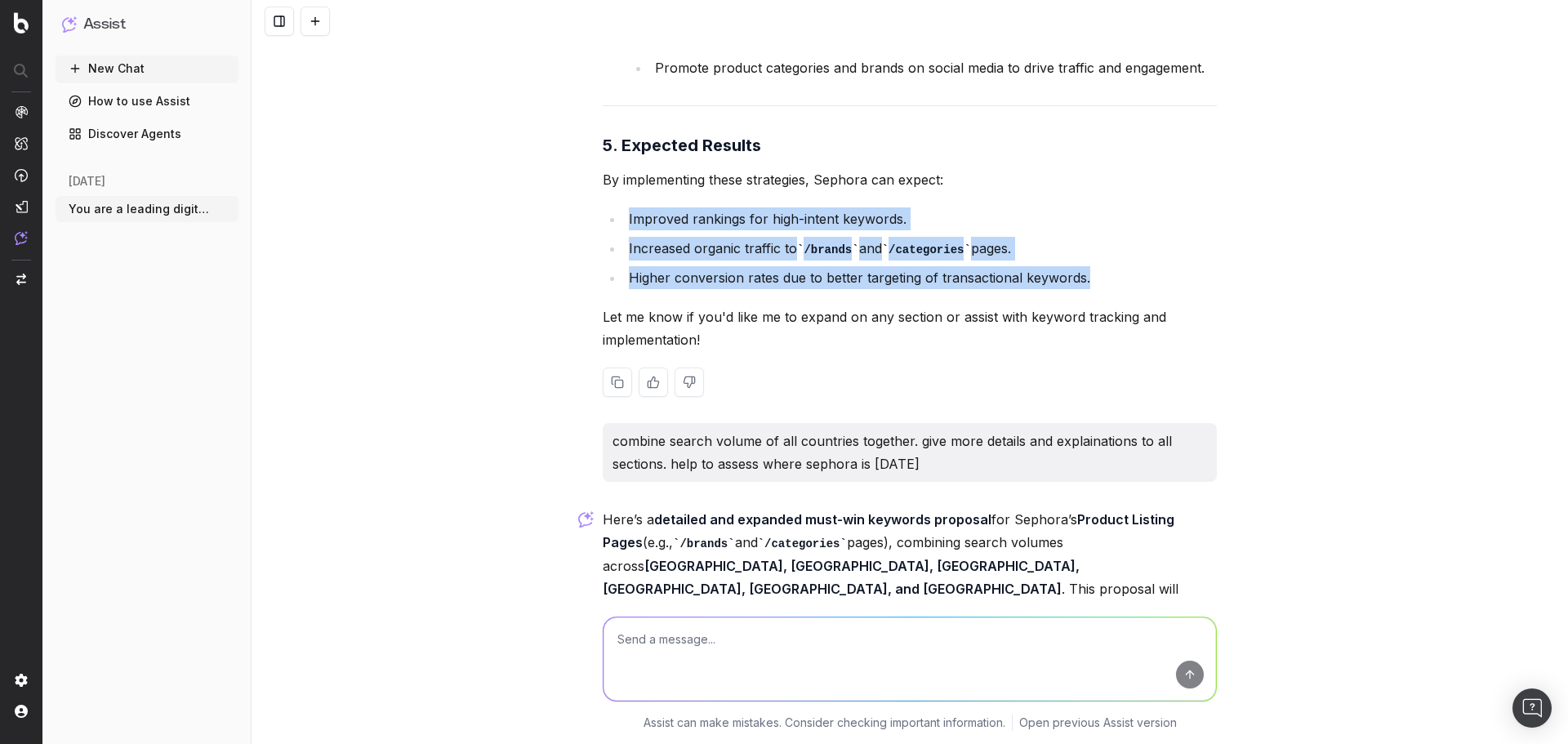
drag, startPoint x: 1087, startPoint y: 346, endPoint x: 609, endPoint y: 286, distance: 481.8
click at [609, 286] on ul "Improved rankings for high-intent keywords. Increased organic traffic to /brand…" at bounding box center [910, 249] width 614 height 83
copy ul "Improved rankings for high-intent keywords. Increased organic traffic to /brand…"
click at [624, 230] on li "Improved rankings for high-intent keywords." at bounding box center [920, 219] width 593 height 23
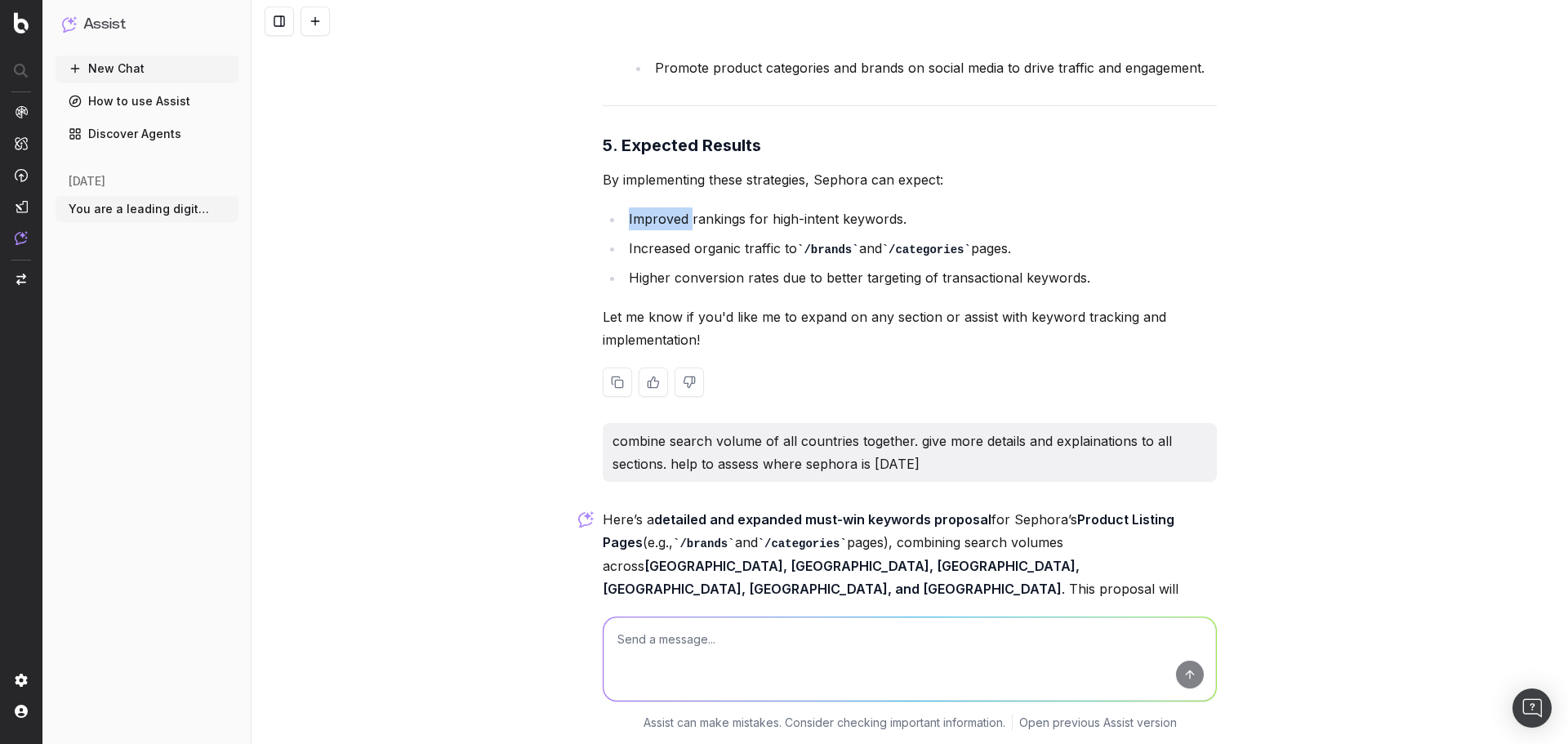
click at [624, 230] on li "Improved rankings for high-intent keywords." at bounding box center [920, 219] width 593 height 23
click at [751, 260] on li "Increased organic traffic to /brands and /categories pages." at bounding box center [920, 249] width 593 height 23
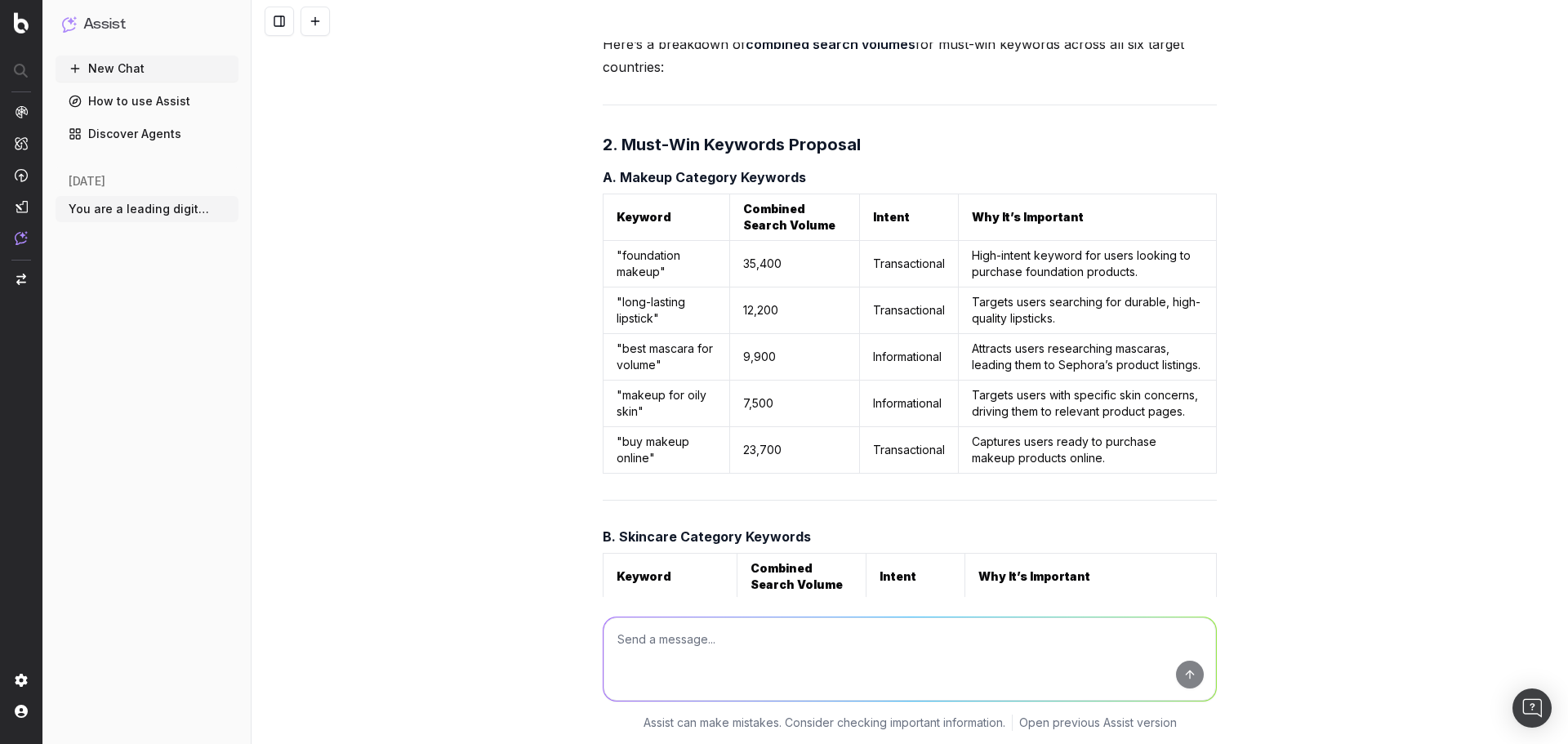
scroll to position [33429, 0]
click at [1193, 202] on button at bounding box center [1202, 216] width 29 height 29
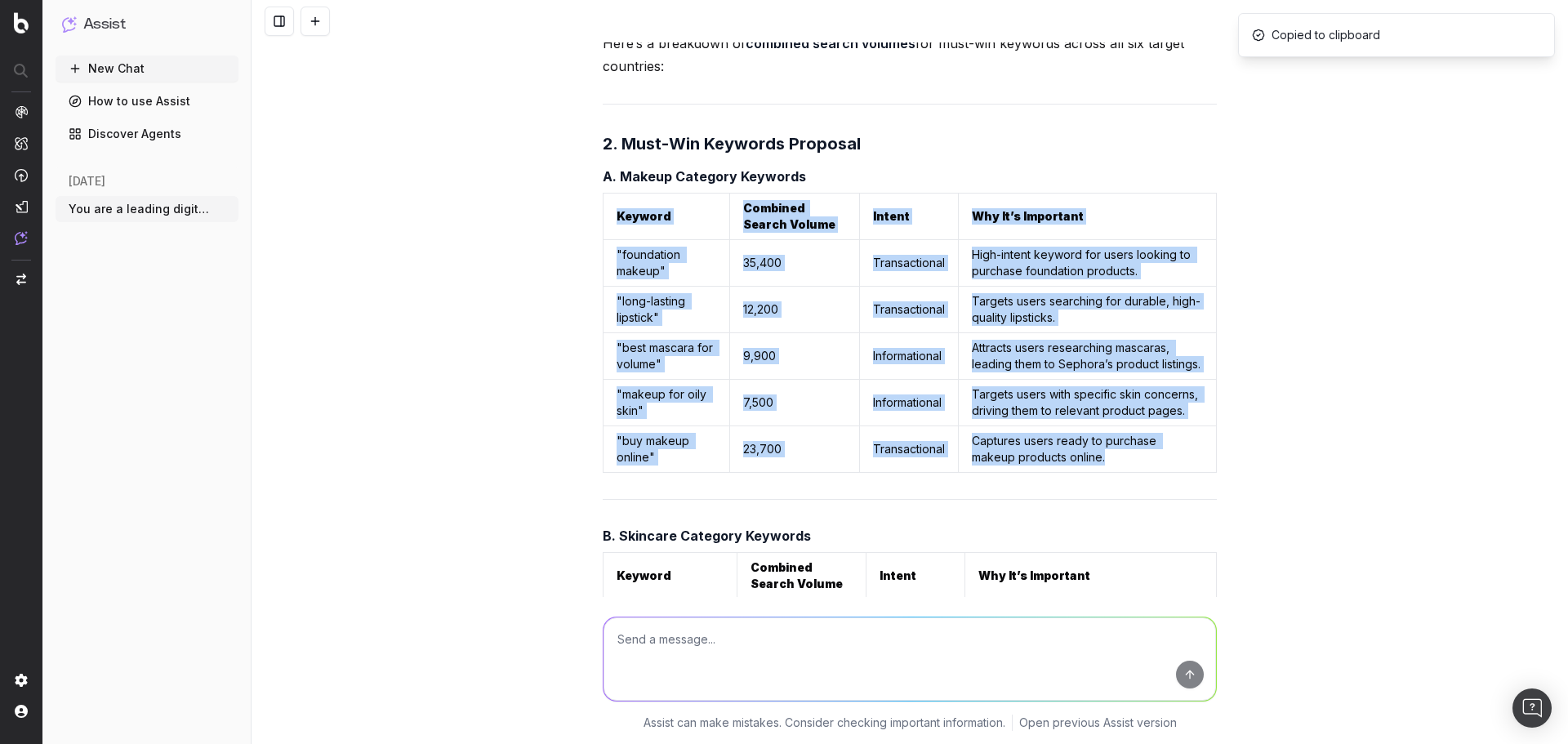
drag, startPoint x: 604, startPoint y: 193, endPoint x: 1173, endPoint y: 429, distance: 616.0
click at [1173, 429] on table "Keyword Combined Search Volume Intent Why It’s Important "foundation makeup" 35…" at bounding box center [910, 333] width 614 height 280
copy table "Keyword Combined Search Volume Intent Why It’s Important "foundation makeup" 35…"
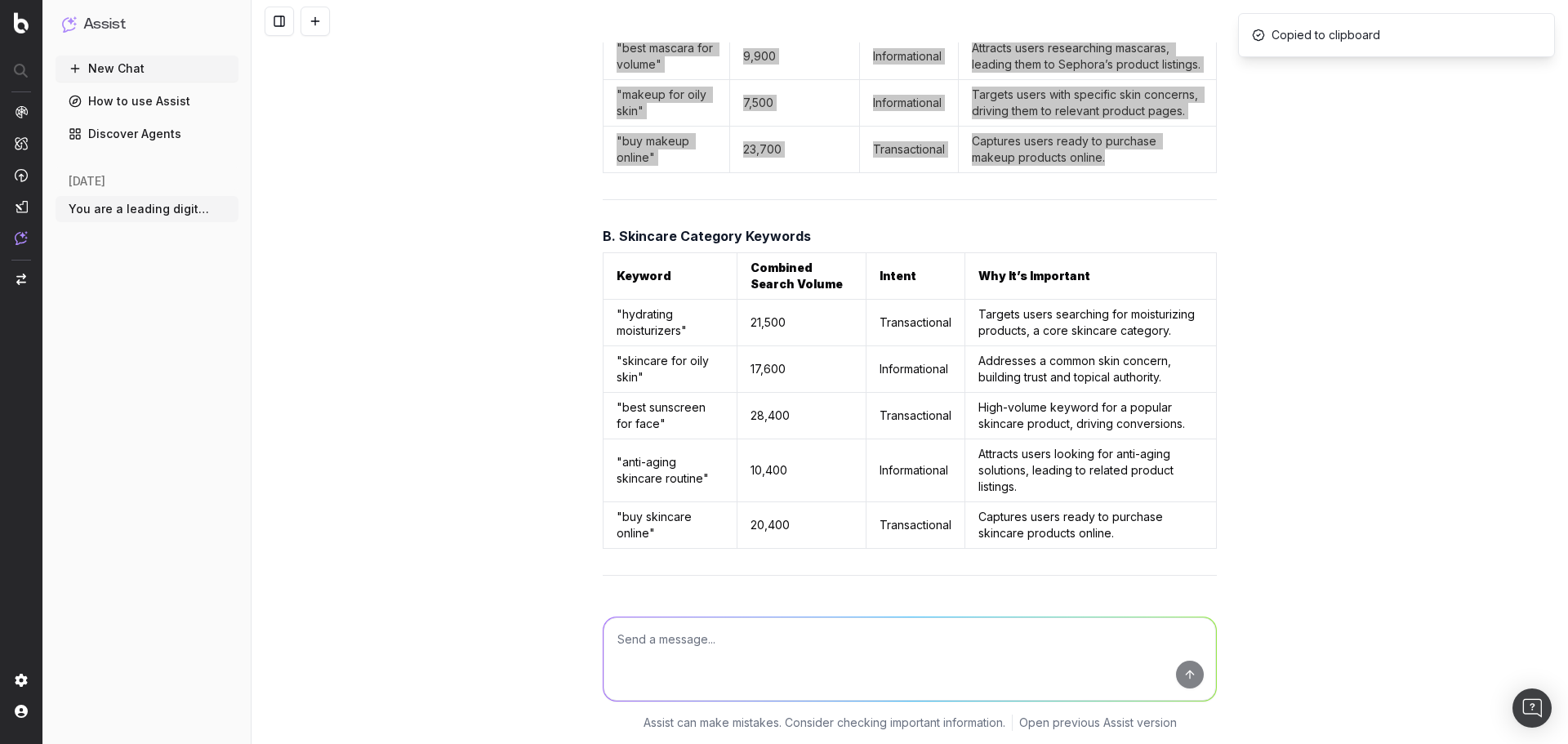
scroll to position [33755, 0]
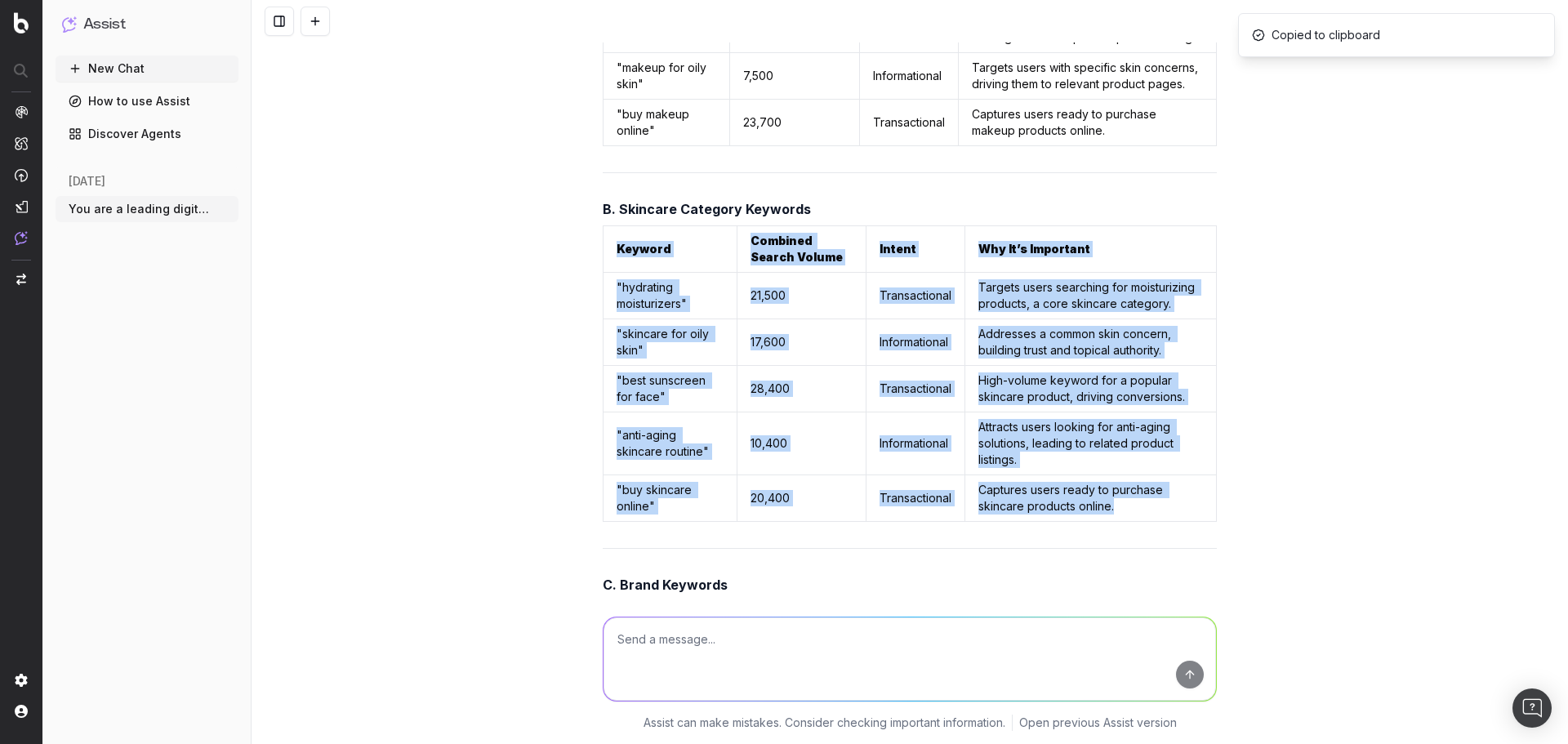
drag, startPoint x: 606, startPoint y: 218, endPoint x: 1166, endPoint y: 477, distance: 617.0
click at [1166, 477] on table "Keyword Combined Search Volume Intent Why It’s Important "hydrating moisturizer…" at bounding box center [910, 374] width 614 height 297
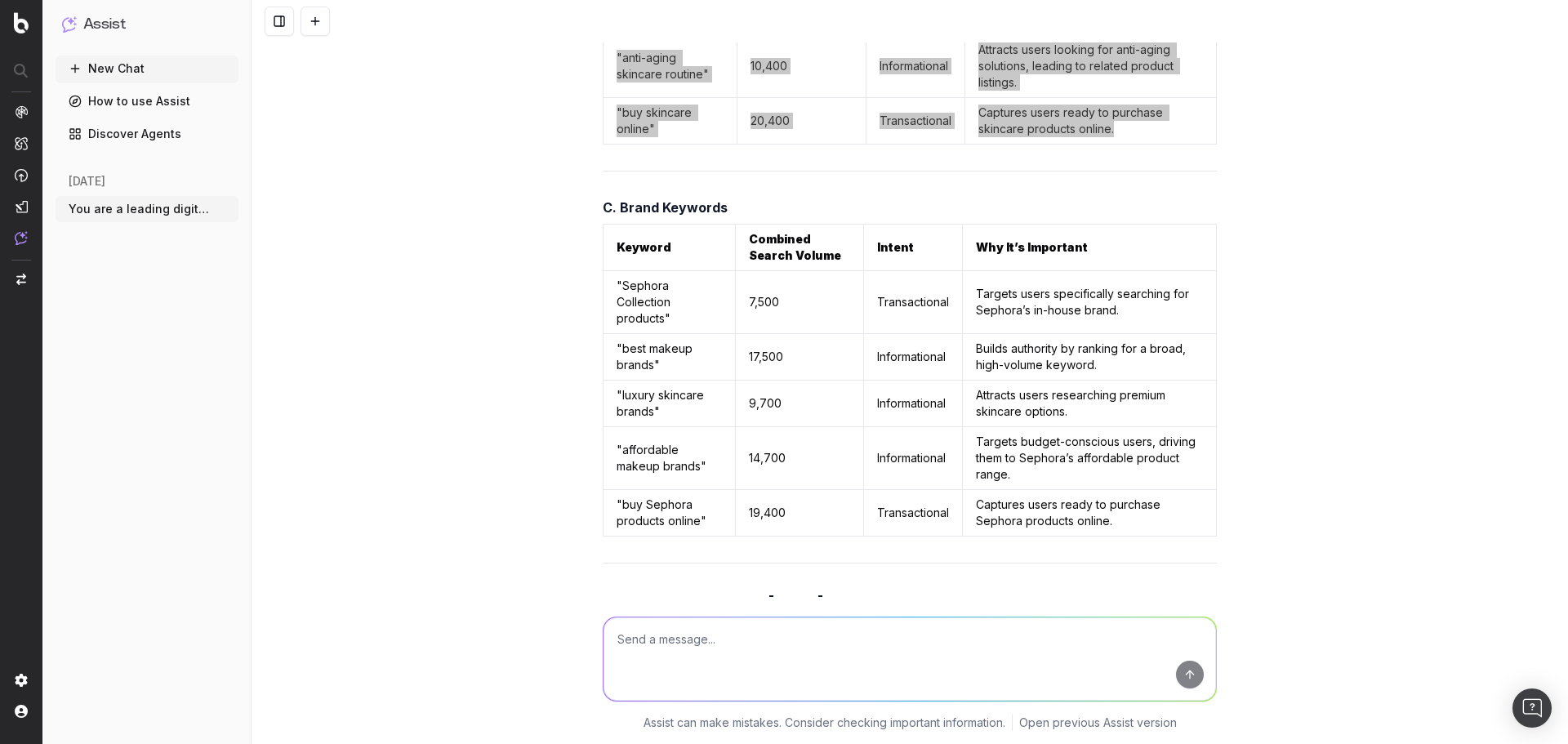
scroll to position [34164, 0]
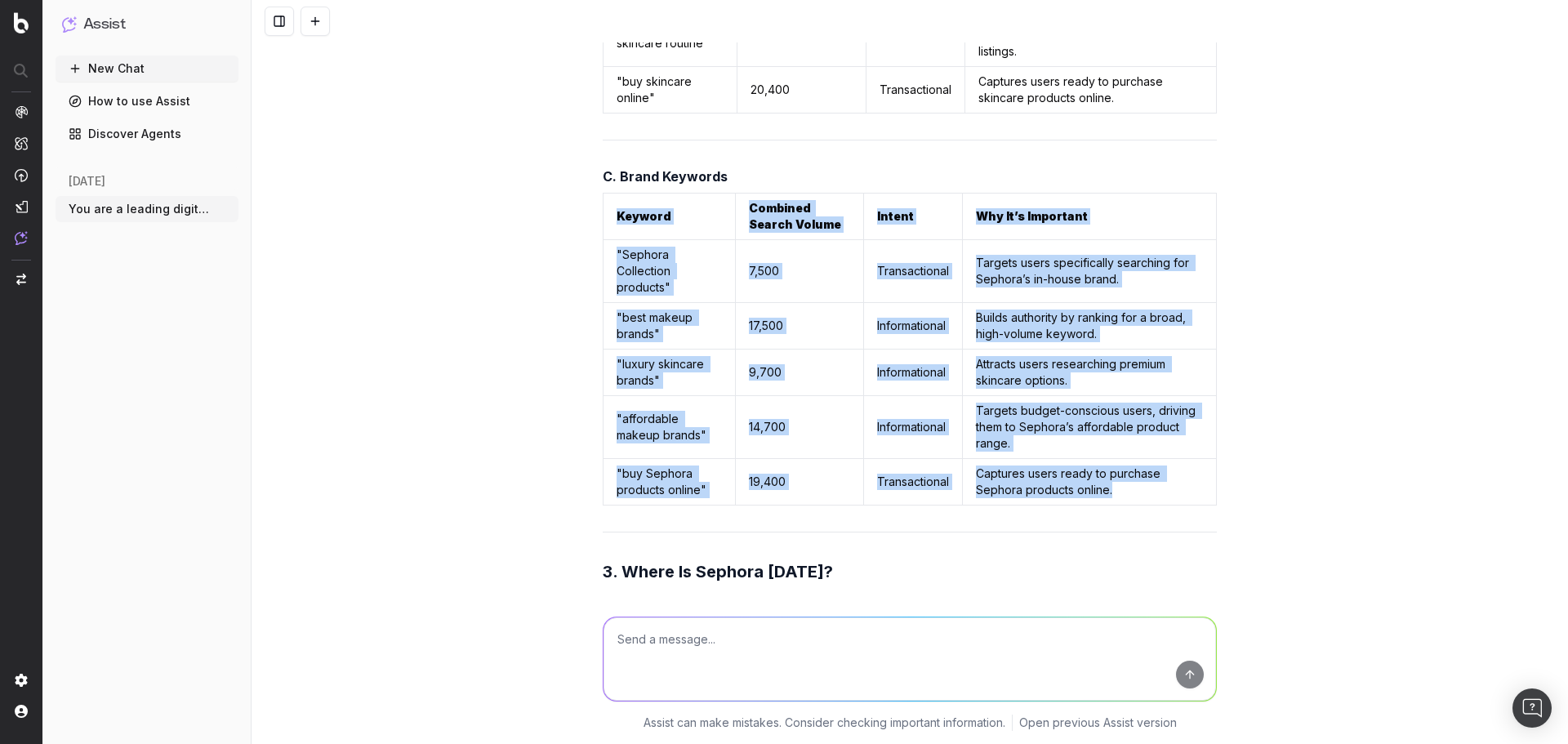
drag, startPoint x: 605, startPoint y: 184, endPoint x: 1186, endPoint y: 471, distance: 648.0
click at [1186, 471] on table "Keyword Combined Search Volume Intent Why It’s Important "Sephora Collection pr…" at bounding box center [910, 349] width 614 height 313
click at [1370, 350] on div "Stay true to Sephora's current tone, writing-style, personality, style consiste…" at bounding box center [910, 372] width 1317 height 744
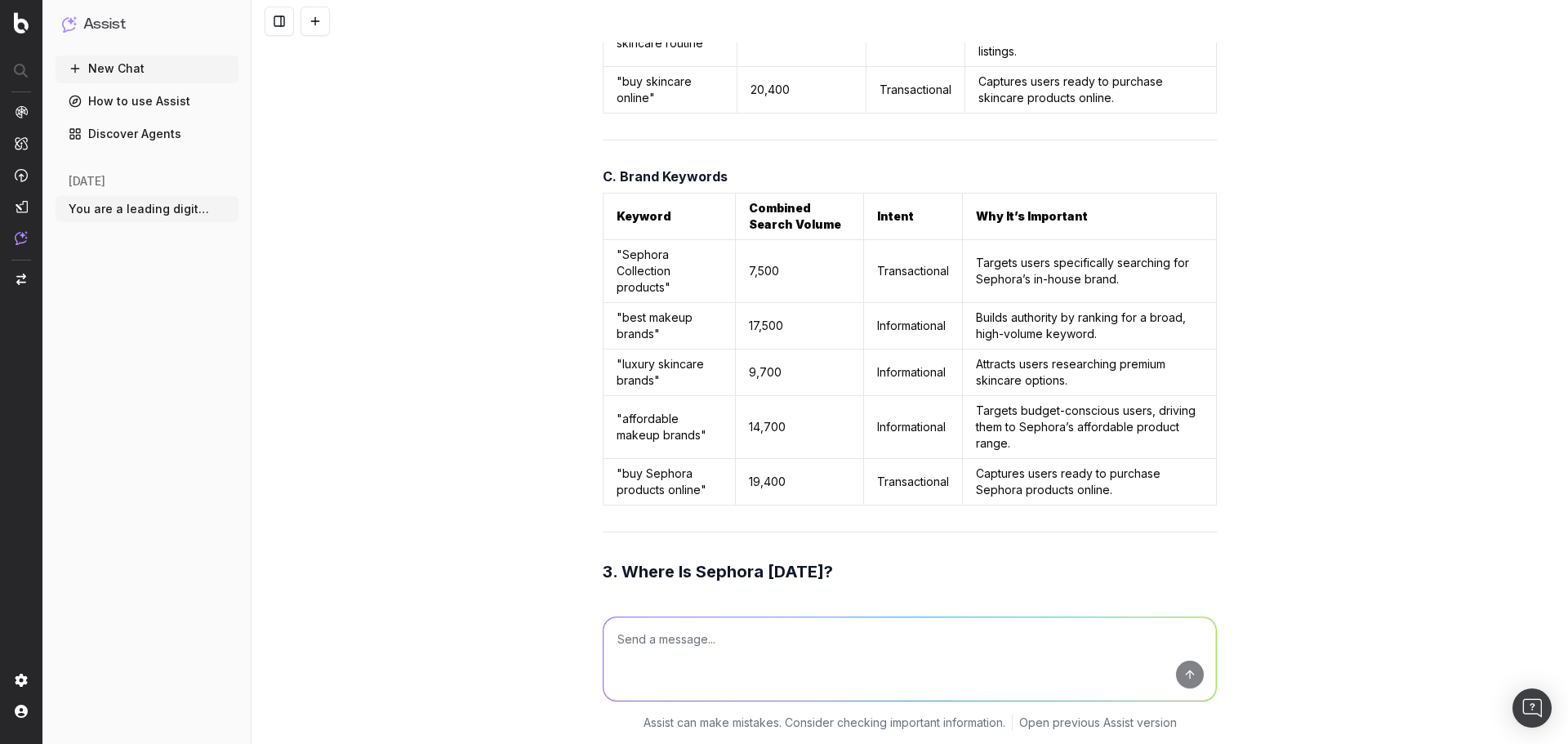
click at [1279, 337] on div "Stay true to Sephora's current tone, writing-style, personality, style consiste…" at bounding box center [910, 372] width 1317 height 744
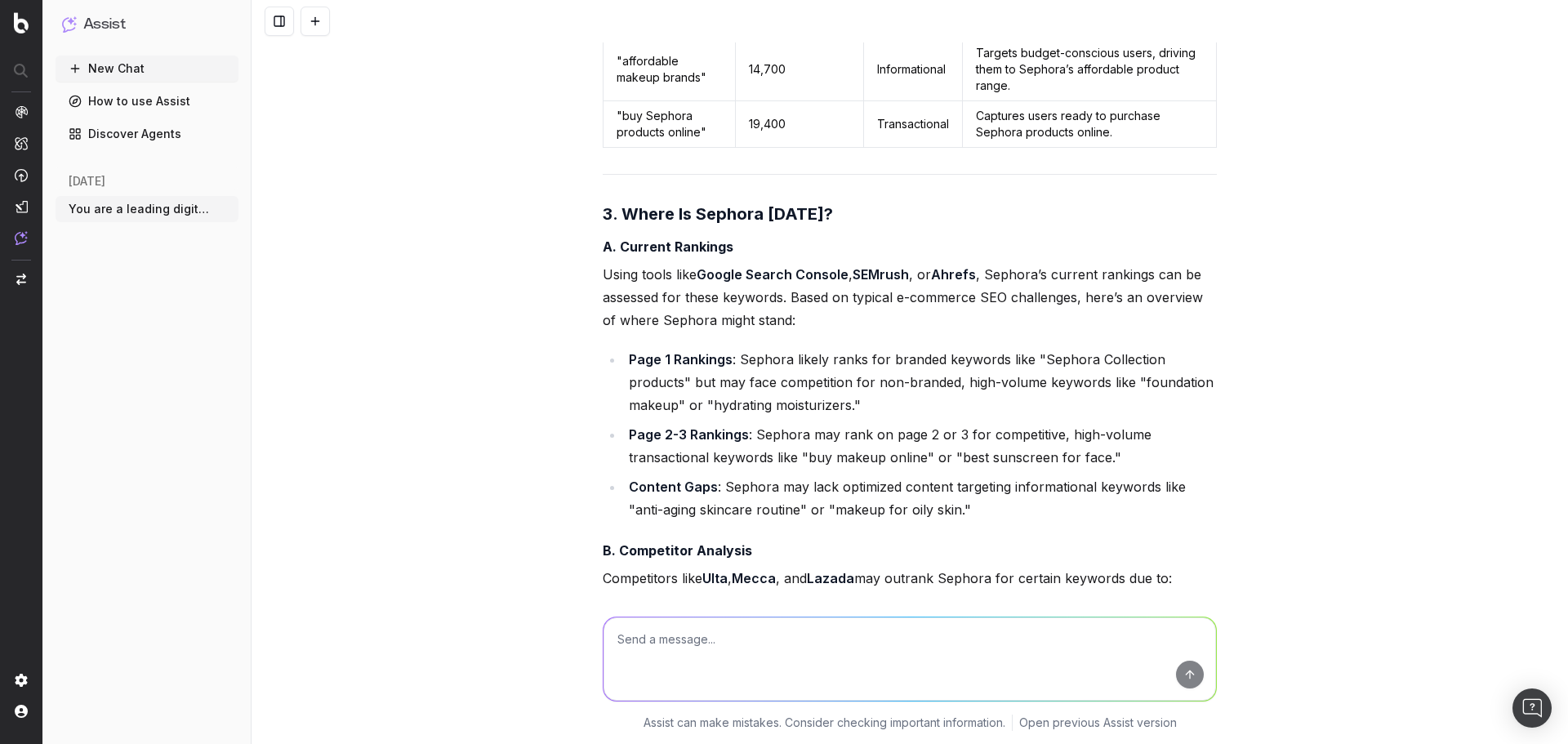
scroll to position [34573, 0]
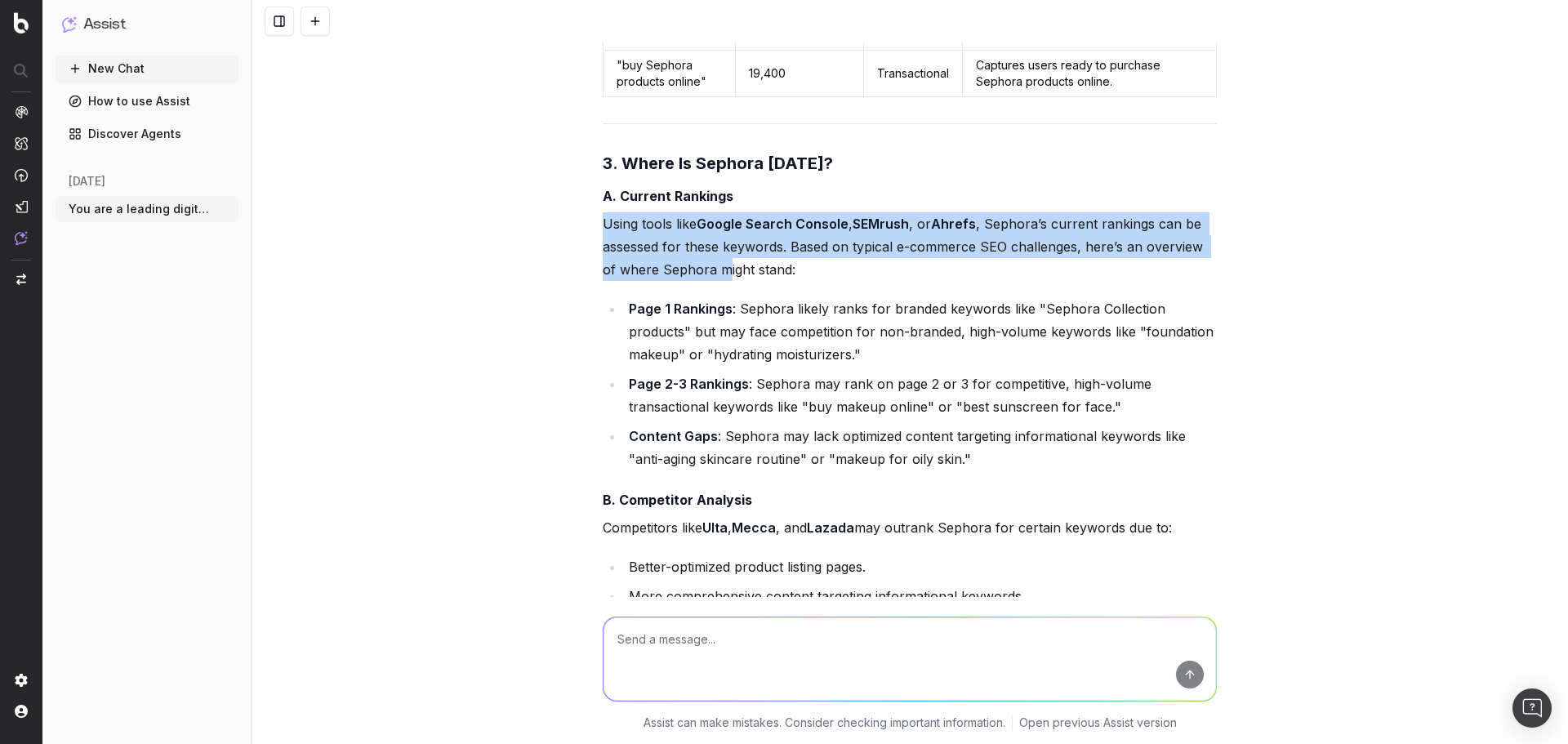
drag, startPoint x: 596, startPoint y: 198, endPoint x: 706, endPoint y: 235, distance: 116.1
click at [706, 235] on p "Using tools like Google Search Console , SEMrush , or Ahrefs , Sephora’s curren…" at bounding box center [910, 247] width 614 height 68
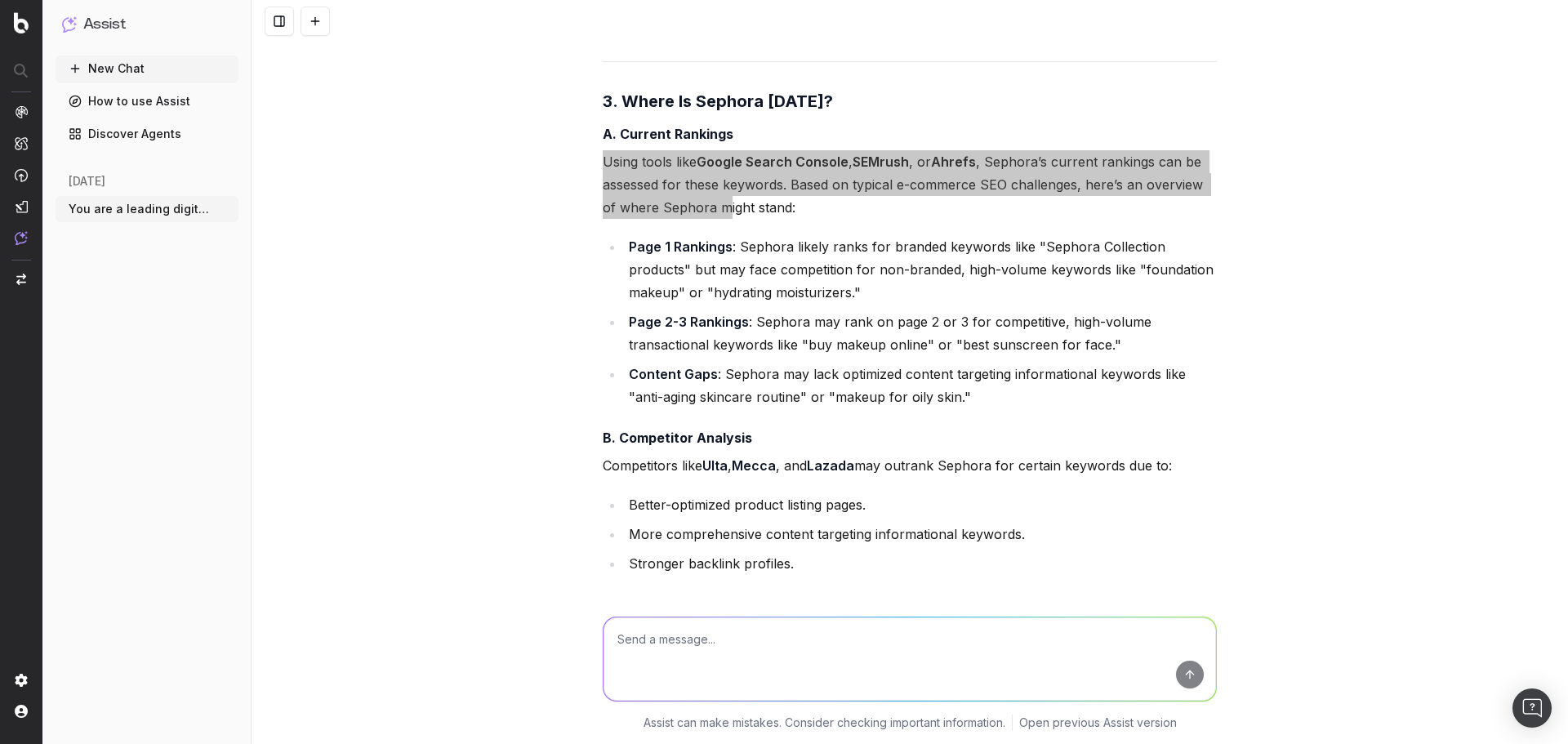
scroll to position [34635, 0]
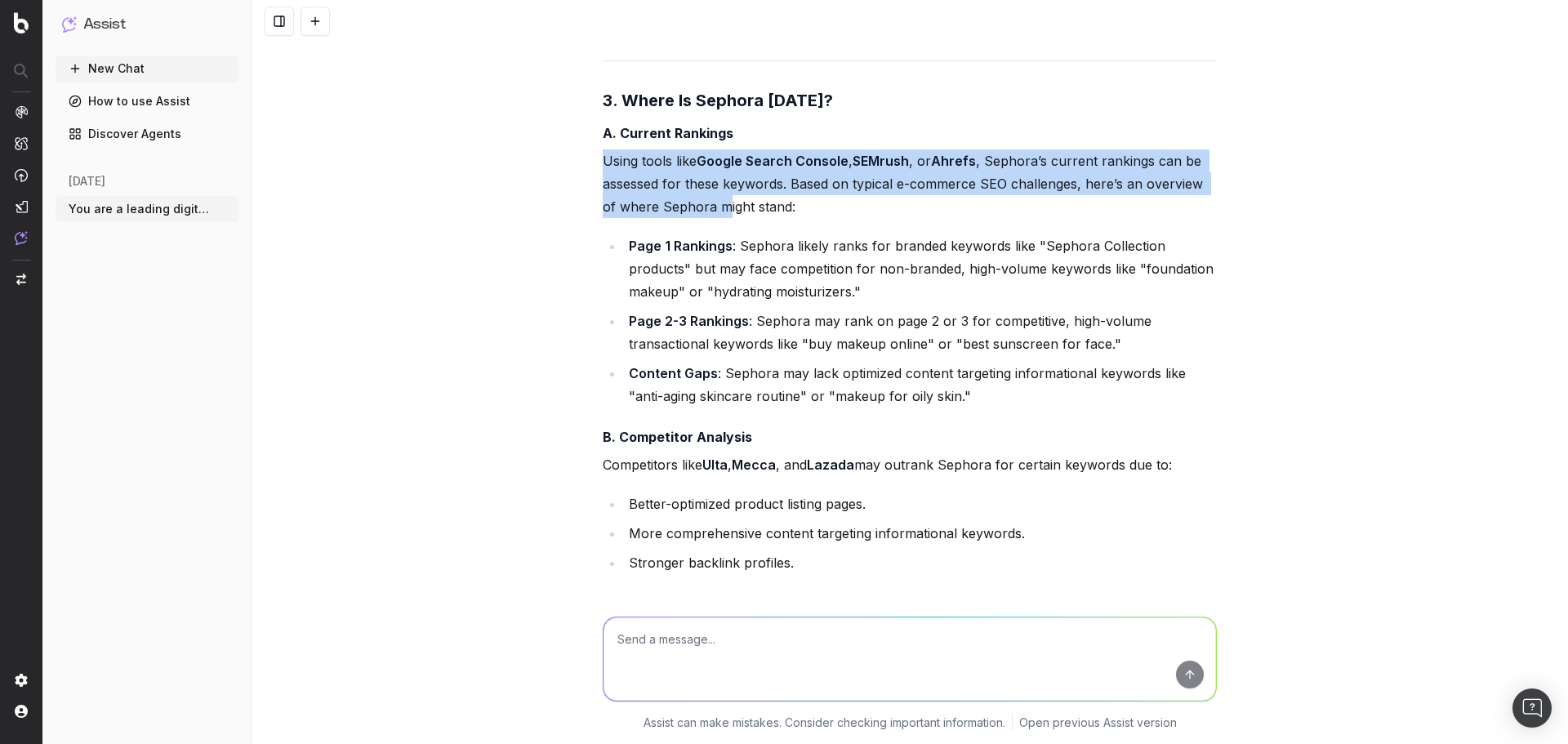
click at [603, 150] on p "Using tools like Google Search Console , SEMrush , or Ahrefs , Sephora’s curren…" at bounding box center [910, 183] width 614 height 68
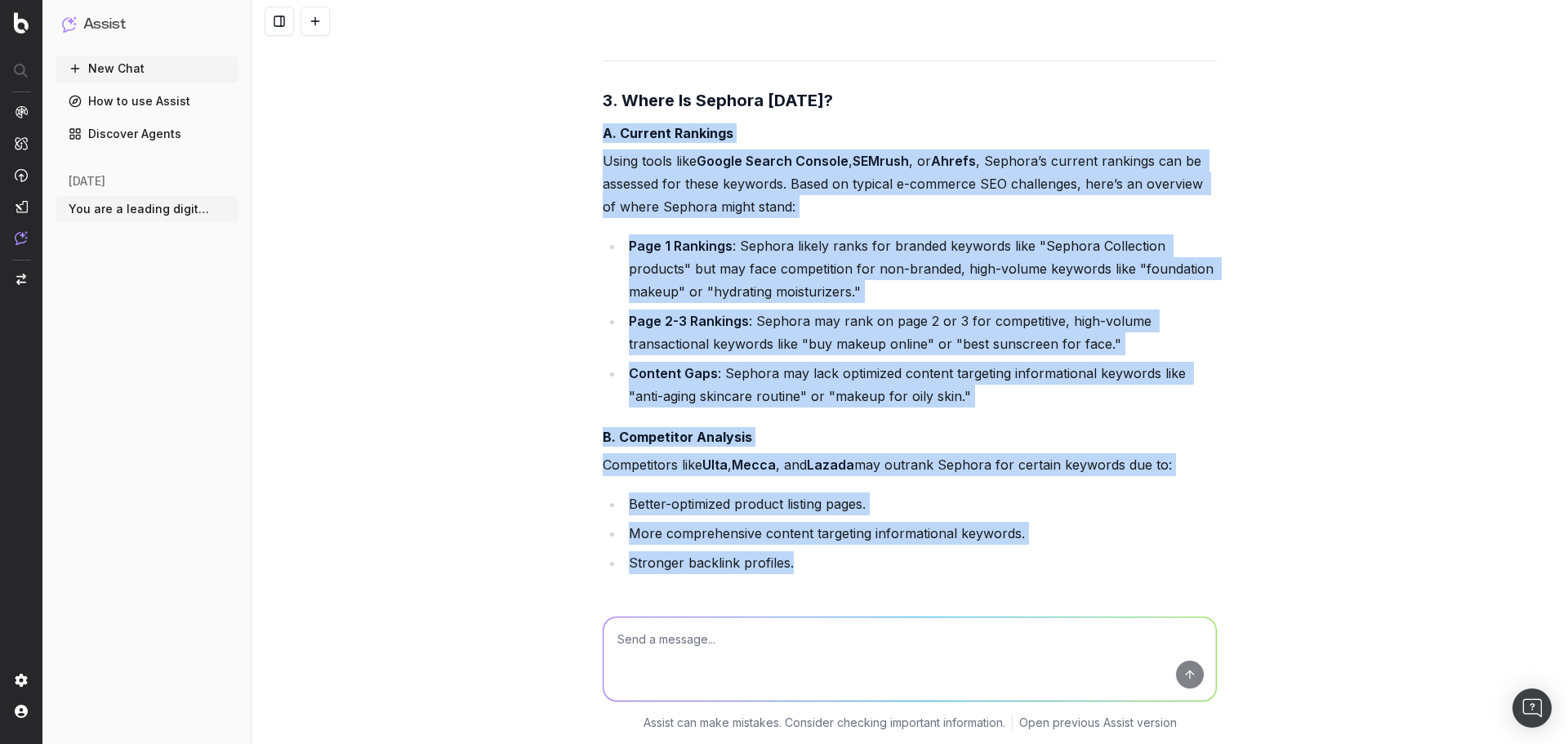
drag, startPoint x: 593, startPoint y: 110, endPoint x: 847, endPoint y: 527, distance: 488.3
click at [847, 527] on ul "Better-optimized product listing pages. More comprehensive content targeting in…" at bounding box center [910, 534] width 614 height 82
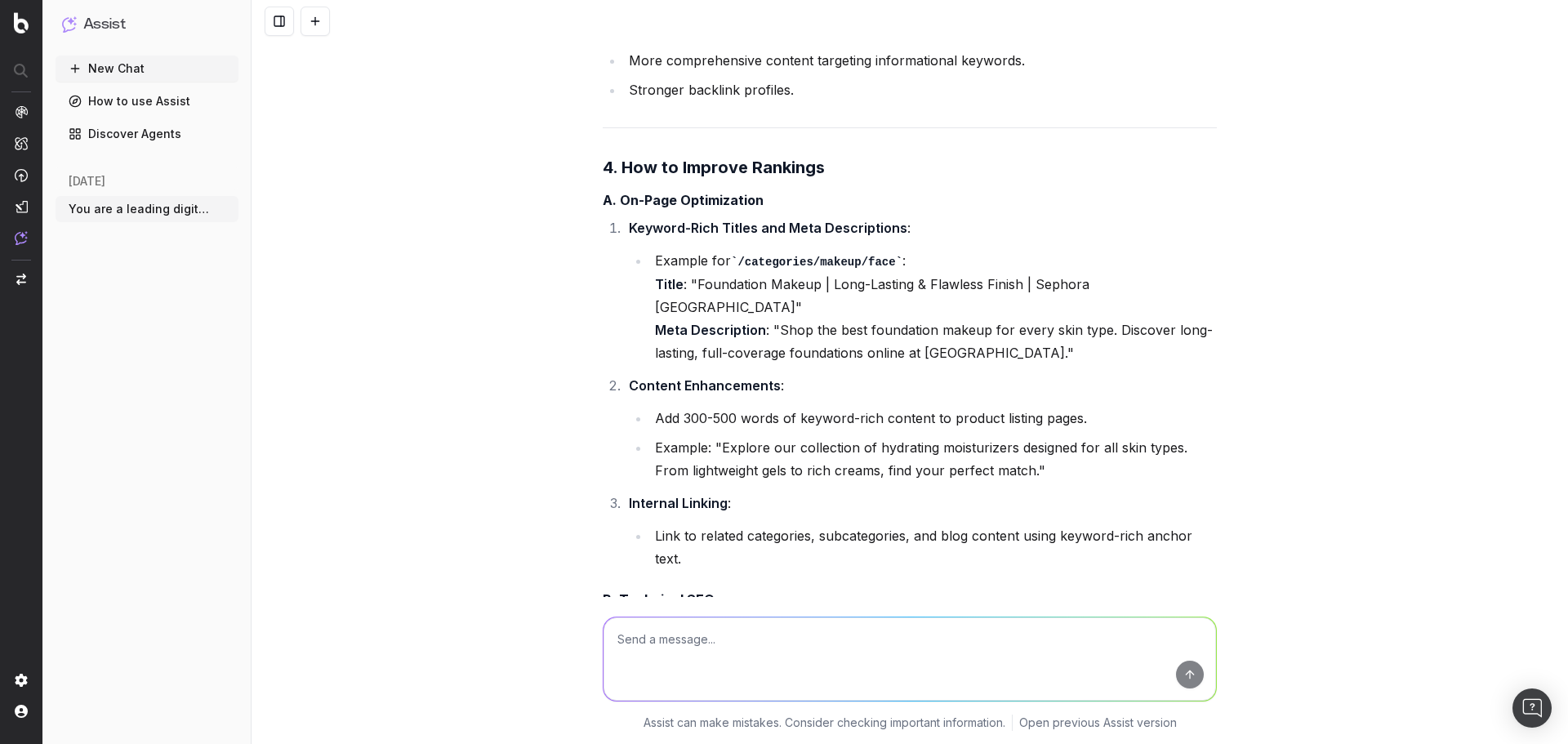
scroll to position [35107, 0]
